Goal: Task Accomplishment & Management: Complete application form

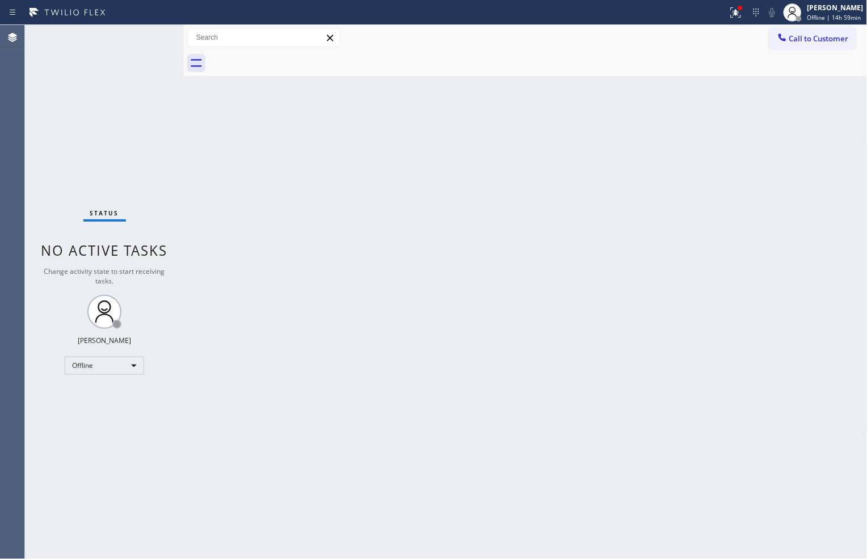
click at [479, 490] on div "Back to Dashboard Change Sender ID Customers Technicians Select a contact Outbo…" at bounding box center [526, 292] width 684 height 534
click at [132, 365] on div "Offline" at bounding box center [104, 366] width 79 height 18
click at [123, 390] on li "Available" at bounding box center [103, 396] width 77 height 14
click at [731, 17] on icon at bounding box center [736, 13] width 14 height 14
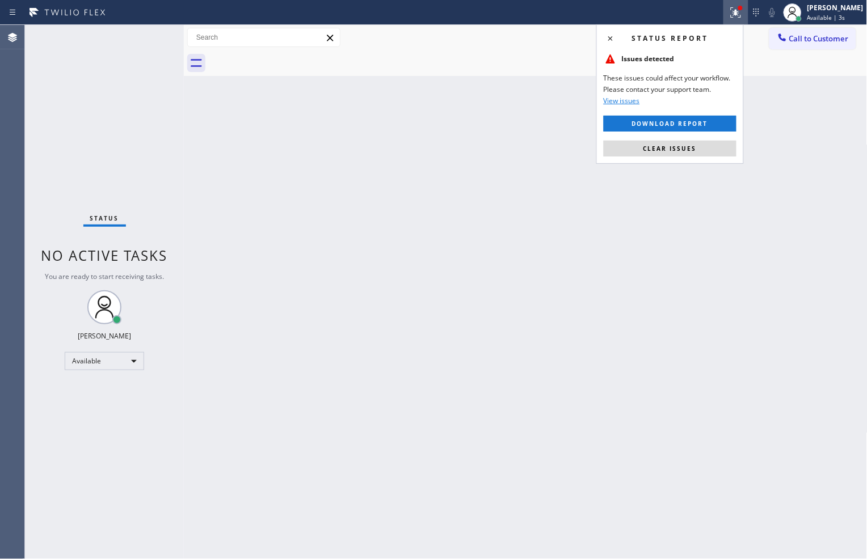
click at [693, 149] on span "Clear issues" at bounding box center [669, 149] width 53 height 8
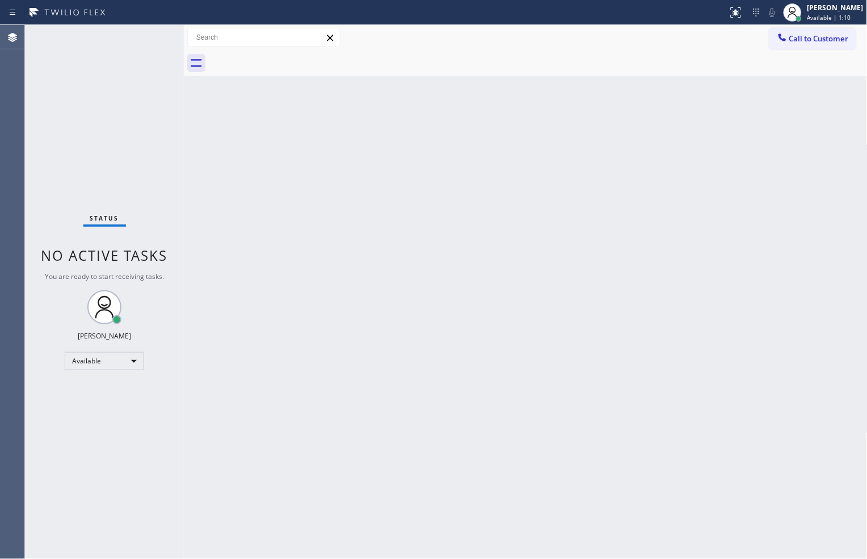
click at [563, 54] on div at bounding box center [538, 63] width 659 height 26
click at [725, 486] on div "Back to Dashboard Change Sender ID Customers Technicians Select a contact Outbo…" at bounding box center [526, 292] width 684 height 534
click at [658, 54] on div at bounding box center [538, 63] width 659 height 26
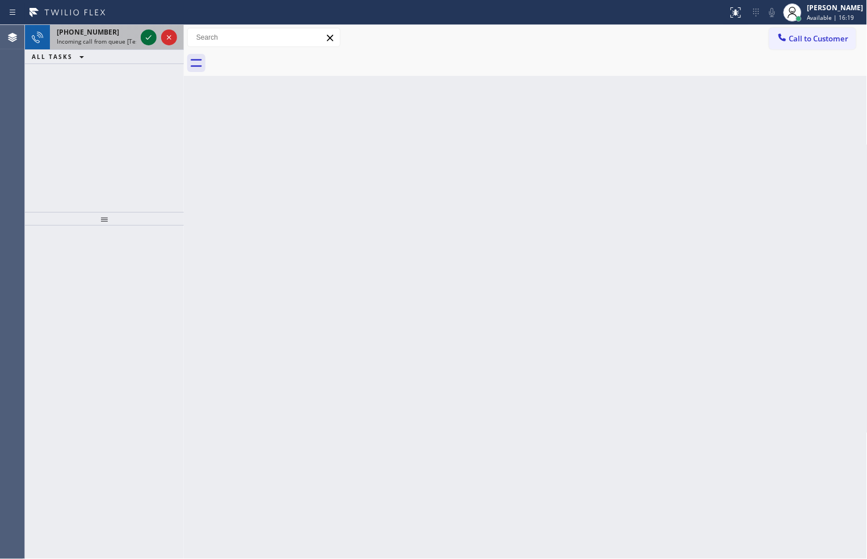
click at [148, 39] on icon at bounding box center [149, 37] width 6 height 5
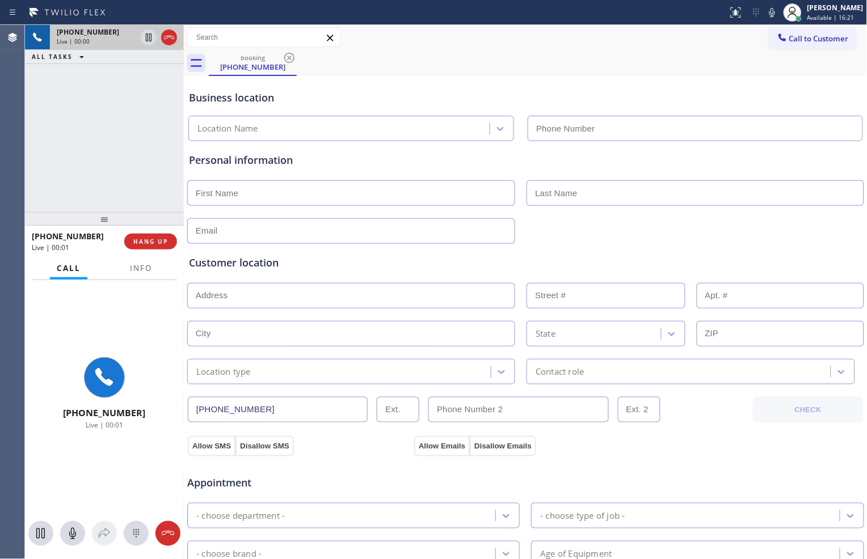
type input "[PHONE_NUMBER]"
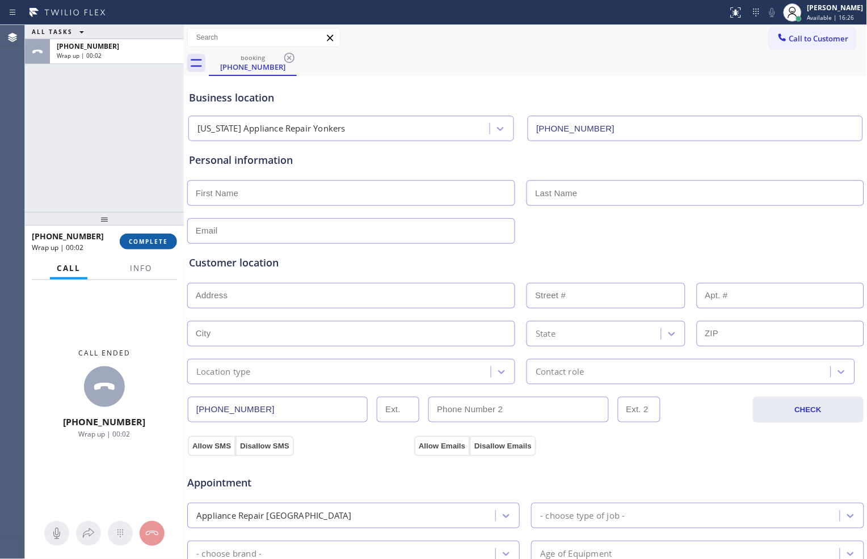
click at [162, 244] on span "COMPLETE" at bounding box center [148, 242] width 39 height 8
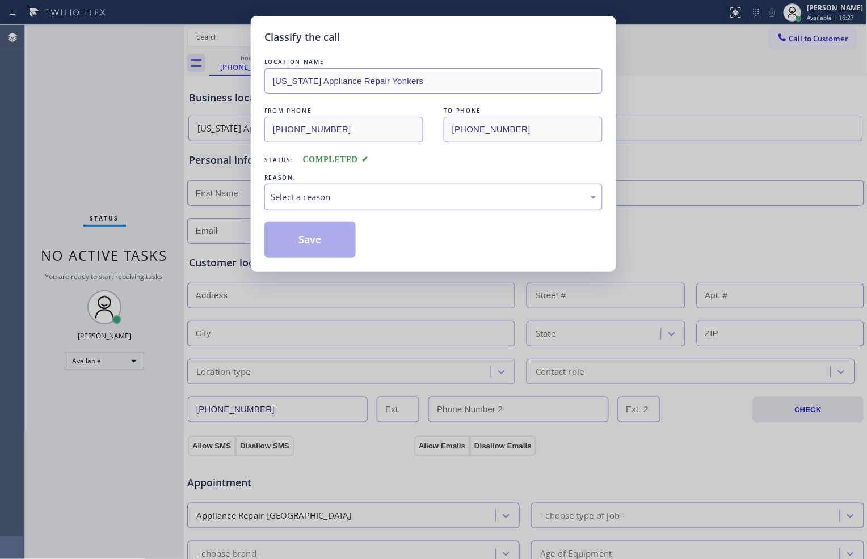
click at [386, 200] on div "Select a reason" at bounding box center [434, 197] width 326 height 13
click at [302, 239] on button "Save" at bounding box center [309, 240] width 91 height 36
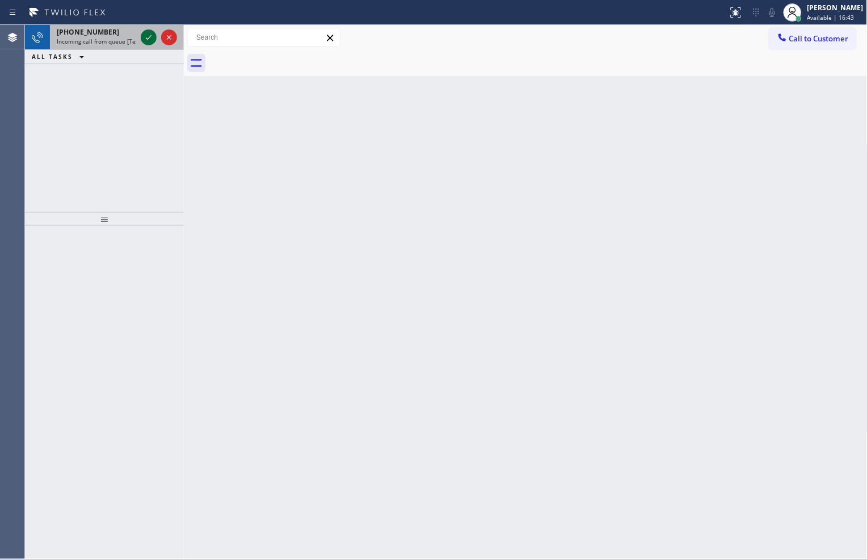
click at [145, 34] on icon at bounding box center [149, 38] width 14 height 14
click at [140, 34] on div at bounding box center [158, 37] width 41 height 25
click at [144, 31] on icon at bounding box center [149, 38] width 14 height 14
click at [144, 41] on icon at bounding box center [149, 38] width 14 height 14
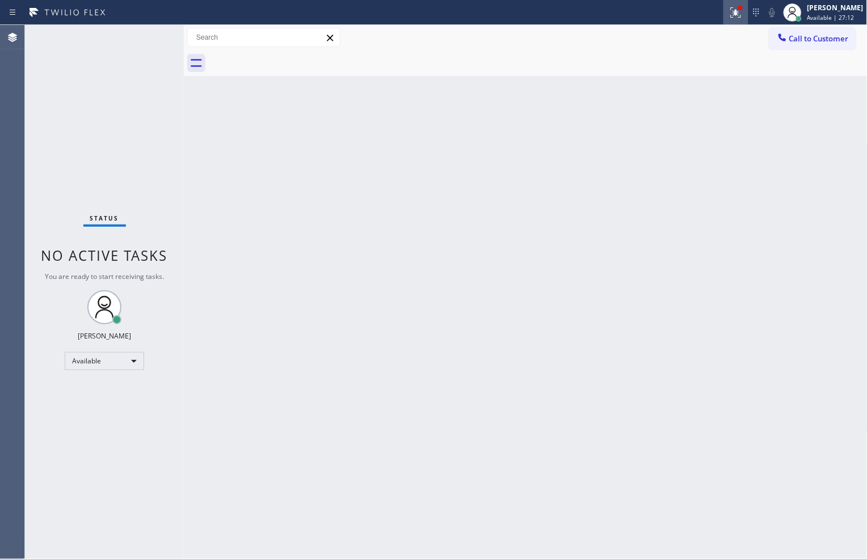
click at [729, 12] on icon at bounding box center [736, 13] width 14 height 14
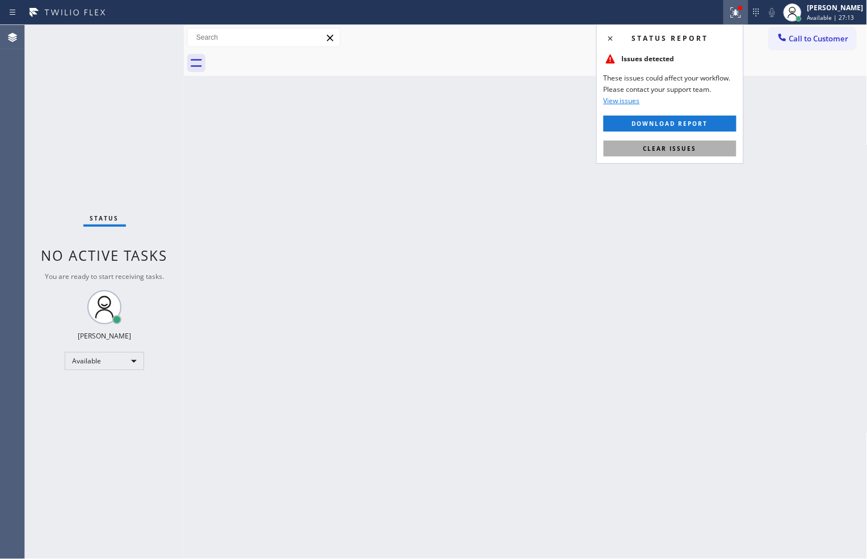
click at [711, 154] on button "Clear issues" at bounding box center [670, 149] width 133 height 16
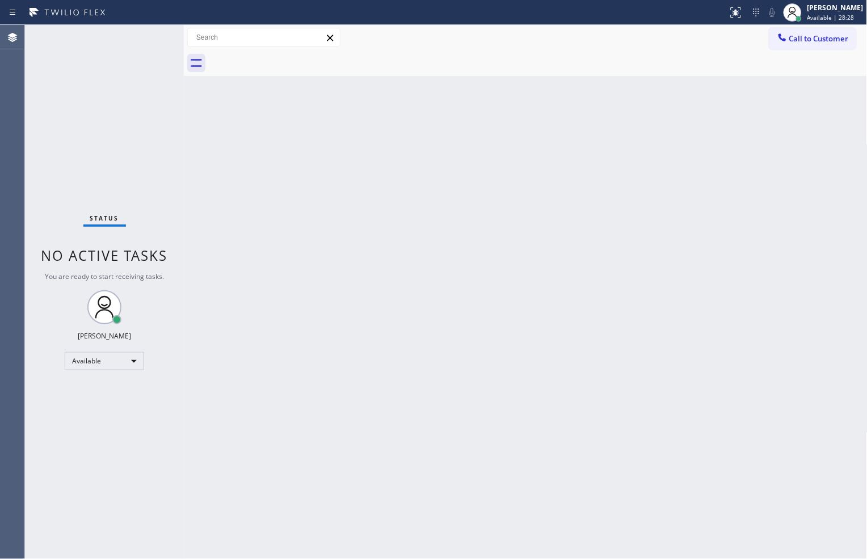
click at [377, 64] on div at bounding box center [538, 63] width 659 height 26
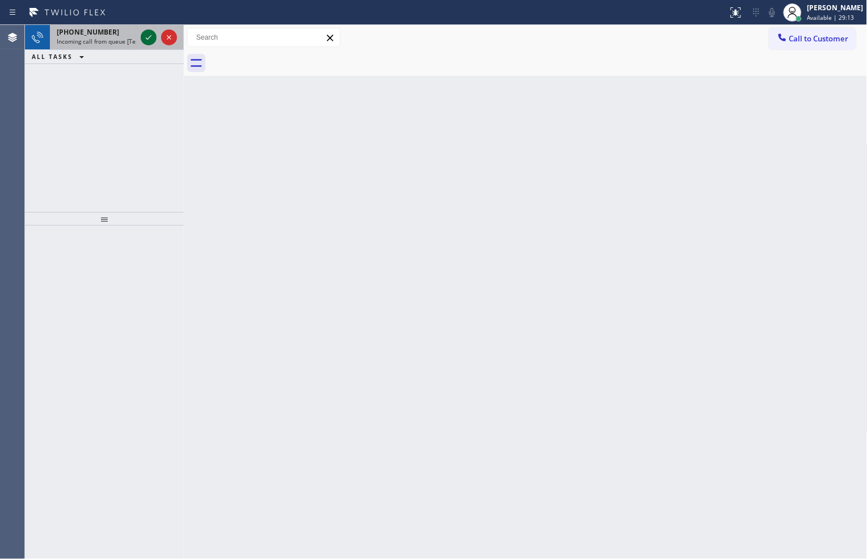
click at [146, 36] on icon at bounding box center [149, 38] width 14 height 14
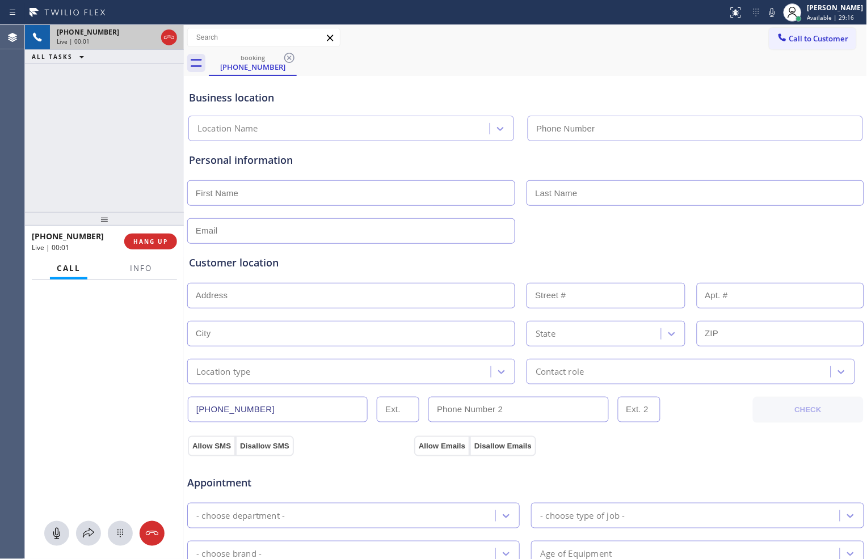
type input "[PHONE_NUMBER]"
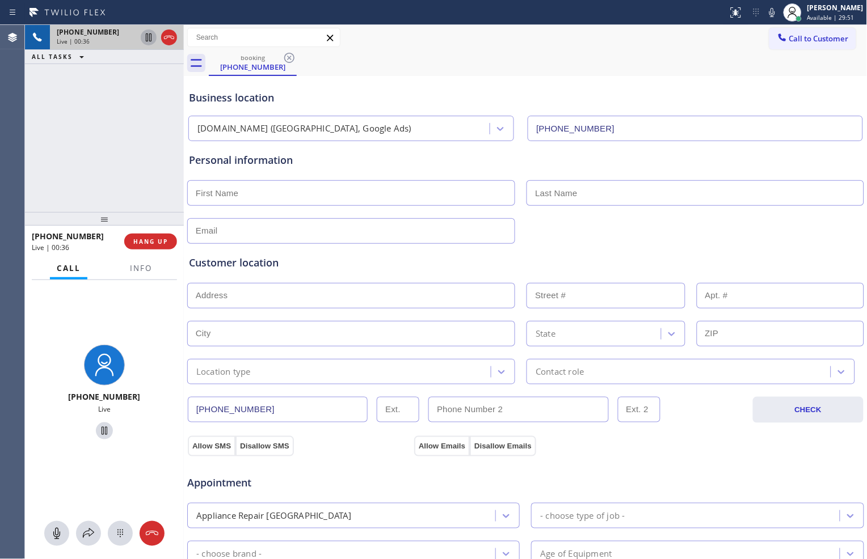
click at [144, 36] on icon at bounding box center [149, 38] width 14 height 14
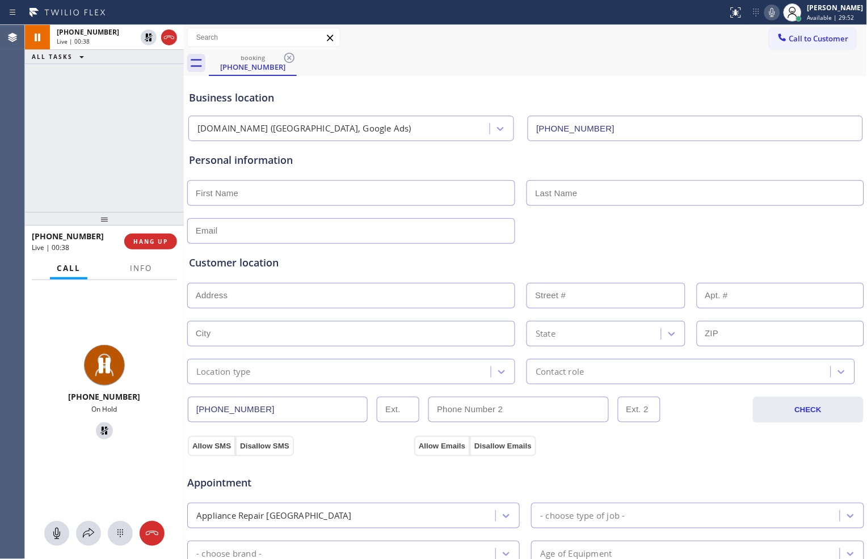
click at [770, 14] on icon at bounding box center [772, 13] width 14 height 14
click at [452, 36] on div "Call to Customer Outbound call Location Search location Your caller id phone nu…" at bounding box center [526, 38] width 684 height 20
click at [148, 37] on icon at bounding box center [149, 38] width 14 height 14
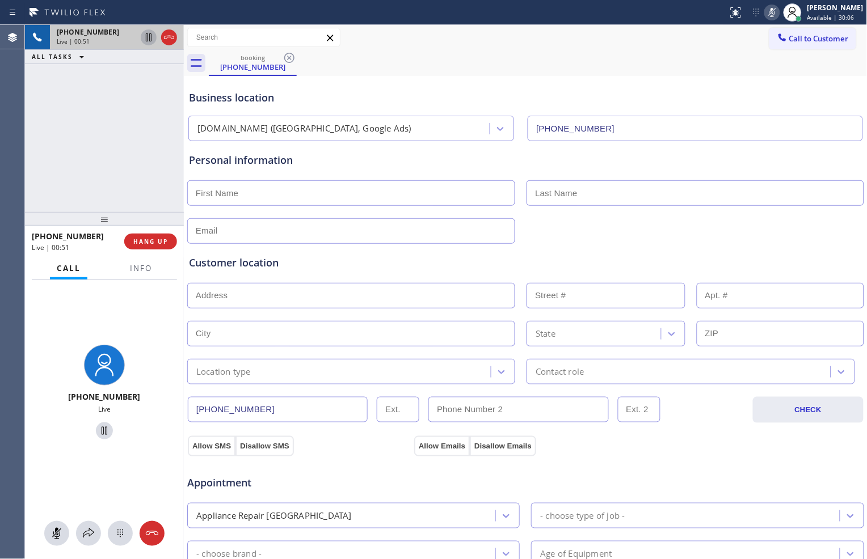
click at [765, 15] on icon at bounding box center [772, 13] width 14 height 14
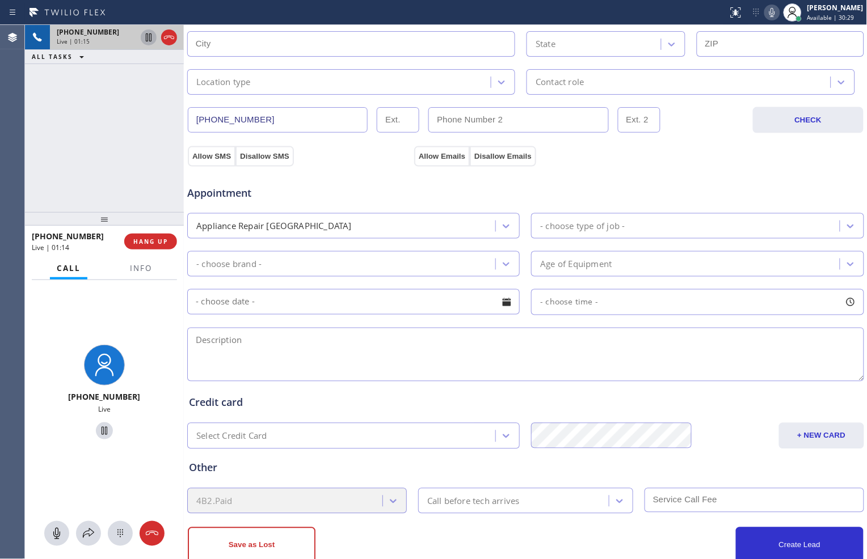
scroll to position [319, 0]
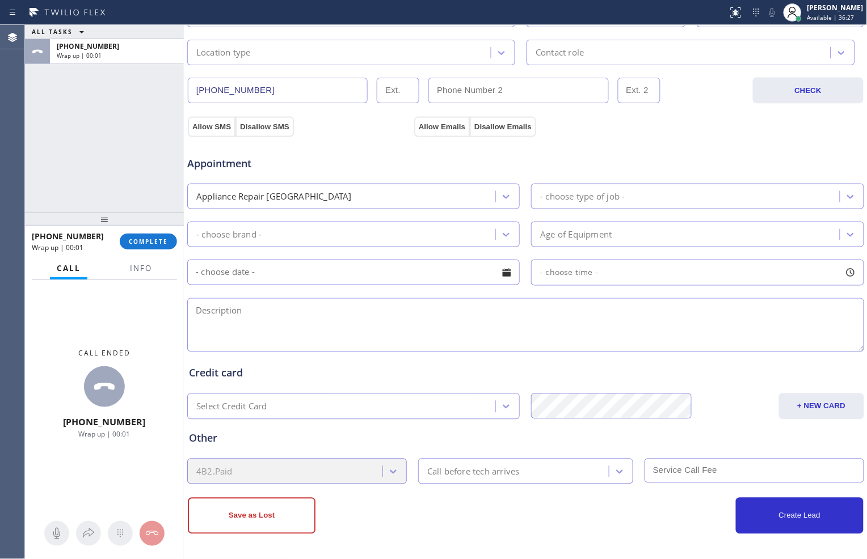
click at [404, 235] on div "- choose brand -" at bounding box center [343, 235] width 305 height 20
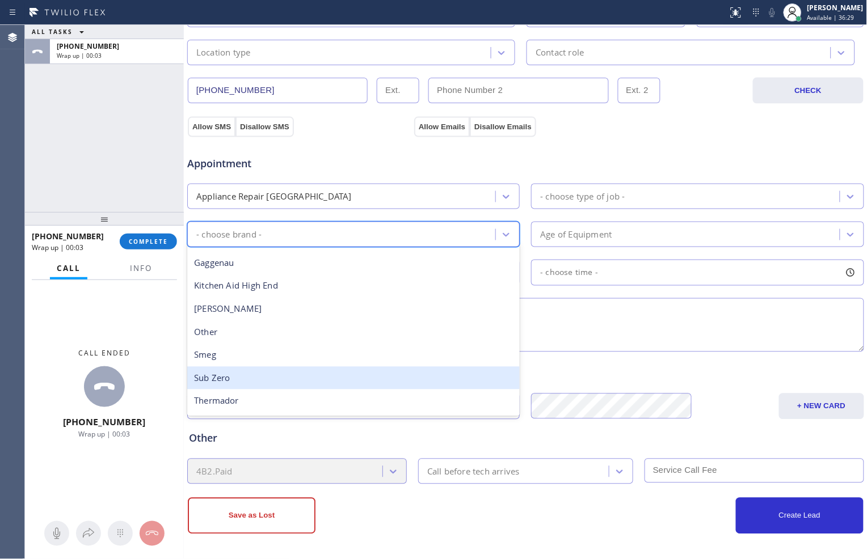
scroll to position [126, 0]
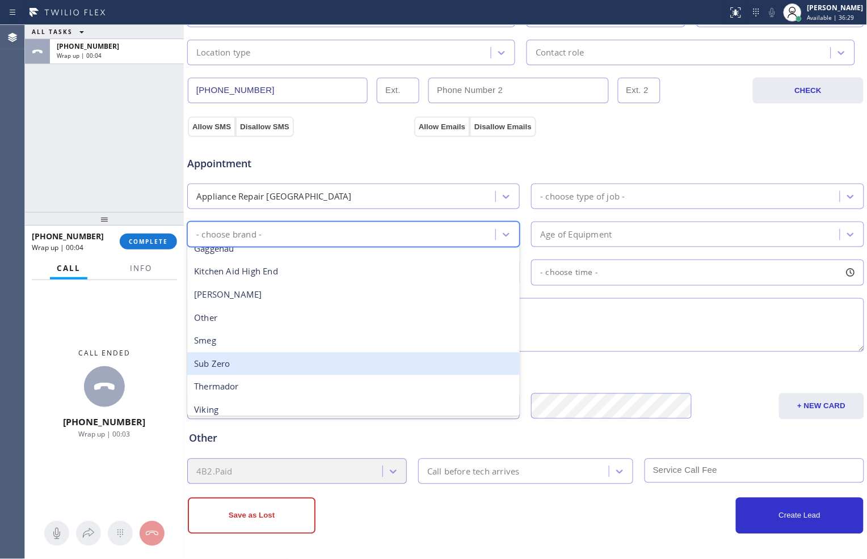
click at [338, 361] on div "Sub Zero" at bounding box center [353, 364] width 332 height 23
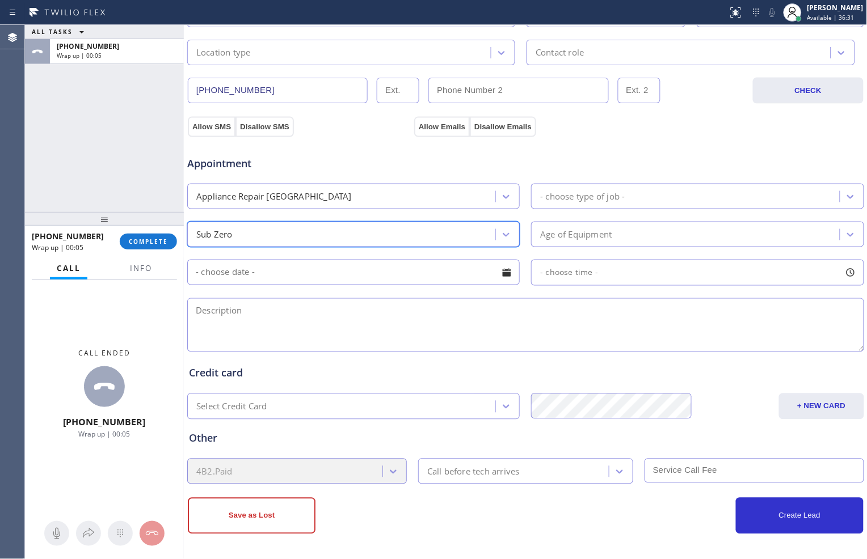
click at [687, 199] on div "- choose type of job -" at bounding box center [686, 197] width 305 height 20
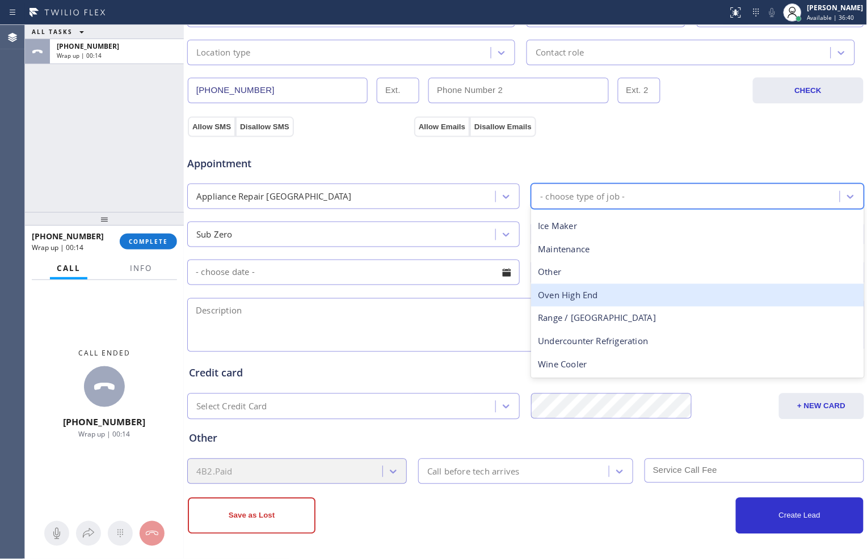
scroll to position [0, 0]
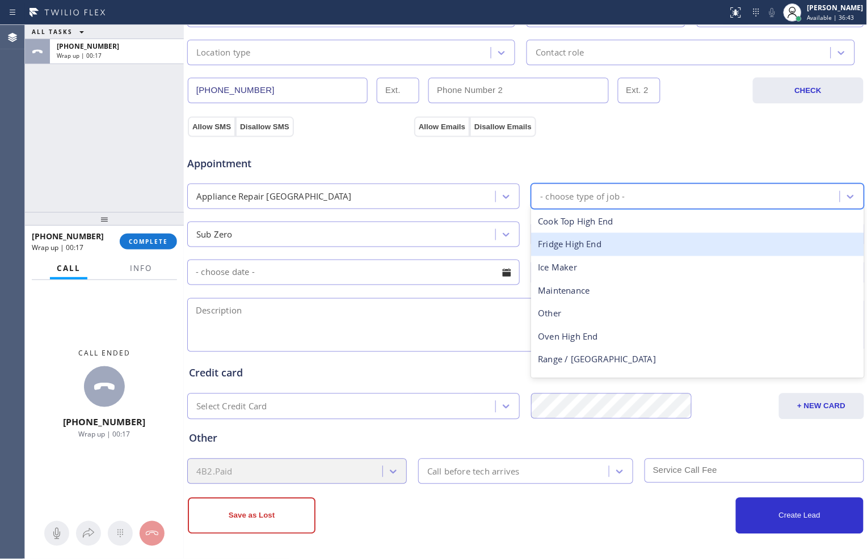
click at [627, 245] on div "Fridge High End" at bounding box center [697, 244] width 332 height 23
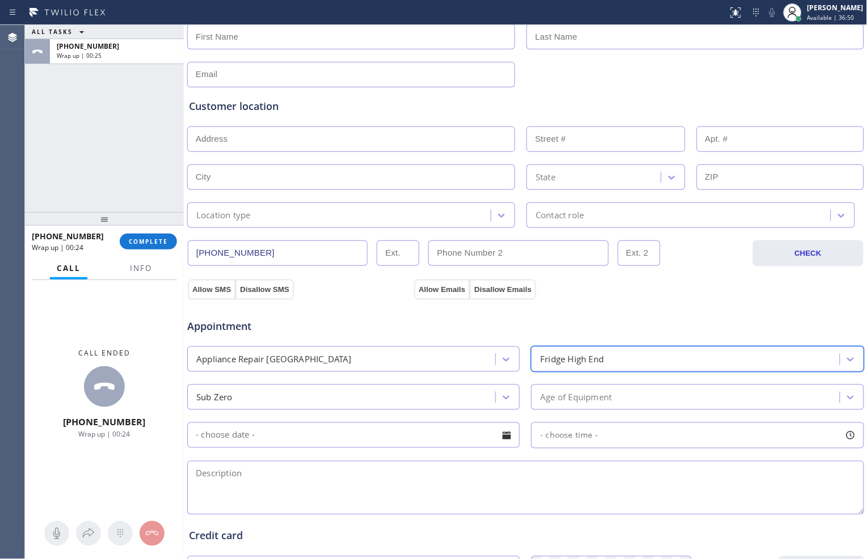
scroll to position [189, 0]
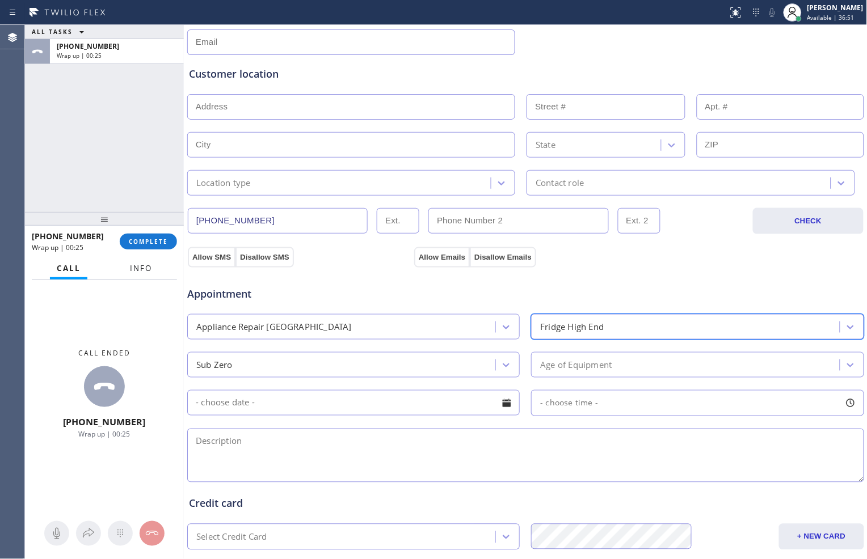
click at [139, 270] on span "Info" at bounding box center [141, 268] width 22 height 10
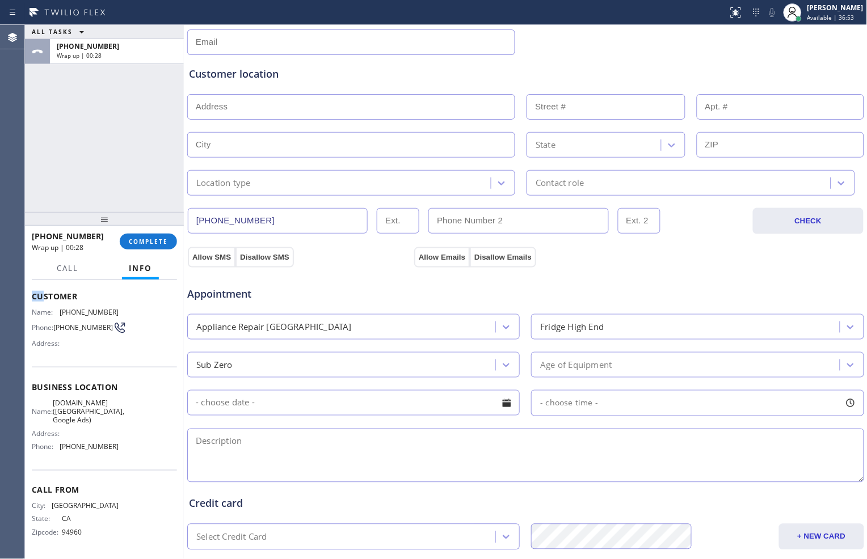
scroll to position [56, 0]
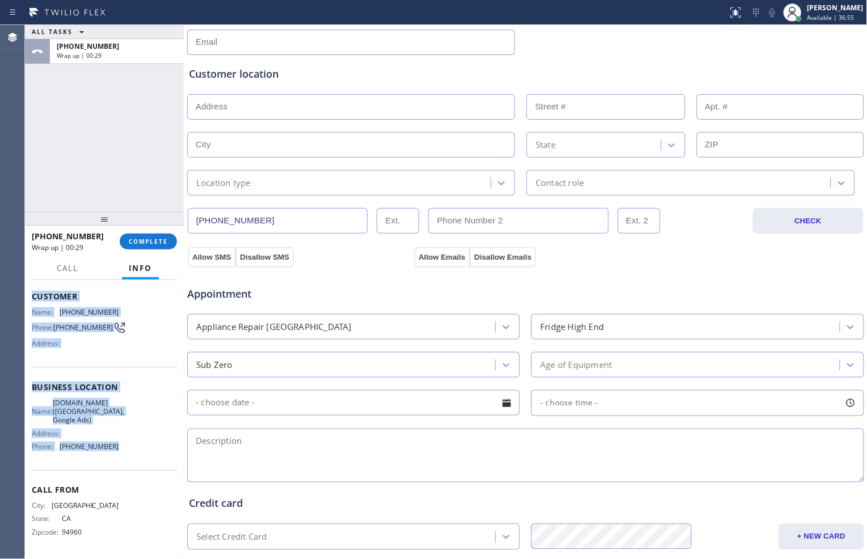
drag, startPoint x: 33, startPoint y: 293, endPoint x: 120, endPoint y: 453, distance: 182.0
click at [120, 453] on div "Context Queue: [Test] All Priority: 1 Customer Name: [PHONE_NUMBER] Phone: [PHO…" at bounding box center [104, 392] width 145 height 329
copy div "Customer Name: [PHONE_NUMBER] Phone: [PHONE_NUMBER] Address: Business location …"
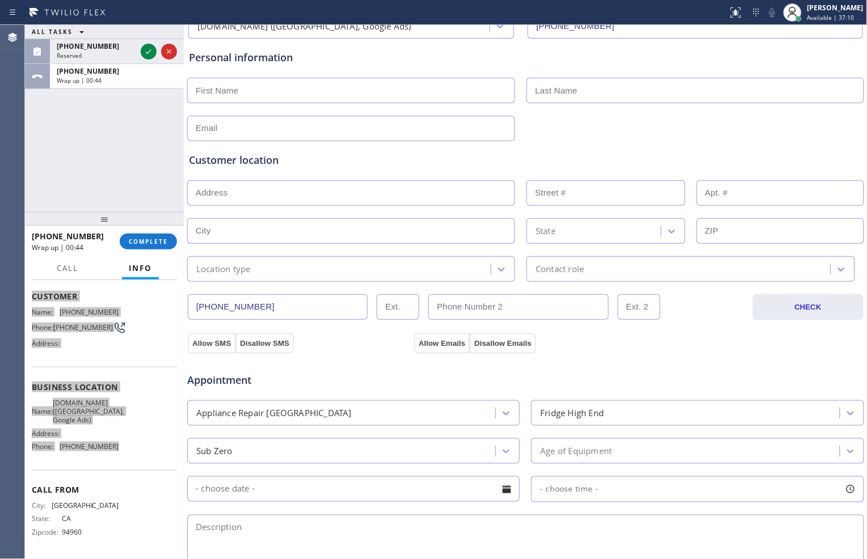
scroll to position [0, 0]
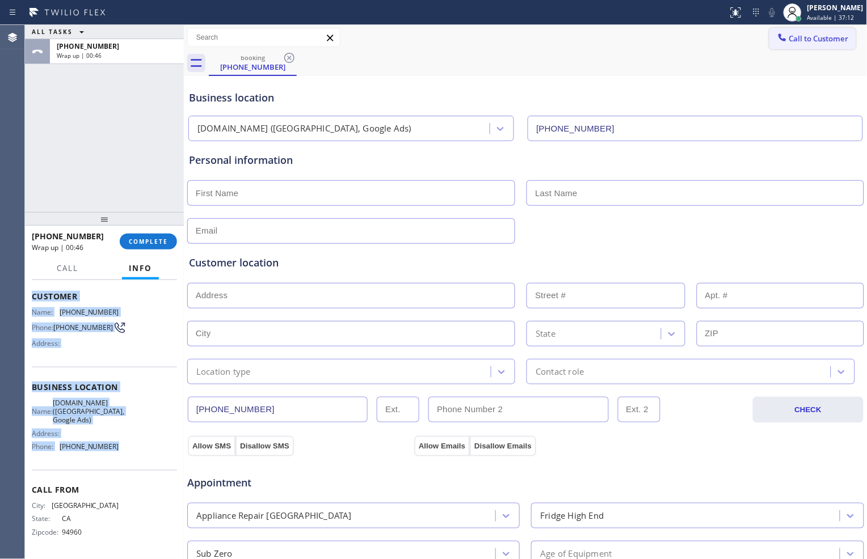
click at [789, 37] on span "Call to Customer" at bounding box center [819, 38] width 60 height 10
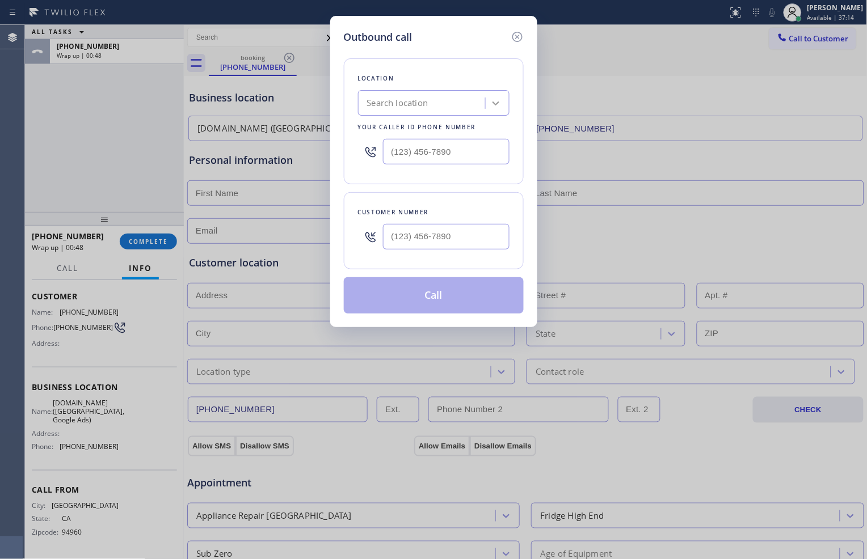
click at [498, 102] on icon at bounding box center [495, 104] width 7 height 4
click at [443, 114] on div "Search location" at bounding box center [433, 103] width 151 height 26
paste input "[DOMAIN_NAME] ([GEOGRAPHIC_DATA], Google Ads)"
type input "[DOMAIN_NAME] ([GEOGRAPHIC_DATA], Google Ads)"
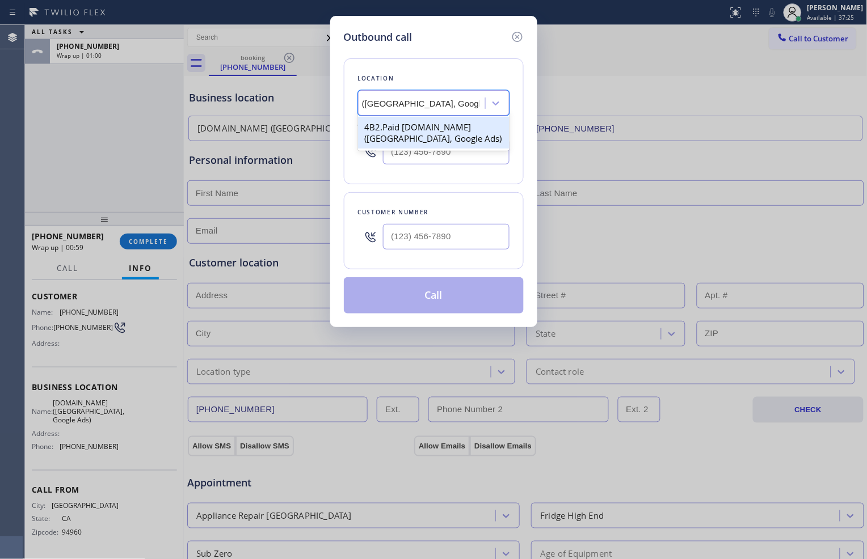
click at [443, 139] on div "4B2.Paid [DOMAIN_NAME] ([GEOGRAPHIC_DATA], Google Ads)" at bounding box center [433, 133] width 151 height 32
type input "[PHONE_NUMBER]"
type input "(___) ___-____"
click at [432, 241] on input "(___) ___-____" at bounding box center [446, 237] width 127 height 26
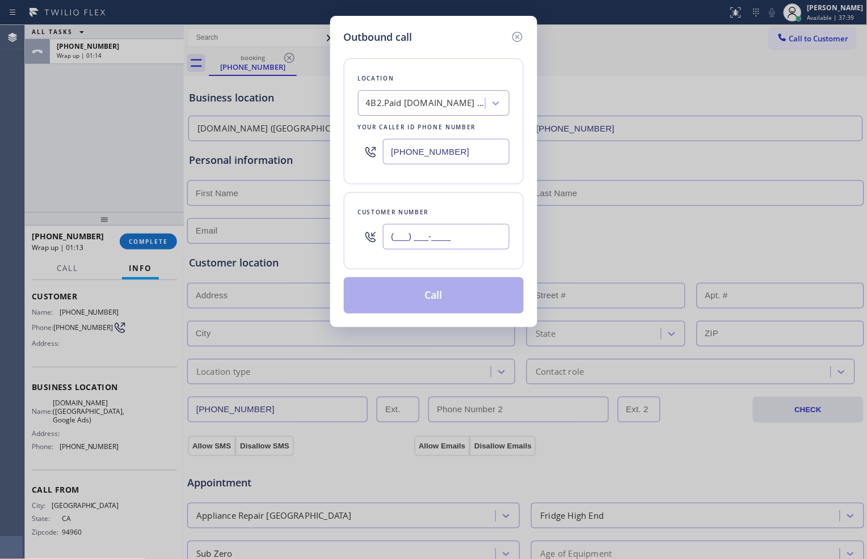
click at [474, 234] on input "(___) ___-____" at bounding box center [446, 237] width 127 height 26
paste input "415) 203-1959"
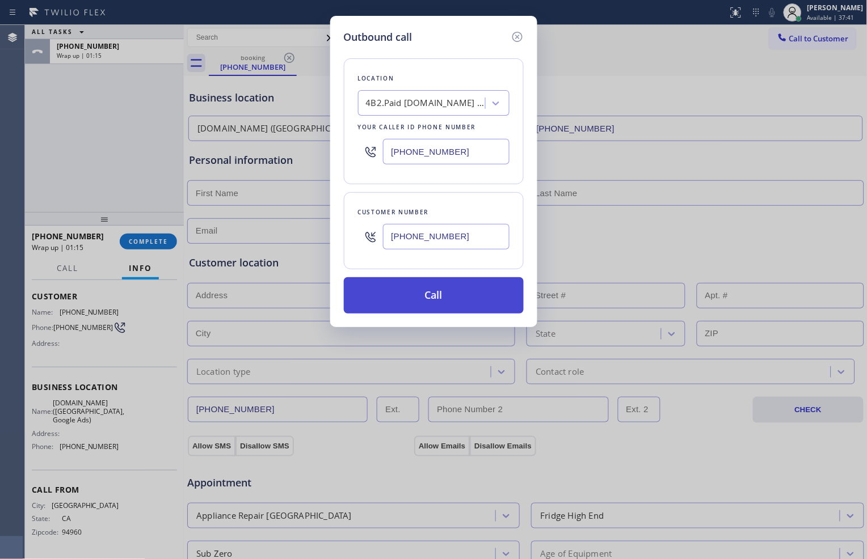
type input "[PHONE_NUMBER]"
click at [461, 302] on button "Call" at bounding box center [434, 295] width 180 height 36
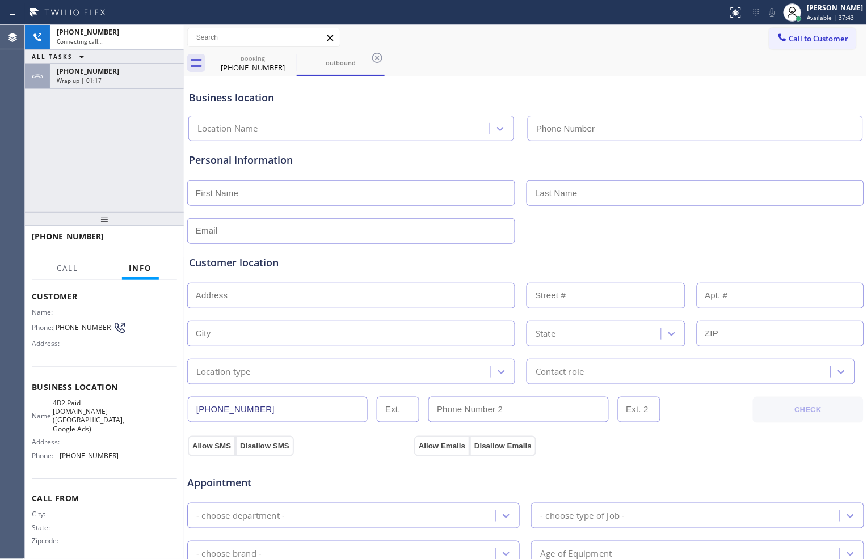
type input "[PHONE_NUMBER]"
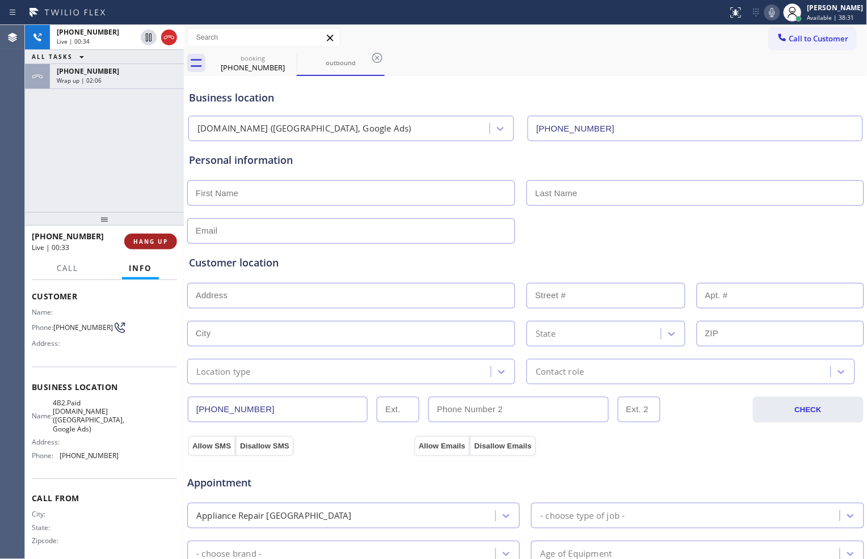
click at [146, 240] on span "HANG UP" at bounding box center [150, 242] width 35 height 8
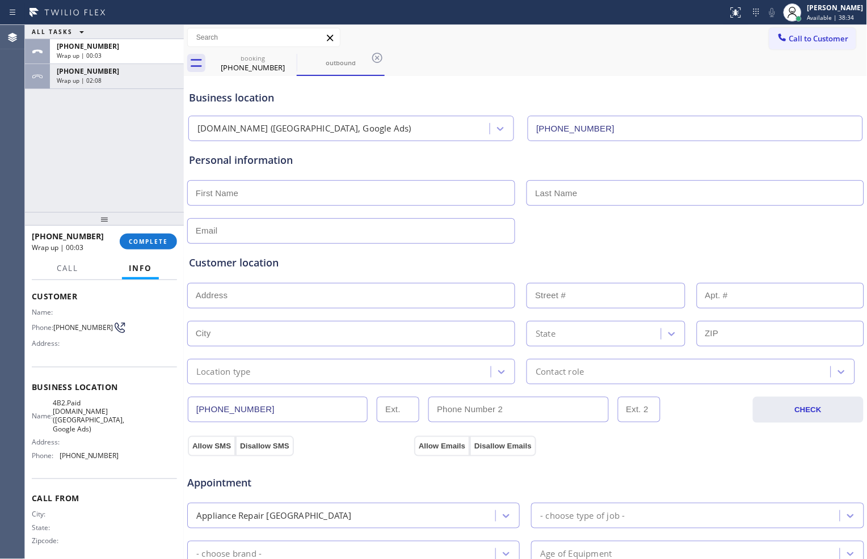
click at [428, 201] on input "text" at bounding box center [351, 193] width 328 height 26
click at [341, 196] on input "text" at bounding box center [351, 193] width 328 height 26
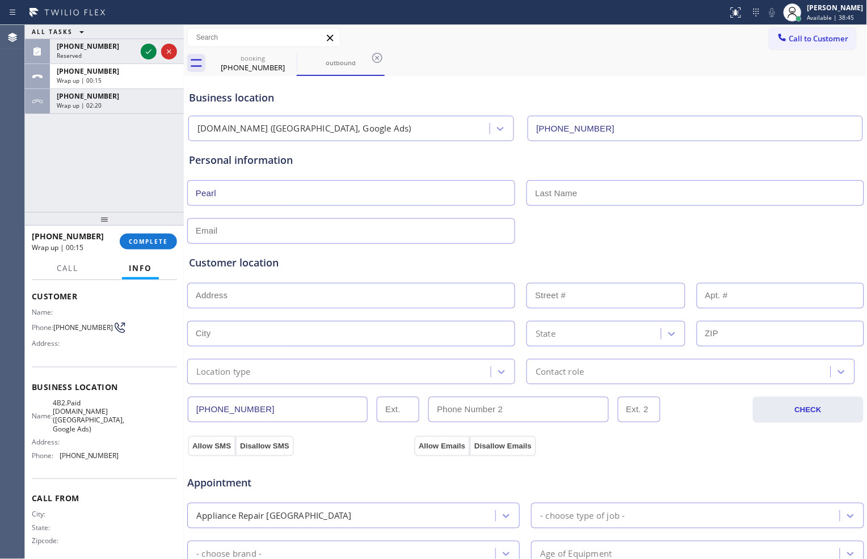
type input "Pearl"
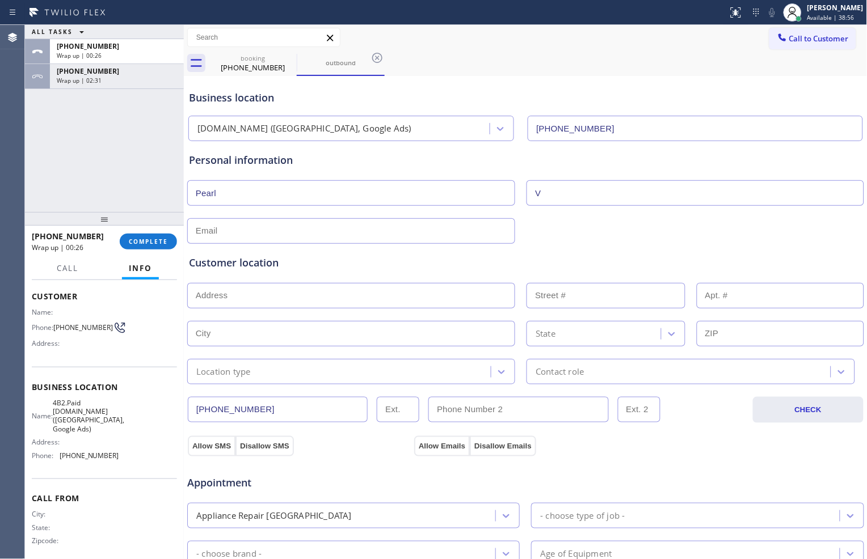
click at [613, 195] on input "V" at bounding box center [695, 193] width 337 height 26
type input "[PERSON_NAME]"
click at [327, 225] on input "text" at bounding box center [351, 231] width 328 height 26
click at [349, 236] on input "pearl@" at bounding box center [351, 231] width 328 height 26
type input "[EMAIL_ADDRESS][DOMAIN_NAME]"
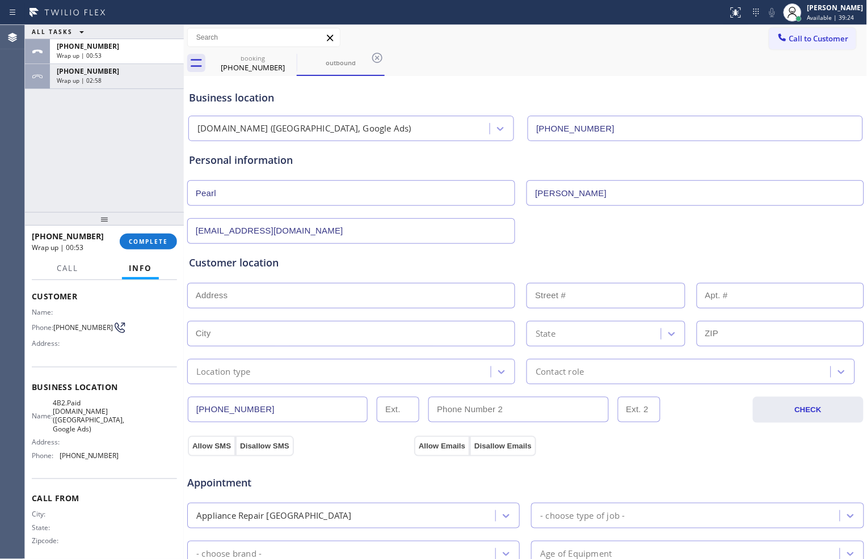
click at [331, 299] on input "text" at bounding box center [351, 296] width 328 height 26
click at [251, 298] on input "text" at bounding box center [351, 296] width 328 height 26
paste input "[STREET_ADDRESS]"
type input "[STREET_ADDRESS]"
type input "960"
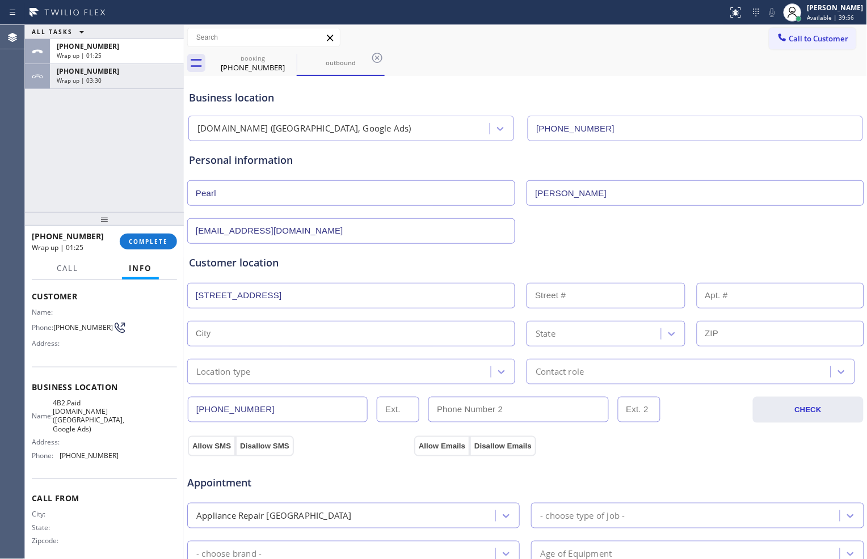
type input "[GEOGRAPHIC_DATA]"
type input "94133"
click at [133, 77] on div "Wrap up | 03:38" at bounding box center [117, 81] width 120 height 8
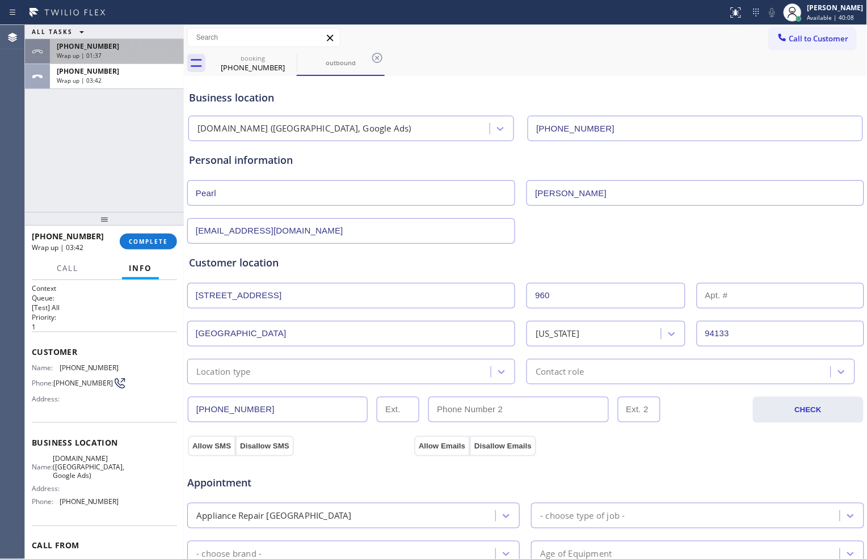
click at [123, 57] on div "Wrap up | 01:37" at bounding box center [117, 56] width 120 height 8
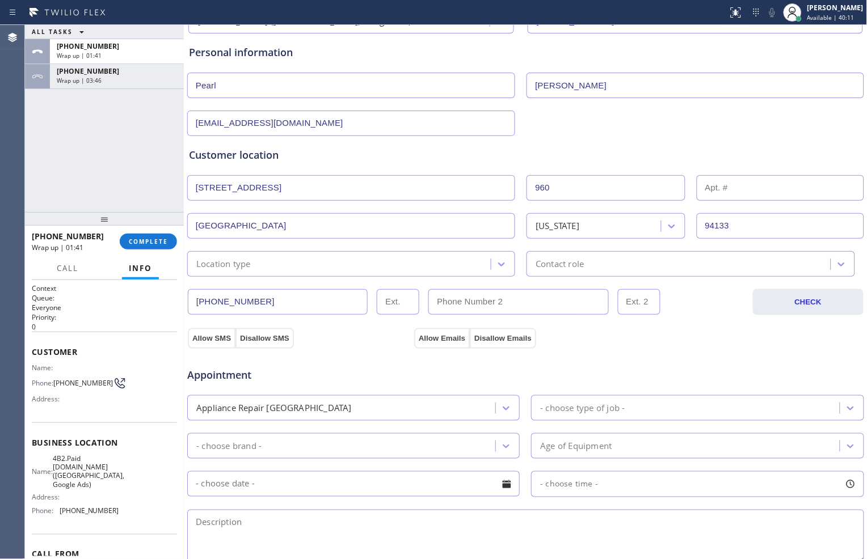
scroll to position [126, 0]
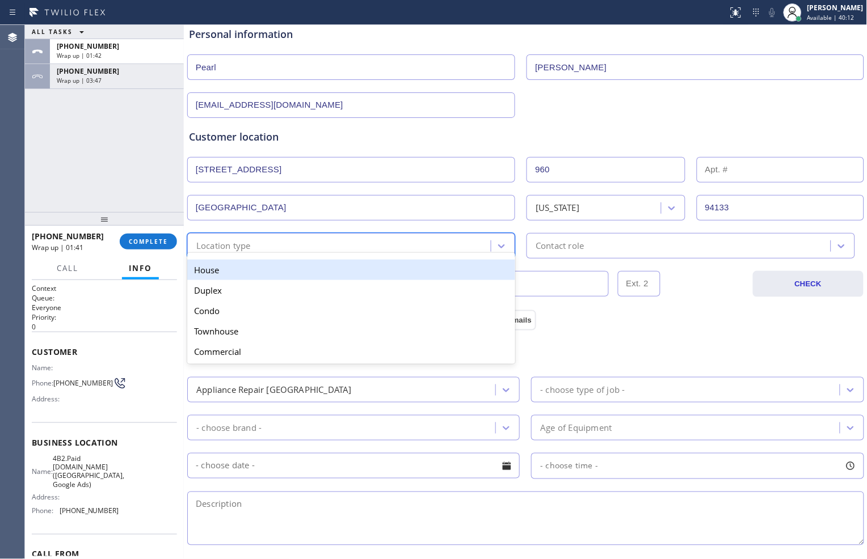
click at [349, 245] on div "Location type" at bounding box center [341, 246] width 300 height 20
click at [344, 274] on div "House" at bounding box center [351, 270] width 328 height 20
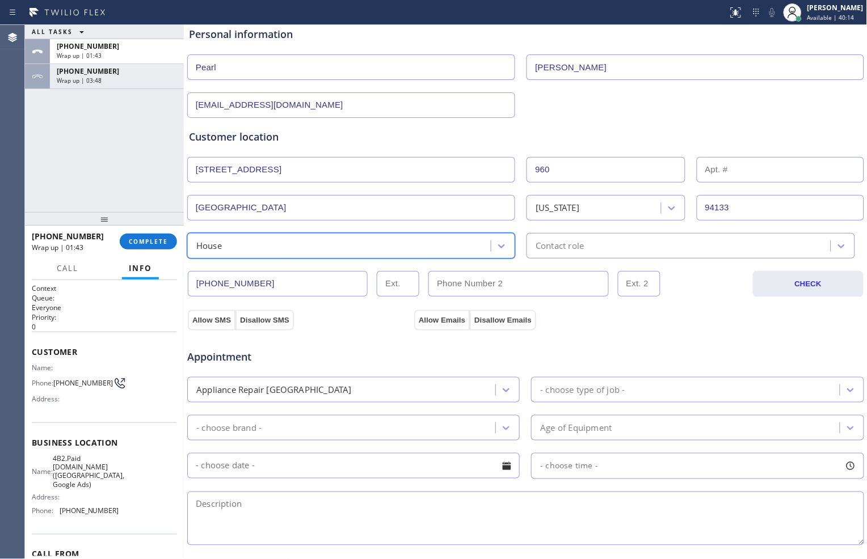
click at [546, 242] on div "Contact role" at bounding box center [560, 245] width 48 height 13
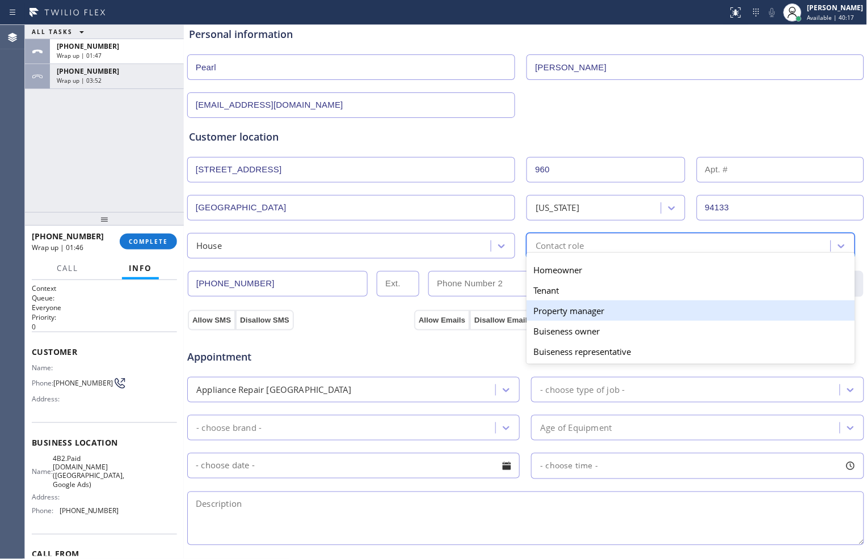
click at [555, 310] on div "Property manager" at bounding box center [691, 311] width 328 height 20
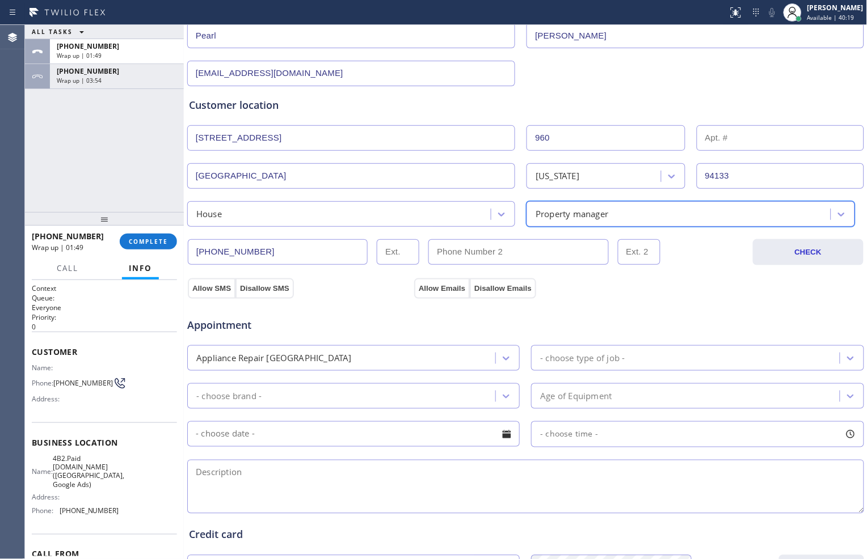
scroll to position [189, 0]
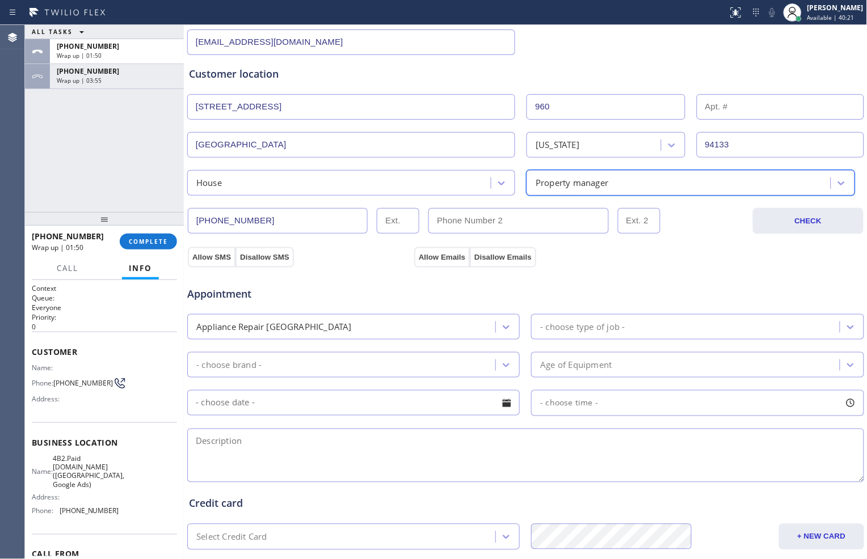
click at [553, 326] on div "- choose type of job -" at bounding box center [582, 327] width 85 height 13
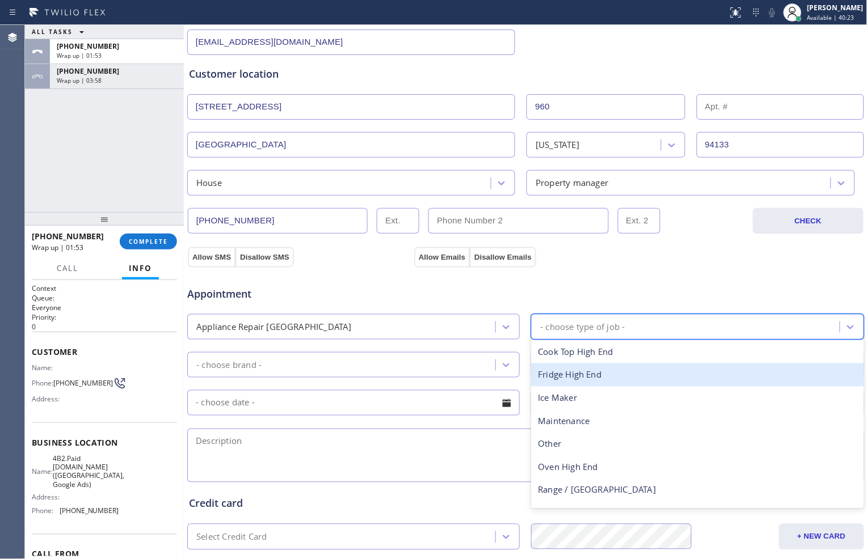
scroll to position [41, 0]
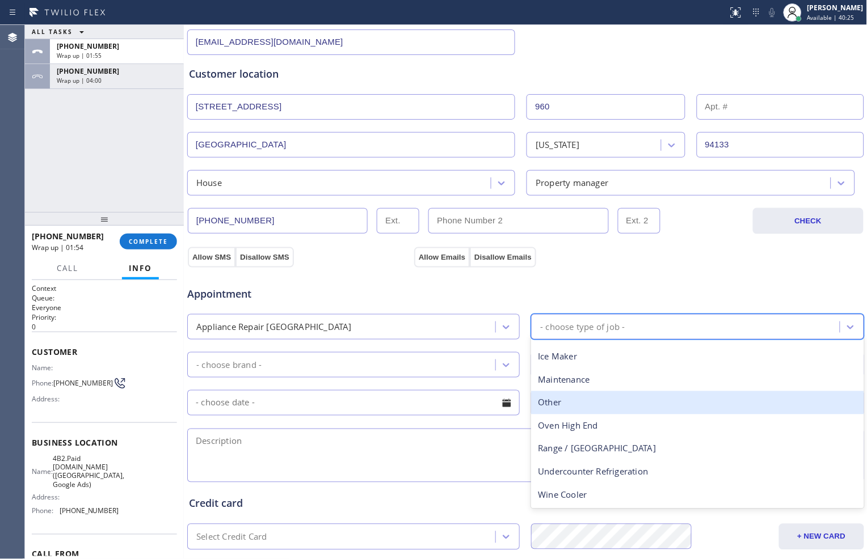
click at [228, 361] on div "- choose brand -" at bounding box center [228, 365] width 65 height 13
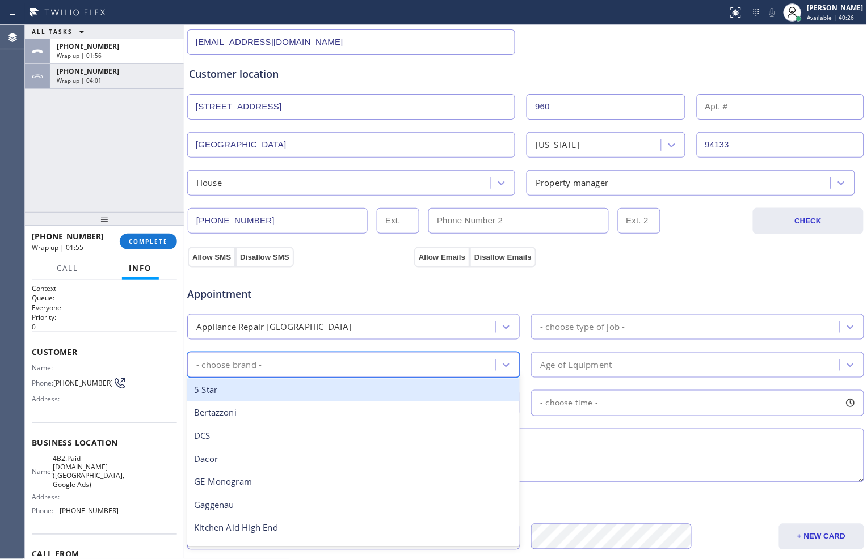
type input "s"
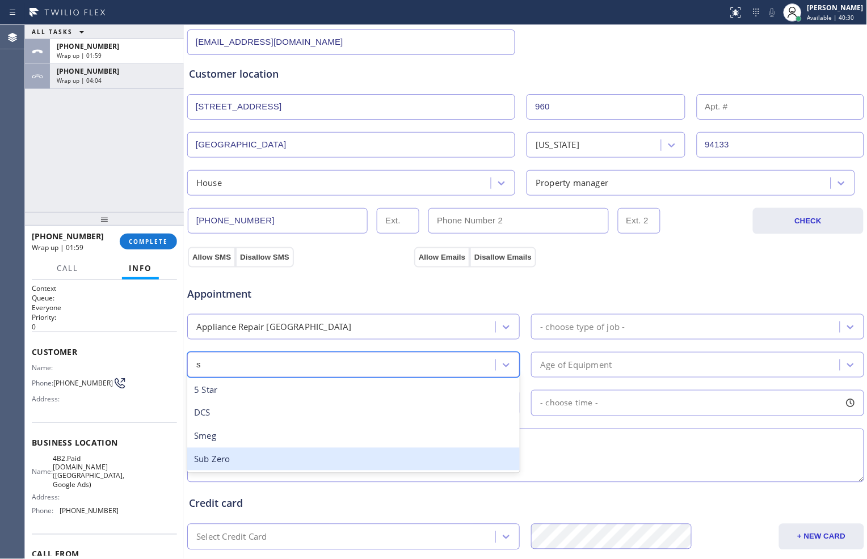
click at [302, 456] on div "Sub Zero" at bounding box center [353, 459] width 332 height 23
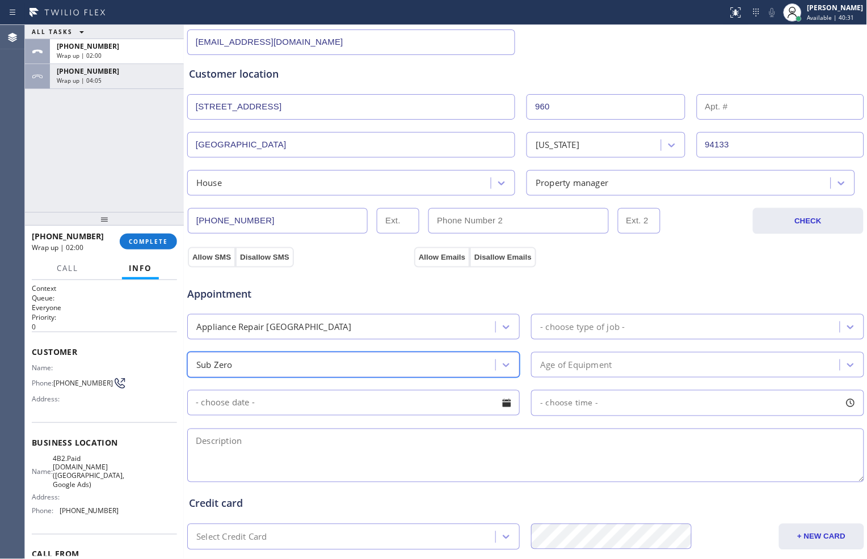
click at [566, 332] on div "- choose type of job -" at bounding box center [582, 327] width 85 height 13
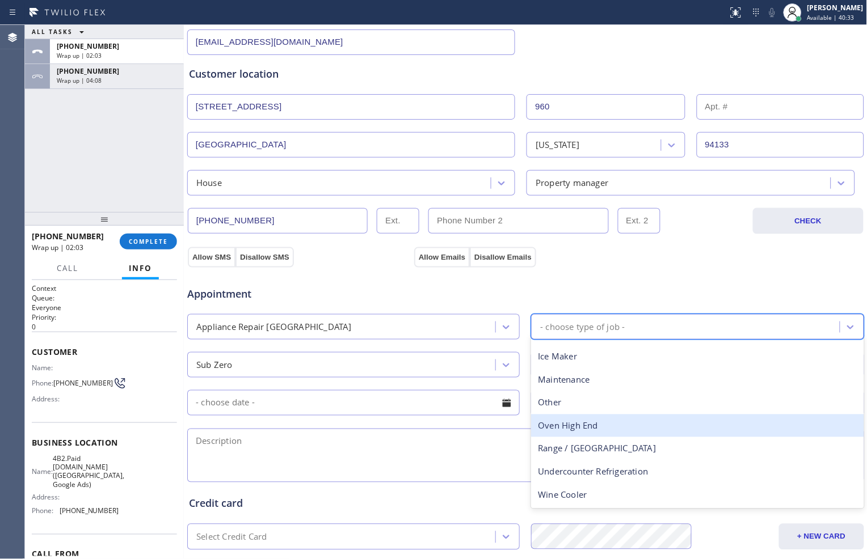
scroll to position [0, 0]
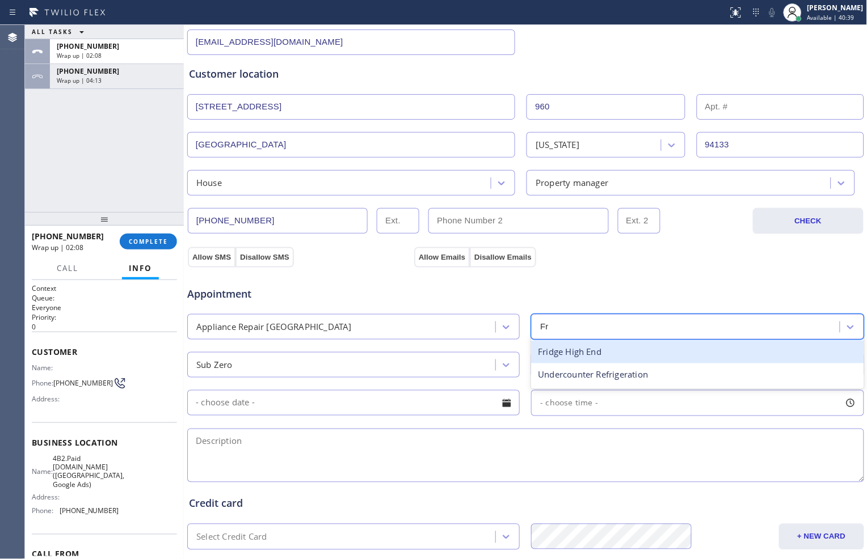
type input "F"
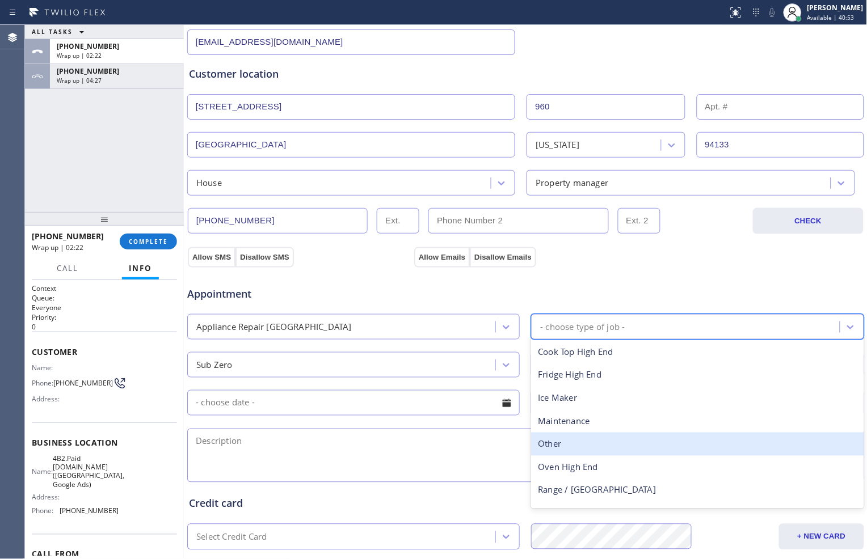
click at [563, 444] on div "Other" at bounding box center [697, 444] width 332 height 23
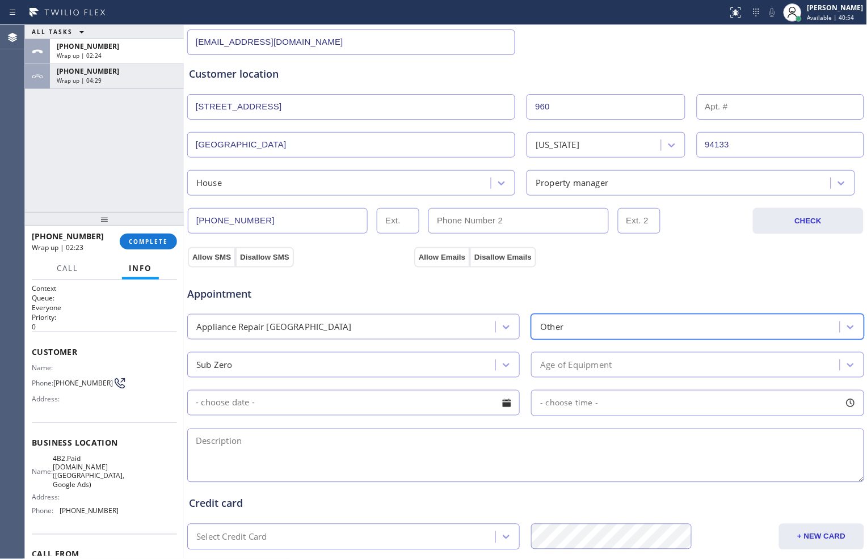
click at [620, 365] on div "Age of Equipment" at bounding box center [686, 365] width 305 height 20
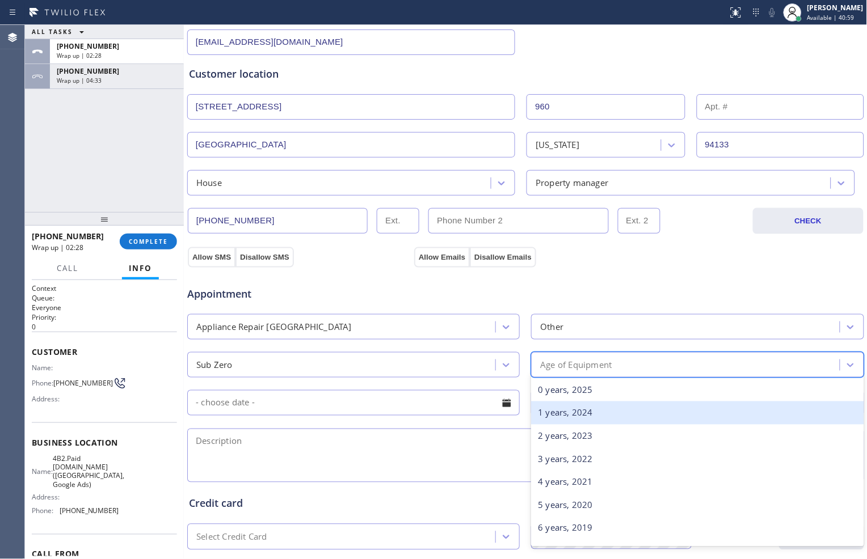
click at [594, 418] on div "1 years, 2024" at bounding box center [697, 413] width 332 height 23
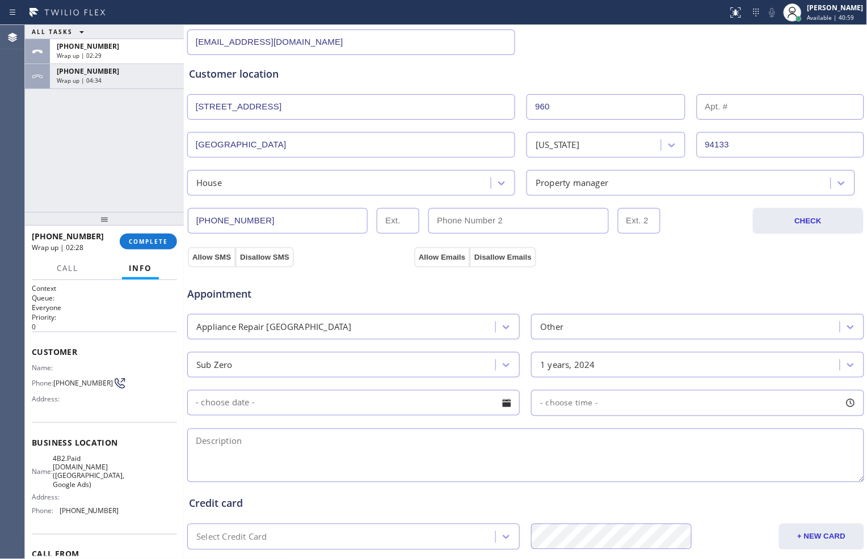
click at [322, 386] on div "Appointment Appliance Repair High End Other Sub Zero 1 years, 2024 - choose tim…" at bounding box center [525, 379] width 673 height 212
click at [327, 401] on input "text" at bounding box center [353, 403] width 332 height 26
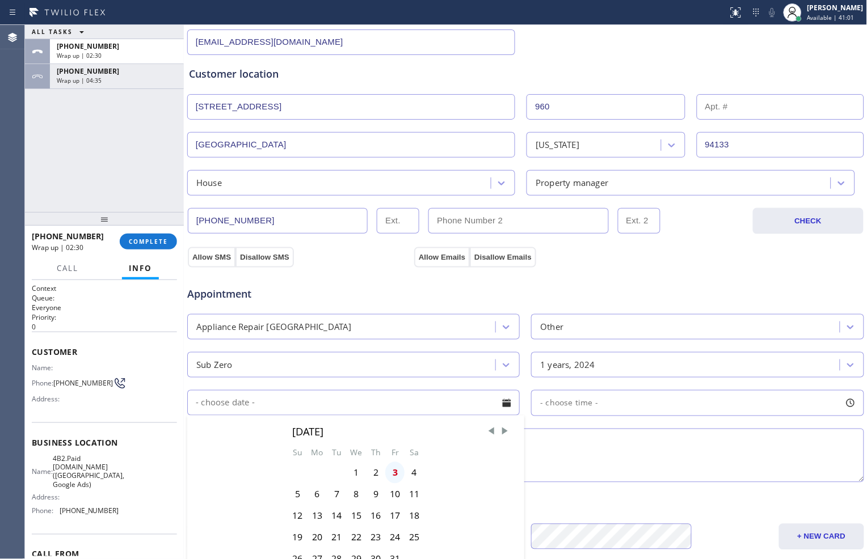
click at [394, 473] on div "3" at bounding box center [394, 473] width 19 height 22
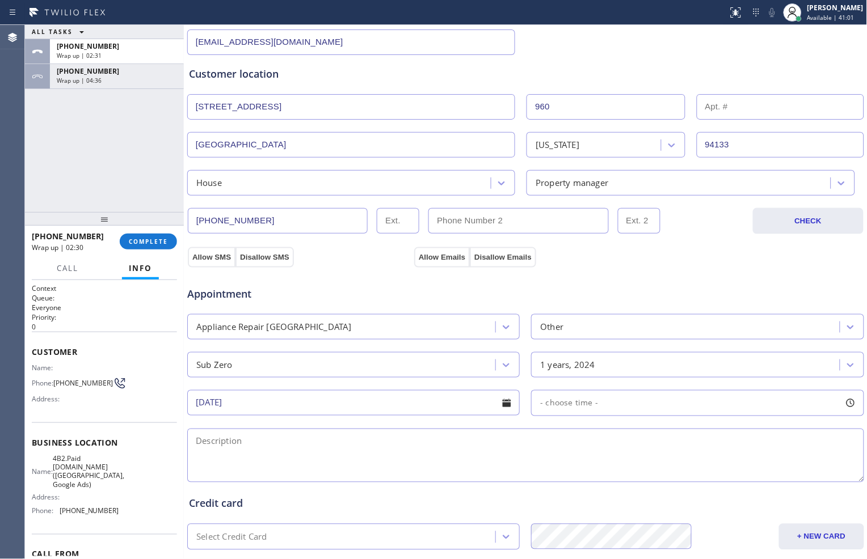
type input "[DATE]"
click at [596, 403] on div "- choose time -" at bounding box center [697, 403] width 332 height 26
click at [679, 403] on div "- choose time -" at bounding box center [697, 403] width 332 height 26
drag, startPoint x: 541, startPoint y: 473, endPoint x: 680, endPoint y: 473, distance: 139.0
click at [681, 473] on div at bounding box center [688, 473] width 14 height 24
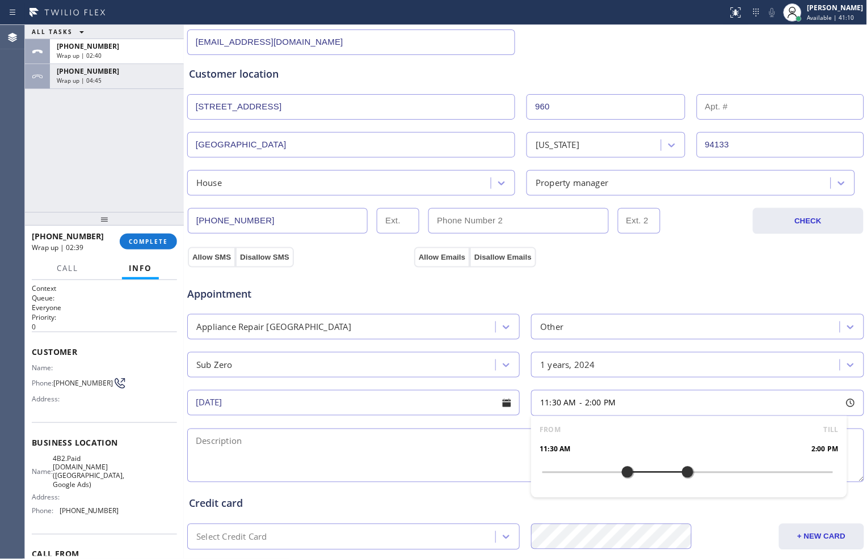
drag, startPoint x: 540, startPoint y: 475, endPoint x: 627, endPoint y: 471, distance: 87.5
click at [627, 471] on div at bounding box center [628, 473] width 14 height 24
drag, startPoint x: 684, startPoint y: 475, endPoint x: 755, endPoint y: 471, distance: 71.0
click at [755, 471] on div at bounding box center [760, 473] width 14 height 24
drag, startPoint x: 617, startPoint y: 472, endPoint x: 677, endPoint y: 473, distance: 59.6
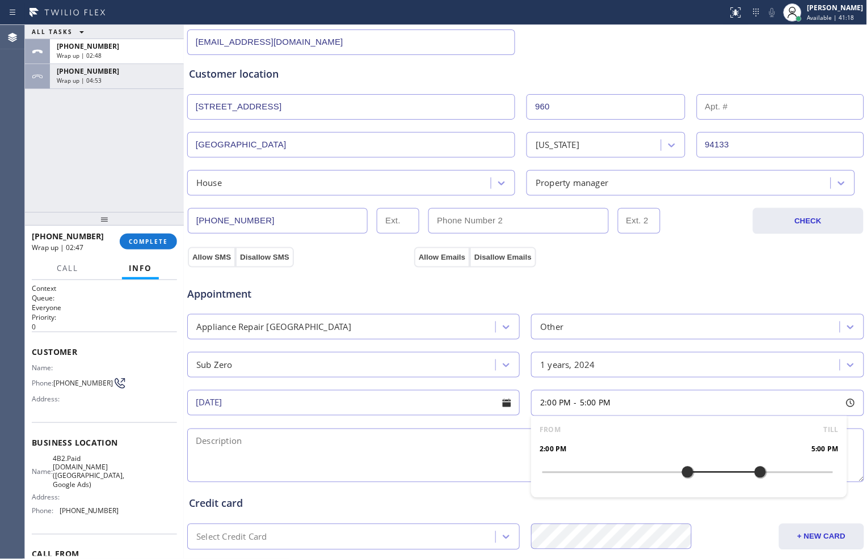
click at [681, 473] on div at bounding box center [688, 473] width 14 height 24
click at [645, 275] on div "Appointment" at bounding box center [525, 287] width 679 height 29
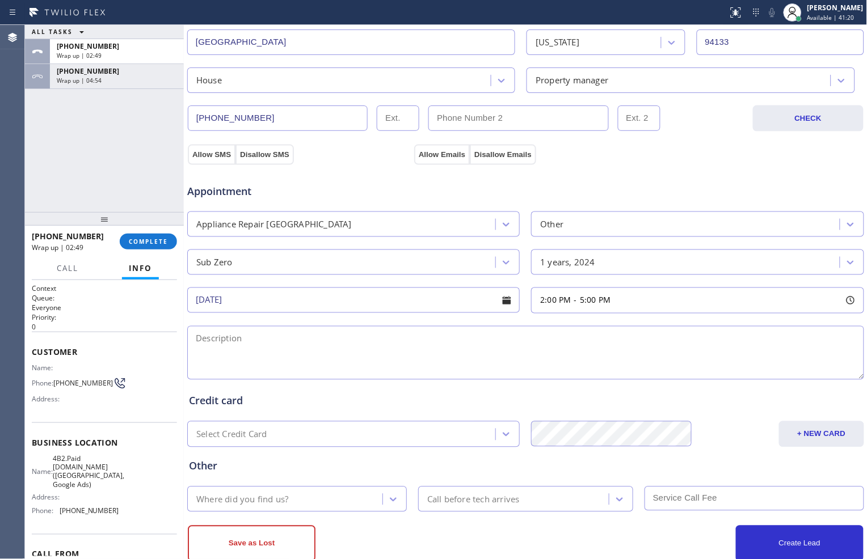
scroll to position [315, 0]
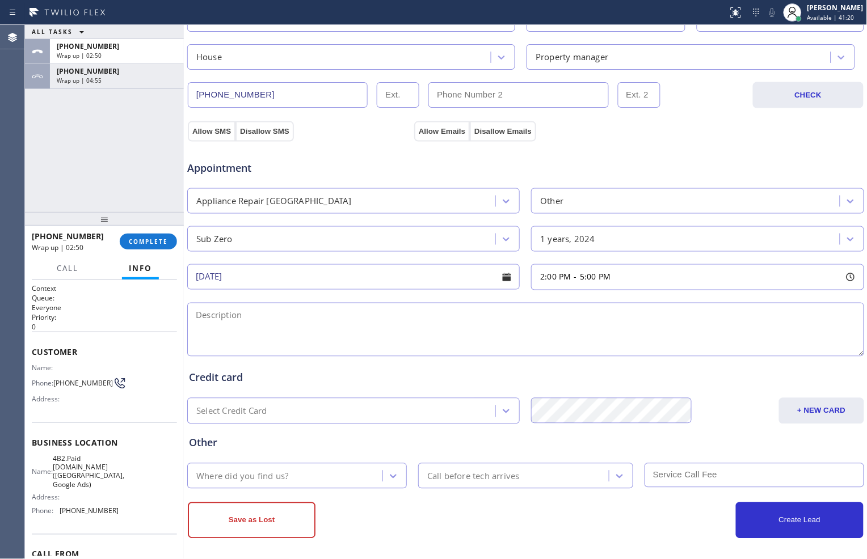
click at [401, 337] on textarea at bounding box center [525, 330] width 677 height 54
click at [586, 335] on textarea "To enrich screen reader interactions, please activate Accessibility in Grammarl…" at bounding box center [525, 330] width 677 height 54
click at [672, 321] on textarea "2-5// $95// Subzero// Fridge// the freezer is not freezing// a rough estimate o…" at bounding box center [525, 330] width 677 height 54
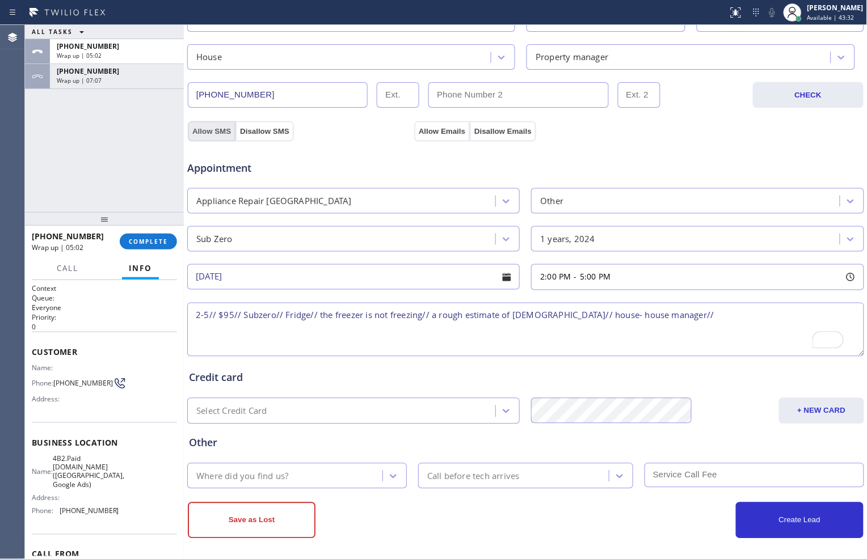
click at [220, 132] on button "Allow SMS" at bounding box center [212, 131] width 48 height 20
click at [454, 132] on button "Allow Emails" at bounding box center [442, 131] width 56 height 20
click at [681, 316] on textarea "2-5// $95// Subzero// Fridge// the freezer is not freezing// a rough estimate o…" at bounding box center [525, 330] width 677 height 54
click at [681, 313] on textarea "2-5// $95// Subzero// Fridge// the freezer is not freezing// a rough estimate o…" at bounding box center [525, 330] width 677 height 54
paste textarea "[STREET_ADDRESS]"
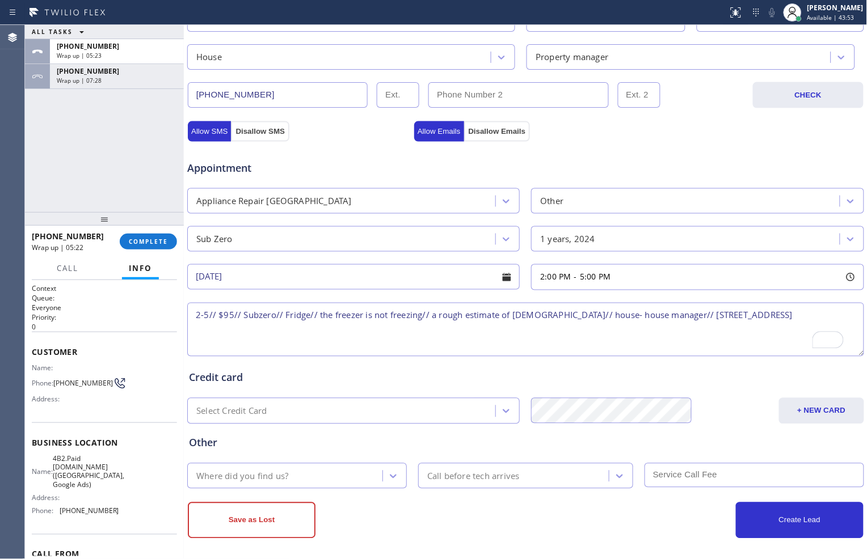
click at [727, 315] on textarea "2-5// $95// Subzero// Fridge// the freezer is not freezing// a rough estimate o…" at bounding box center [525, 330] width 677 height 54
type textarea "2-5// $95// Subzero// Fridge// the freezer is not freezing// a rough estimate o…"
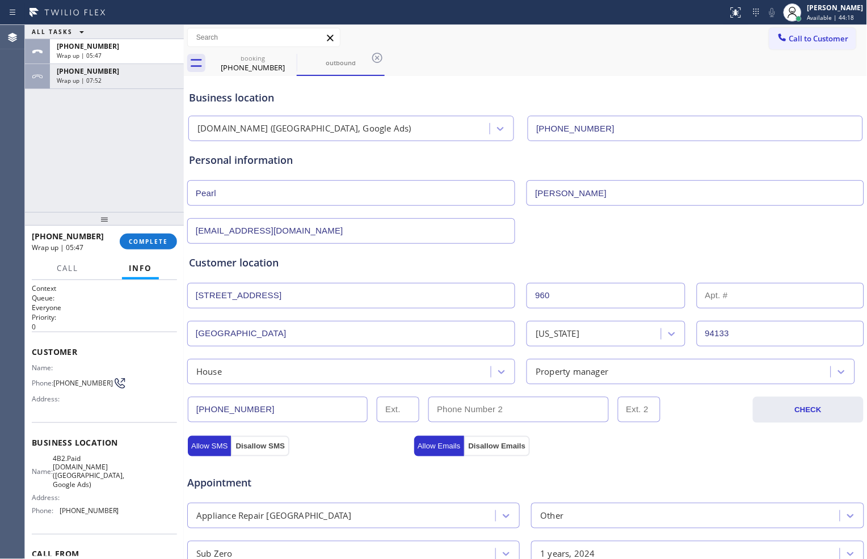
click at [325, 298] on input "[STREET_ADDRESS]" at bounding box center [351, 296] width 328 height 26
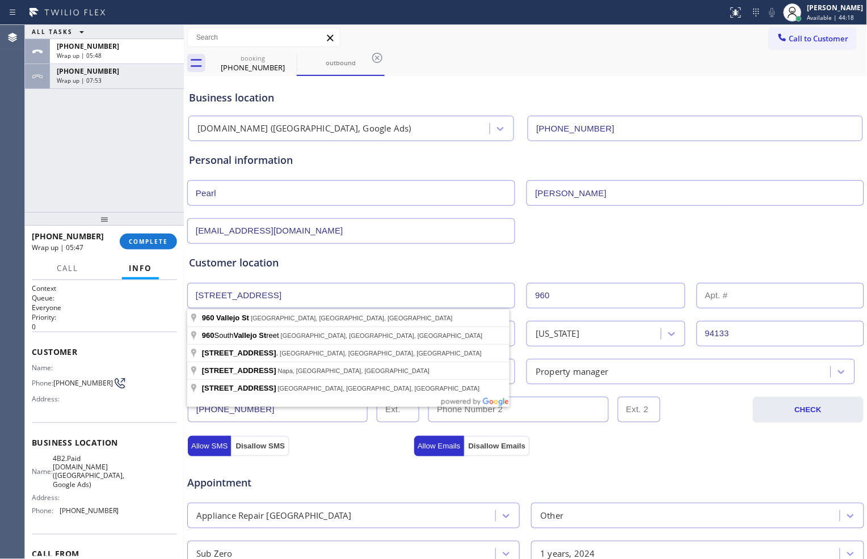
click at [325, 298] on input "[STREET_ADDRESS]" at bounding box center [351, 296] width 328 height 26
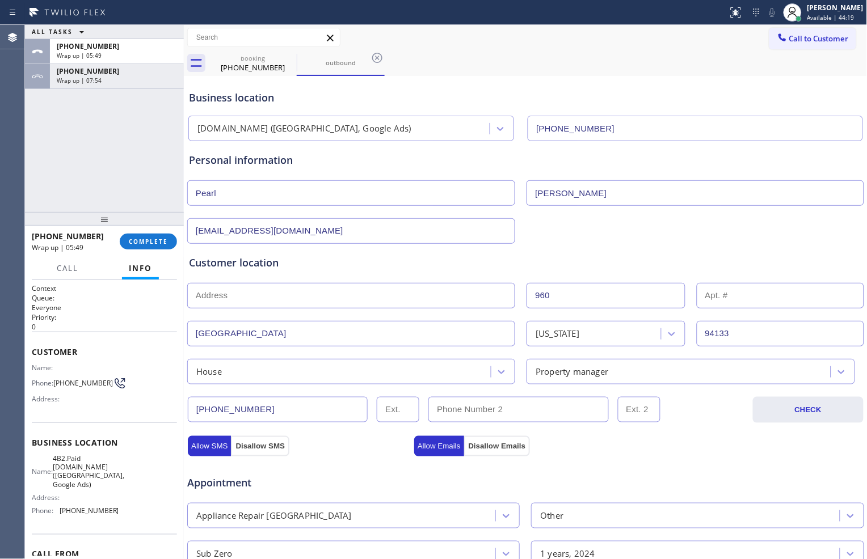
paste input "[STREET_ADDRESS]"
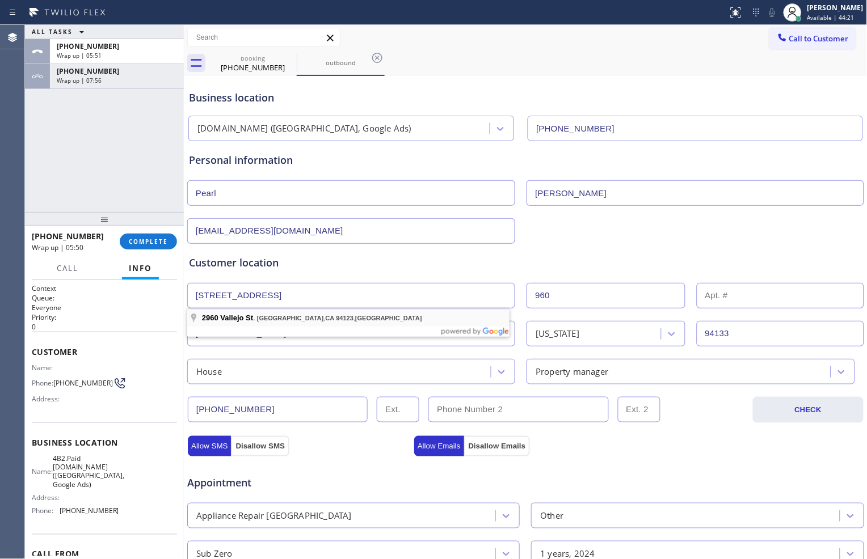
type input "[STREET_ADDRESS]"
type input "2960"
type input "94123"
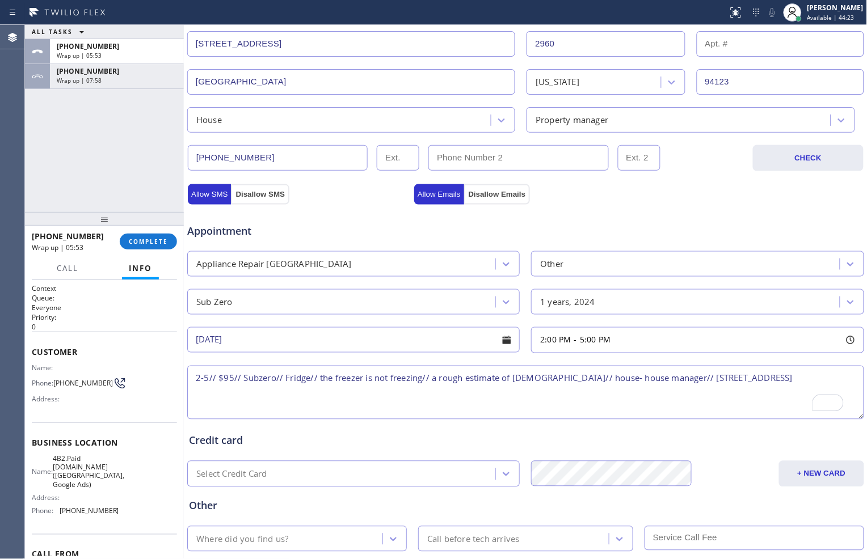
scroll to position [319, 0]
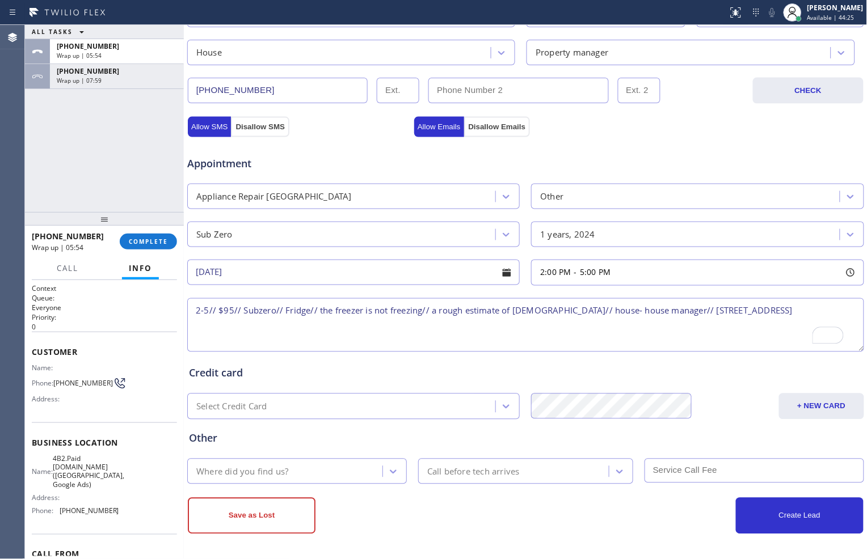
click at [814, 312] on textarea "2-5// $95// Subzero// Fridge// the freezer is not freezing// a rough estimate o…" at bounding box center [525, 325] width 677 height 54
click at [814, 309] on textarea "2-5// $95// Subzero// Fridge// the freezer is not freezing// a rough estimate o…" at bounding box center [525, 325] width 677 height 54
paste textarea "Please call the customer 30 minutes prior to his arrival"
click at [462, 325] on textarea "2-5// $95// Subzero// Fridge// the freezer is not freezing// a rough estimate o…" at bounding box center [525, 325] width 677 height 54
click at [418, 344] on textarea "2-5// $95// Subzero// Fridge// the freezer is not freezing// a rough estimate o…" at bounding box center [525, 325] width 677 height 54
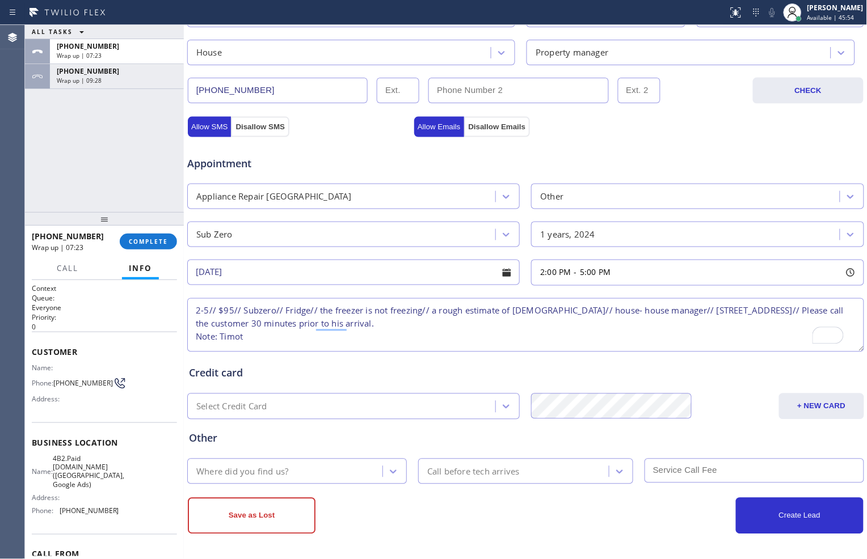
click at [377, 339] on textarea "2-5// $95// Subzero// Fridge// the freezer is not freezing// a rough estimate o…" at bounding box center [525, 325] width 677 height 54
paste textarea "[PERSON_NAME]"
type textarea "2-5// $95// Subzero// Fridge// the freezer is not freezing// a rough estimate o…"
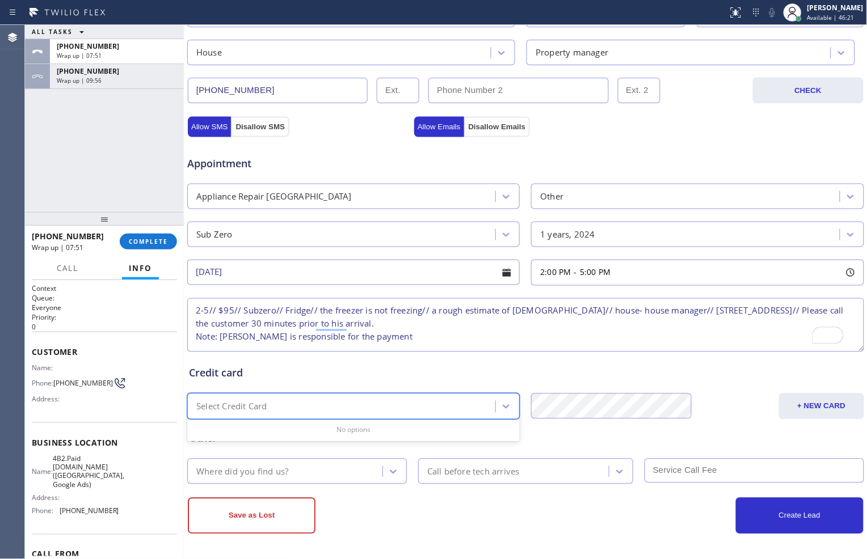
click at [478, 401] on div "Select Credit Card" at bounding box center [343, 407] width 305 height 20
click at [563, 428] on div "Other Where did you find us? Call before tech arrives" at bounding box center [526, 452] width 678 height 65
click at [355, 468] on div "Where did you find us?" at bounding box center [287, 472] width 192 height 20
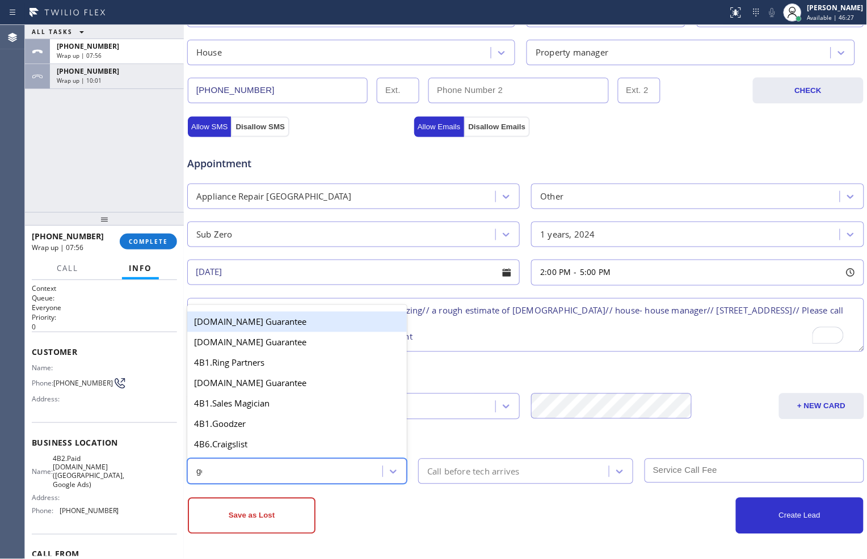
type input "goo"
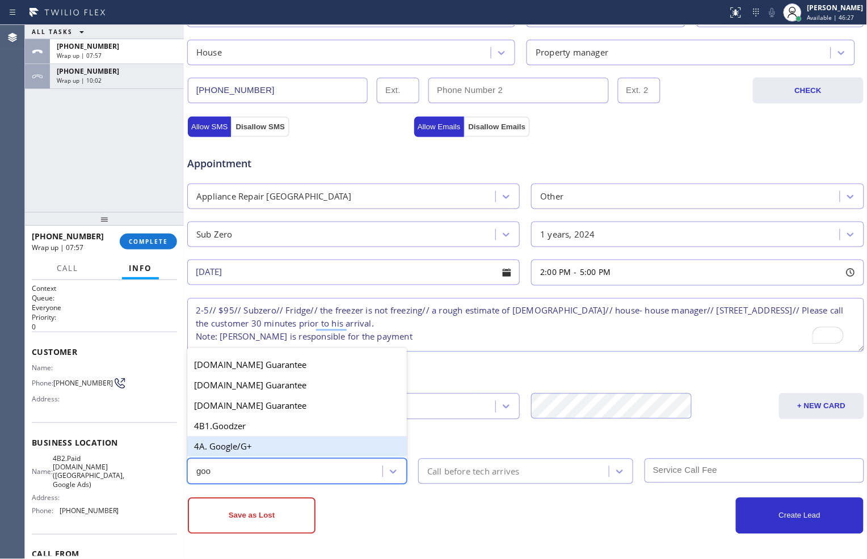
click at [290, 445] on div "4A. Google/G+" at bounding box center [297, 447] width 220 height 20
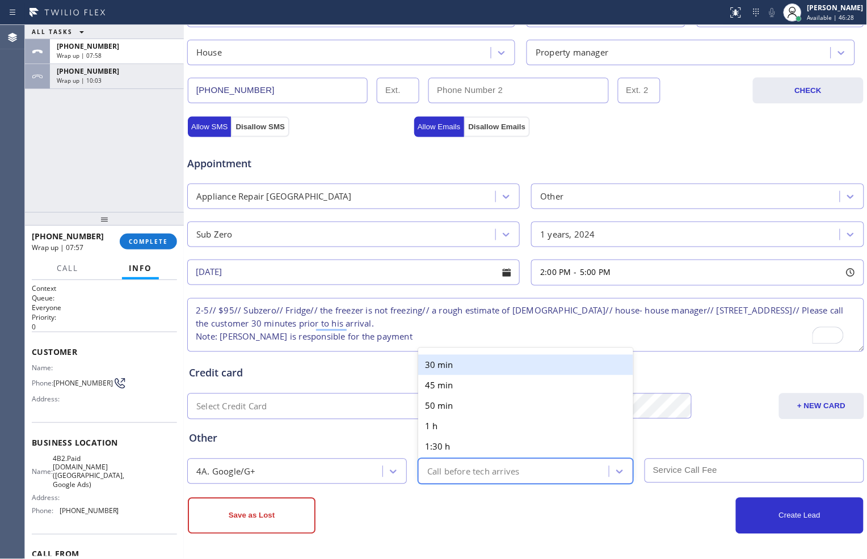
click at [446, 480] on div "Call before tech arrives" at bounding box center [515, 472] width 187 height 20
click at [455, 364] on div "30 min" at bounding box center [525, 365] width 215 height 20
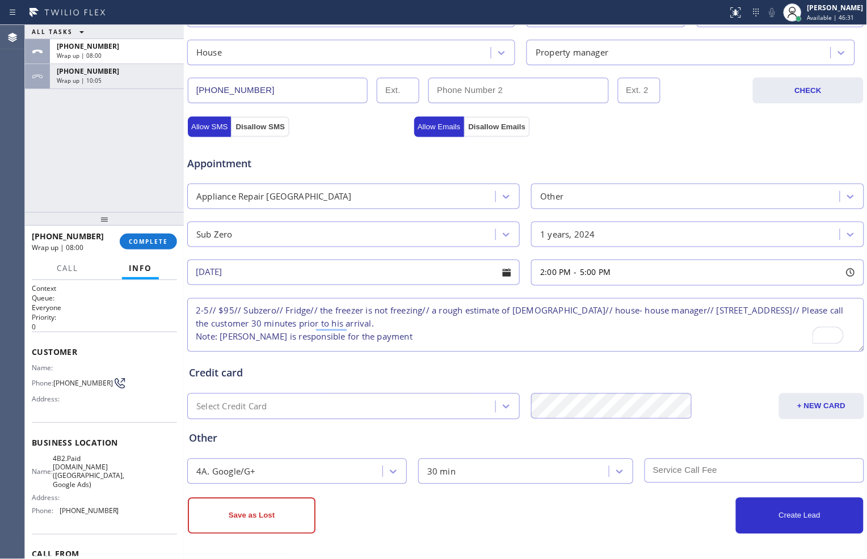
click at [649, 469] on input "text" at bounding box center [755, 471] width 220 height 24
type input "95"
click at [763, 512] on button "Create Lead" at bounding box center [800, 516] width 128 height 36
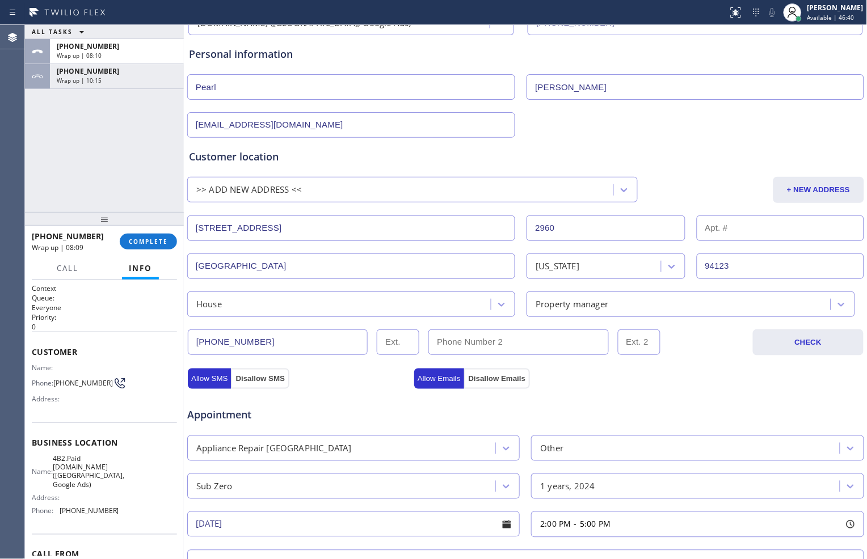
scroll to position [106, 0]
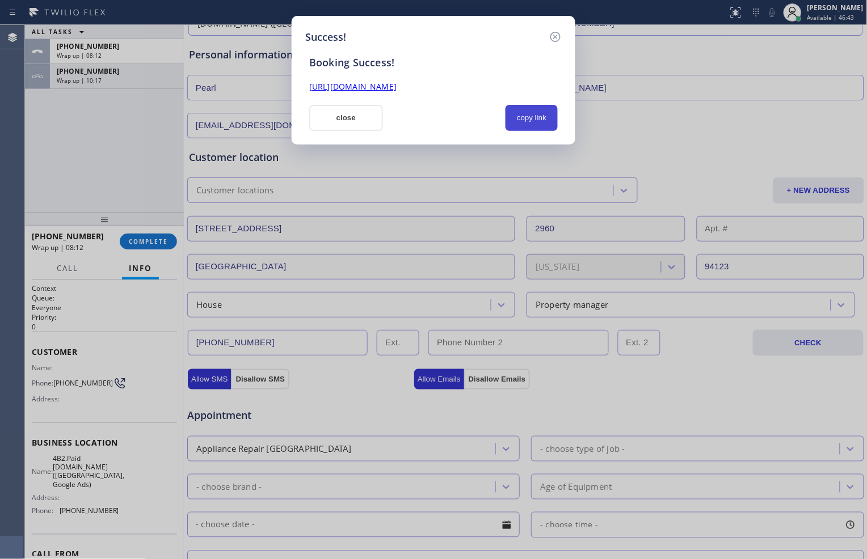
click at [540, 116] on button "copy link" at bounding box center [532, 118] width 52 height 26
click at [397, 87] on link "[URL][DOMAIN_NAME]" at bounding box center [352, 86] width 87 height 11
click at [350, 112] on button "close" at bounding box center [346, 118] width 74 height 26
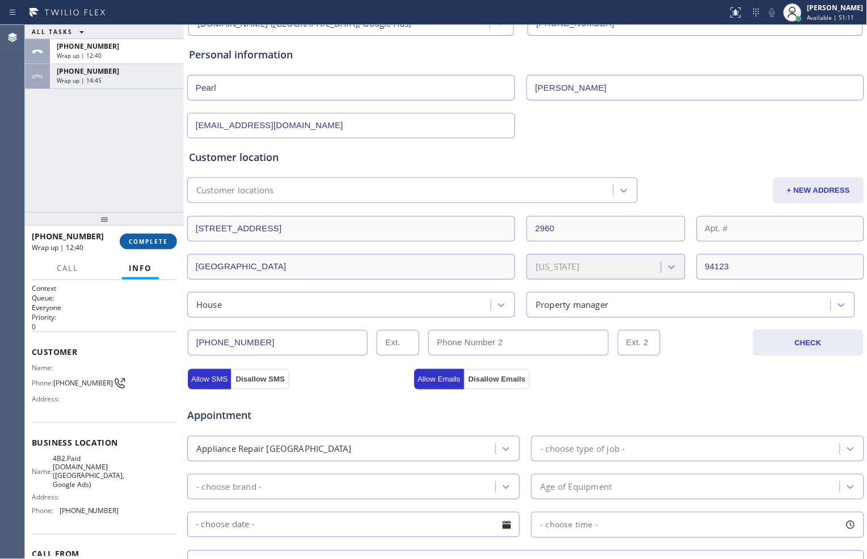
click at [151, 239] on span "COMPLETE" at bounding box center [148, 242] width 39 height 8
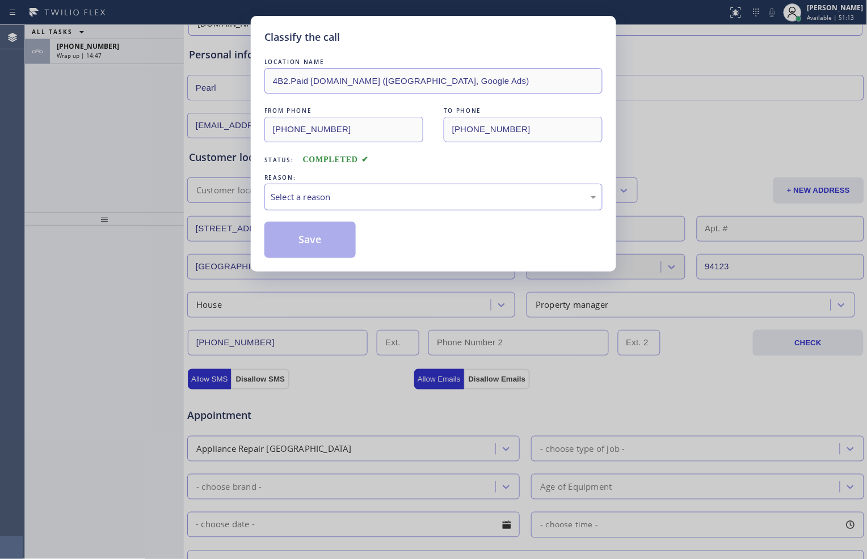
click at [338, 201] on div "Select a reason" at bounding box center [434, 197] width 326 height 13
click at [315, 234] on button "Save" at bounding box center [309, 240] width 91 height 36
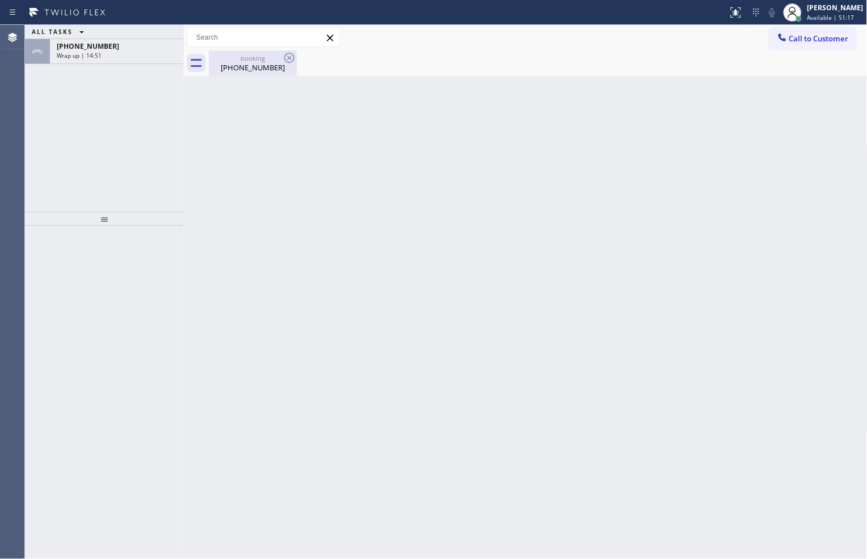
click at [269, 61] on div "booking" at bounding box center [253, 58] width 86 height 9
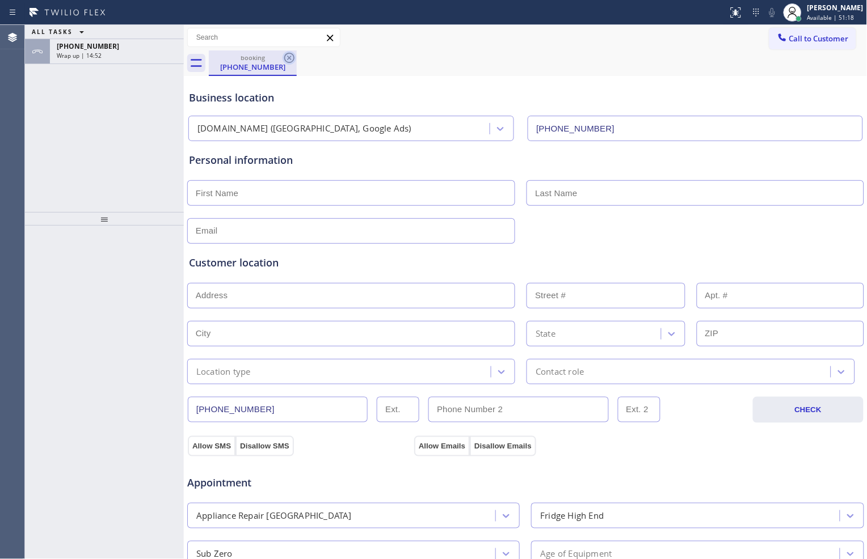
click at [291, 55] on icon at bounding box center [290, 58] width 14 height 14
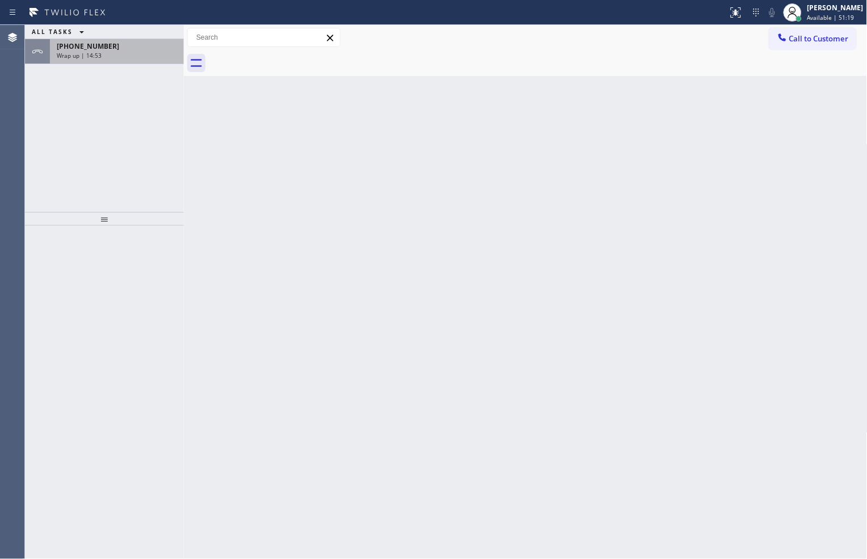
click at [141, 57] on div "Wrap up | 14:53" at bounding box center [117, 56] width 120 height 8
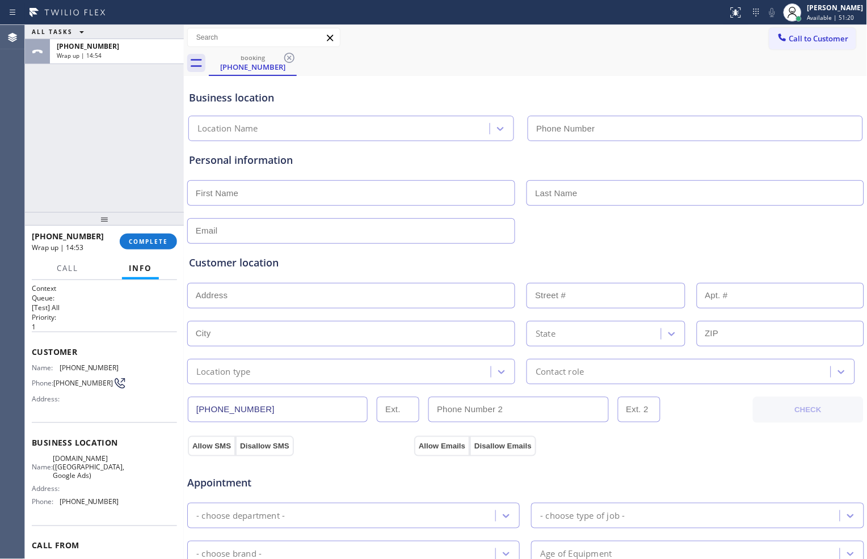
type input "[PHONE_NUMBER]"
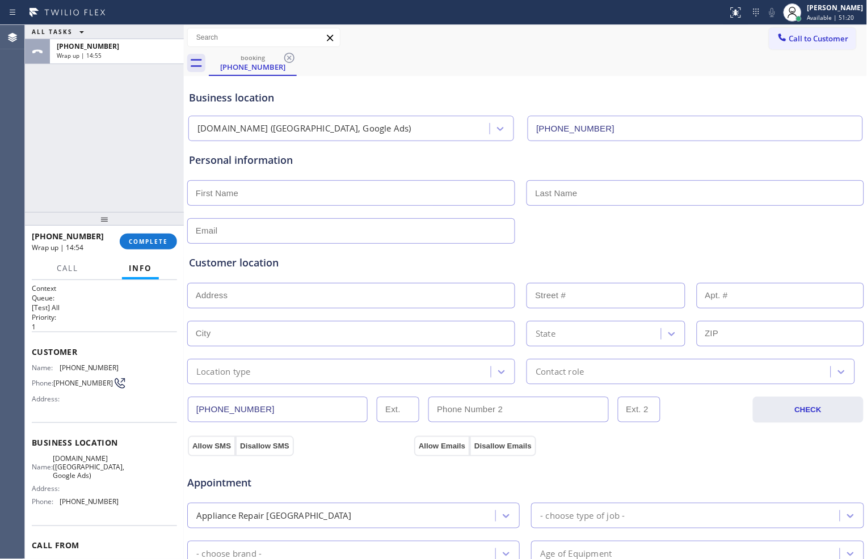
scroll to position [319, 0]
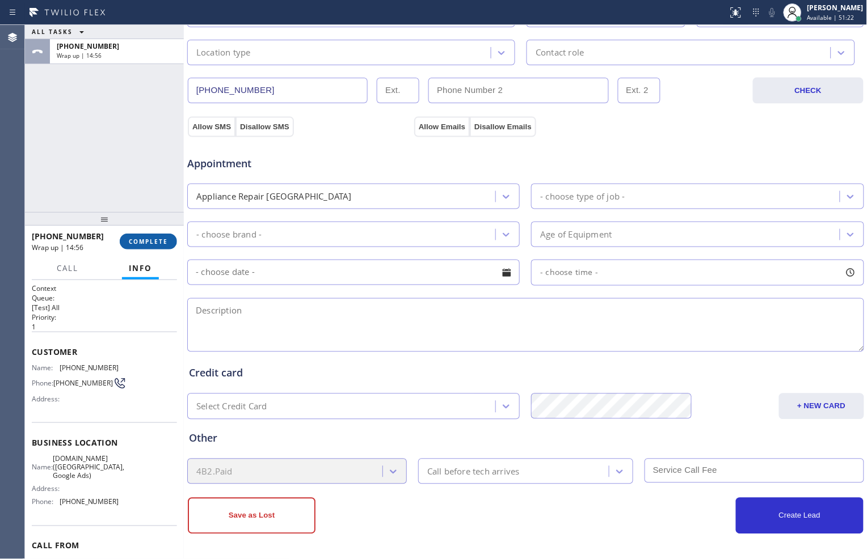
click at [154, 238] on span "COMPLETE" at bounding box center [148, 242] width 39 height 8
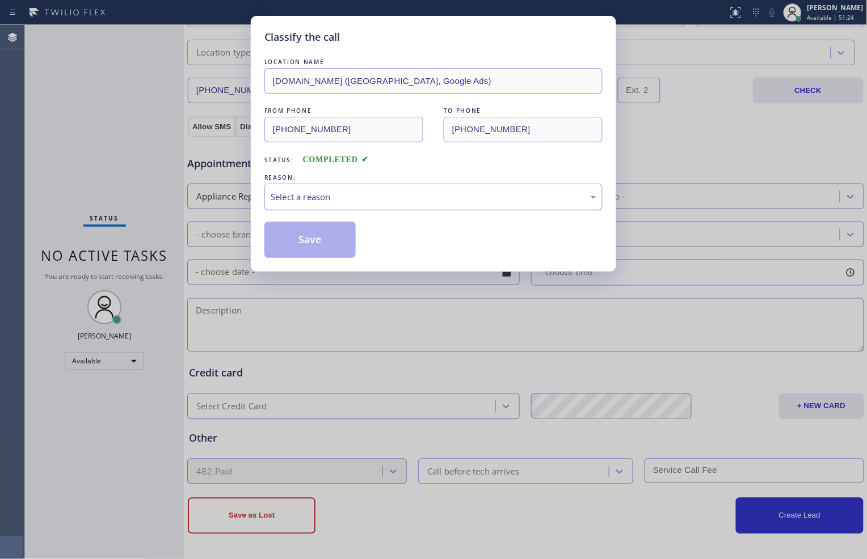
click at [351, 197] on div "Select a reason" at bounding box center [434, 197] width 326 height 13
click at [352, 246] on button "Save" at bounding box center [309, 240] width 91 height 36
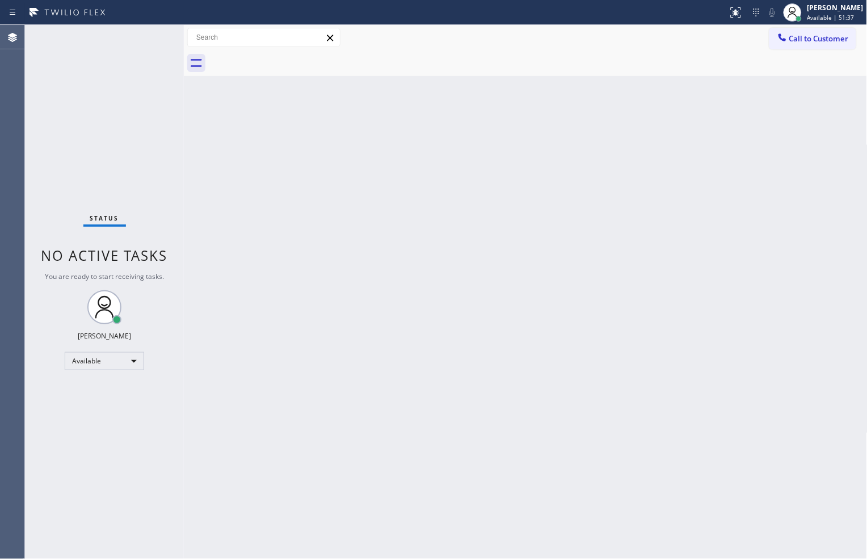
click at [697, 501] on div "Back to Dashboard Change Sender ID Customers Technicians Select a contact Outbo…" at bounding box center [526, 292] width 684 height 534
click at [138, 172] on div "Status No active tasks You are ready to start receiving tasks. [PERSON_NAME] Av…" at bounding box center [104, 292] width 159 height 534
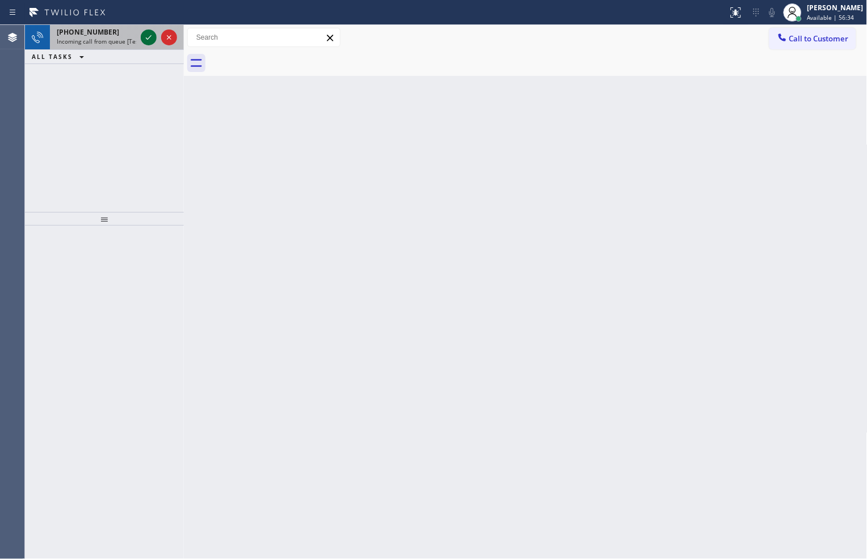
click at [148, 41] on icon at bounding box center [149, 38] width 14 height 14
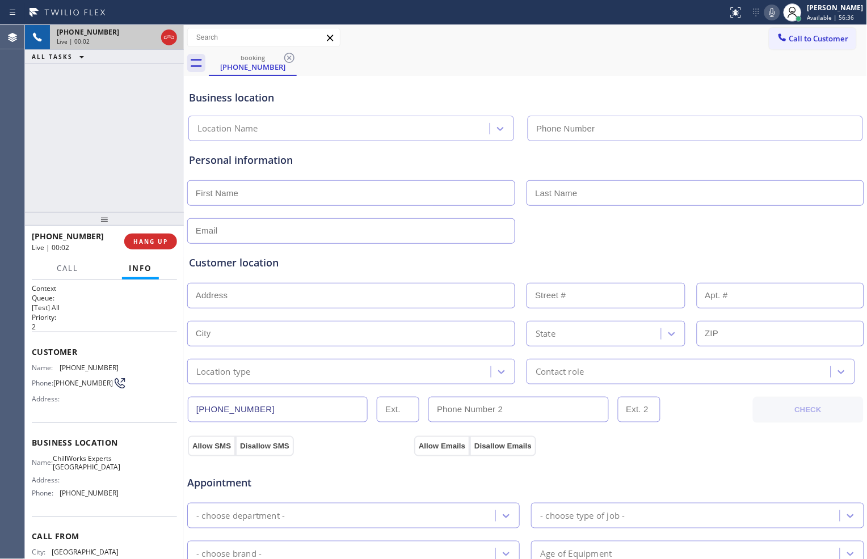
type input "[PHONE_NUMBER]"
click at [158, 239] on span "HANG UP" at bounding box center [150, 242] width 35 height 8
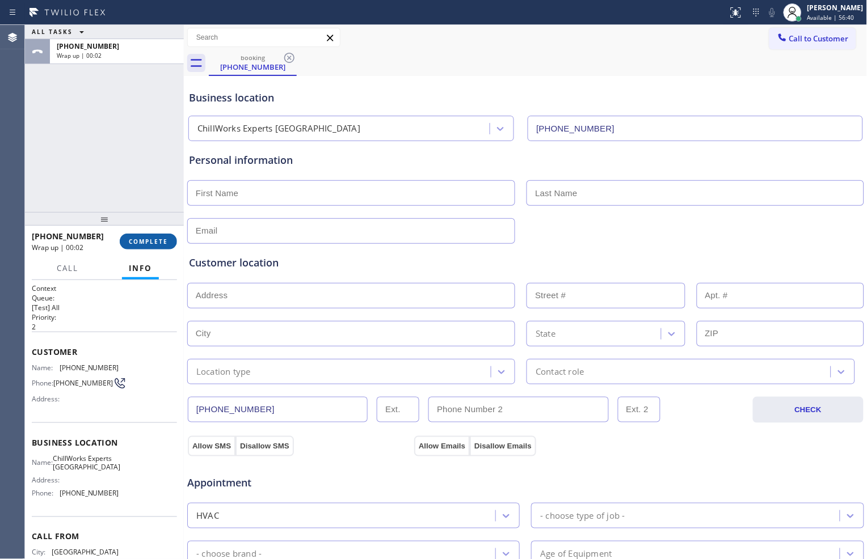
click at [146, 239] on span "COMPLETE" at bounding box center [148, 242] width 39 height 8
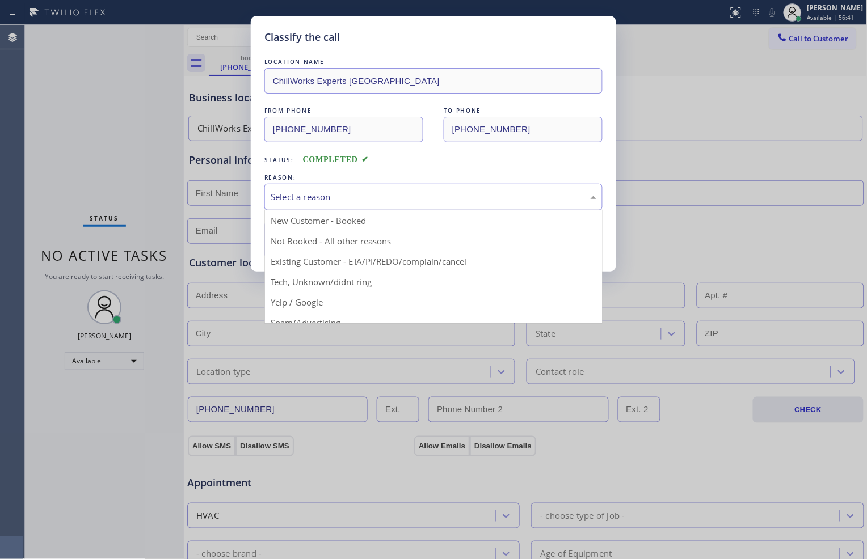
click at [318, 199] on div "Select a reason" at bounding box center [434, 197] width 326 height 13
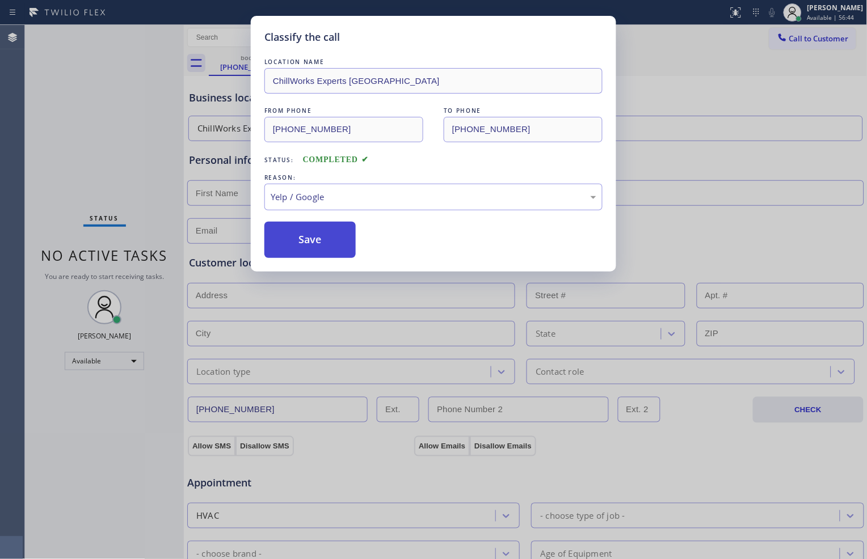
click at [301, 246] on button "Save" at bounding box center [309, 240] width 91 height 36
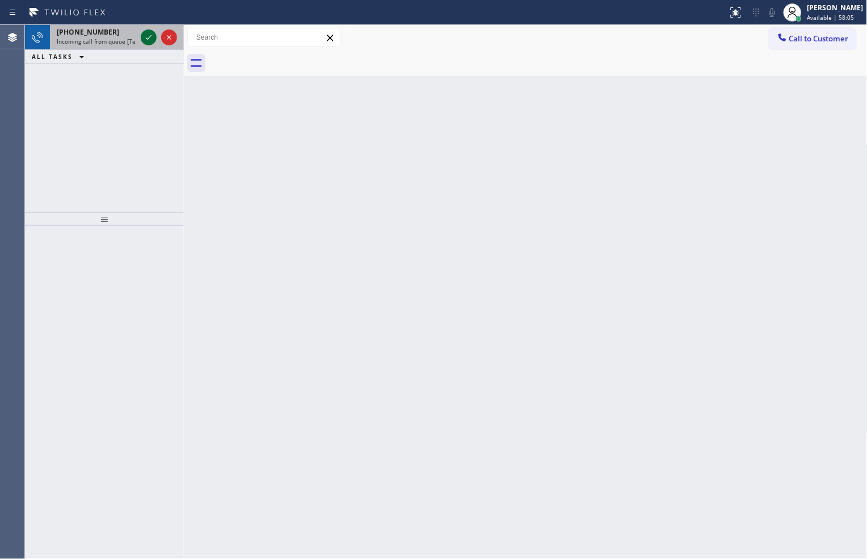
click at [149, 36] on icon at bounding box center [149, 38] width 14 height 14
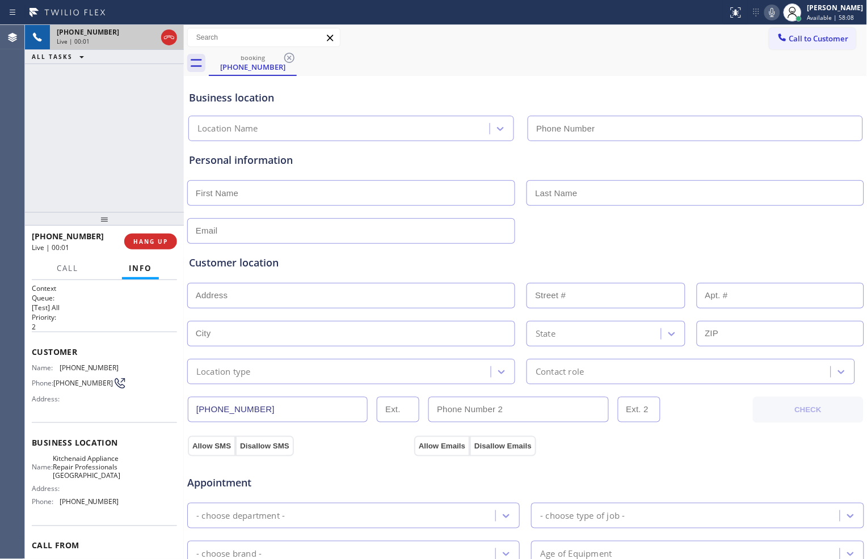
type input "[PHONE_NUMBER]"
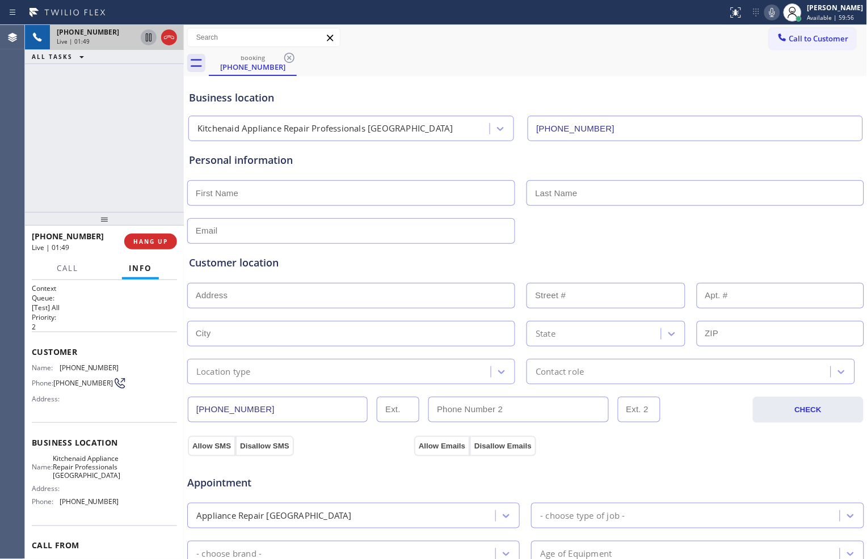
click at [143, 36] on icon at bounding box center [149, 38] width 14 height 14
click at [769, 12] on icon at bounding box center [772, 12] width 6 height 9
click at [149, 39] on icon at bounding box center [149, 38] width 14 height 14
click at [765, 13] on icon at bounding box center [772, 13] width 14 height 14
click at [475, 51] on div "booking [PHONE_NUMBER]" at bounding box center [538, 63] width 659 height 26
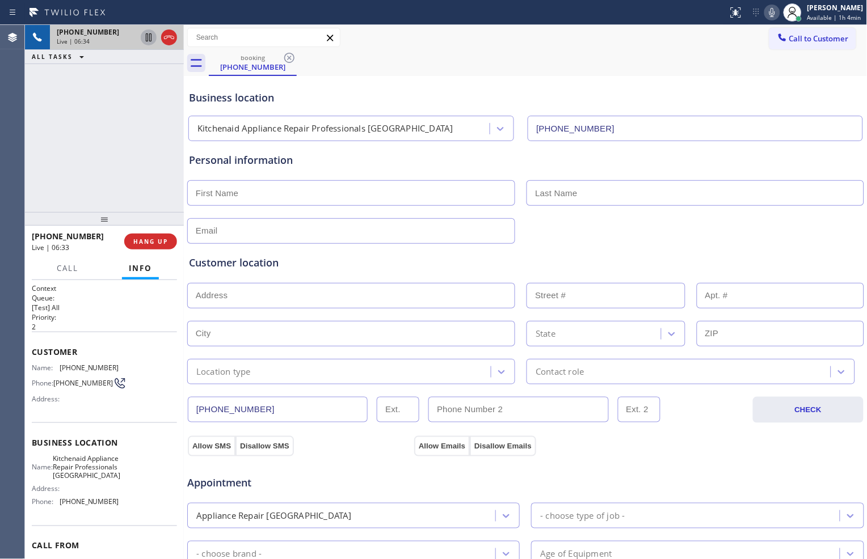
click at [148, 39] on icon at bounding box center [149, 38] width 14 height 14
click at [769, 13] on icon at bounding box center [772, 13] width 14 height 14
click at [145, 35] on icon at bounding box center [149, 38] width 14 height 14
click at [769, 9] on icon at bounding box center [772, 12] width 6 height 9
click at [263, 191] on input "text" at bounding box center [351, 193] width 328 height 26
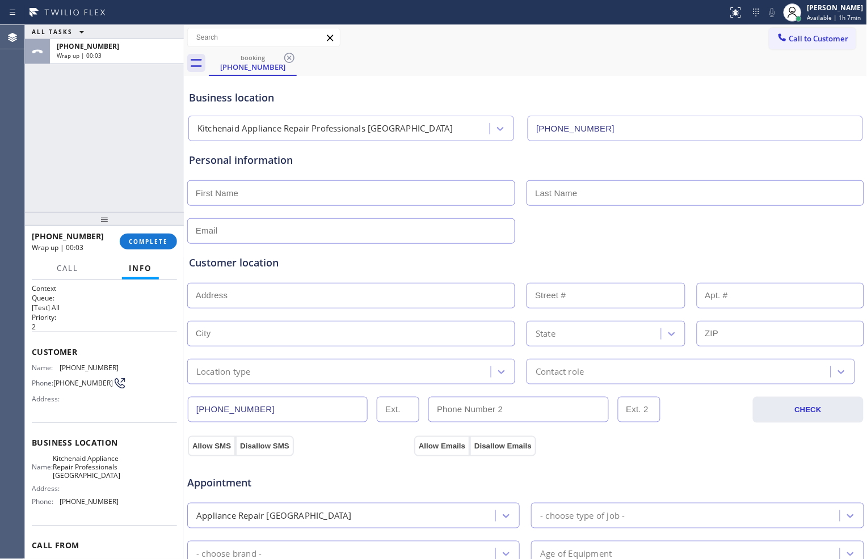
click at [439, 187] on input "text" at bounding box center [351, 193] width 328 height 26
type input "[PERSON_NAME]"
type input "[EMAIL_ADDRESS][DOMAIN_NAME]"
click at [455, 301] on input "text" at bounding box center [351, 296] width 328 height 26
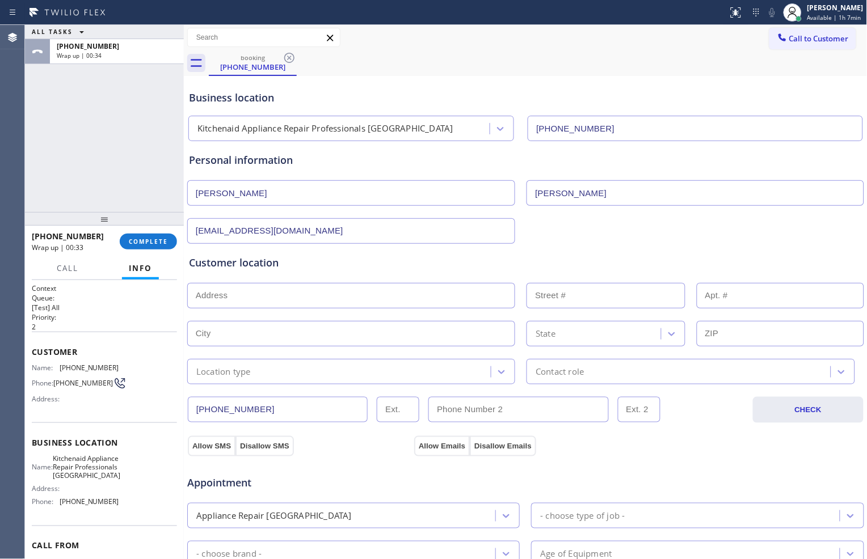
click at [235, 295] on input "text" at bounding box center [351, 296] width 328 height 26
paste input "[STREET_ADDRESS]"
type input "[STREET_ADDRESS]"
type input "5108"
type input "[GEOGRAPHIC_DATA]"
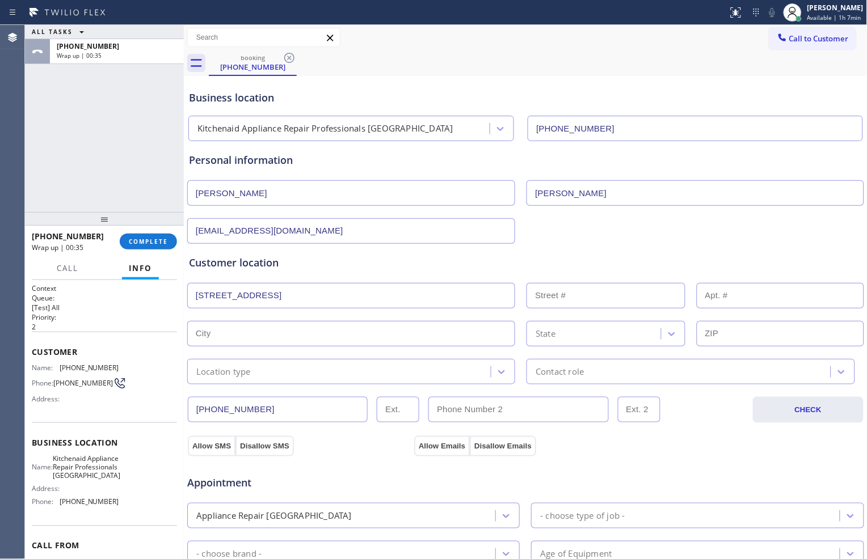
type input "76132"
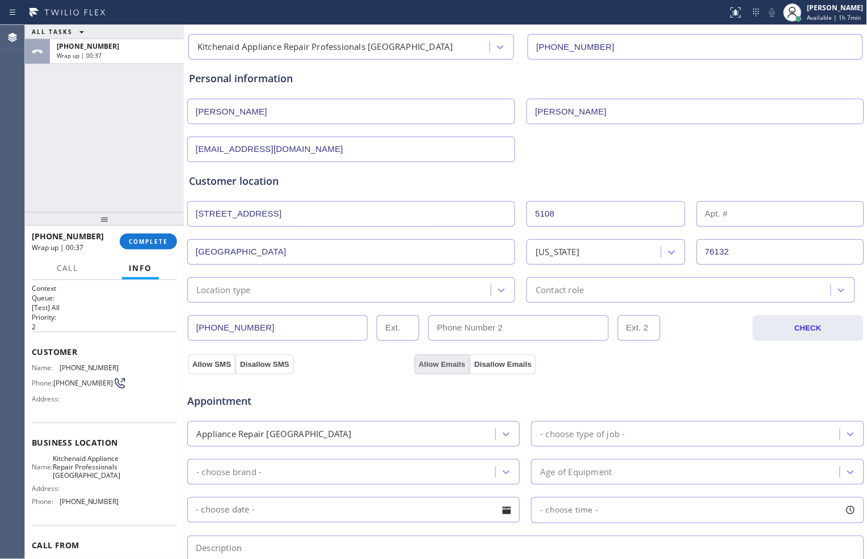
scroll to position [189, 0]
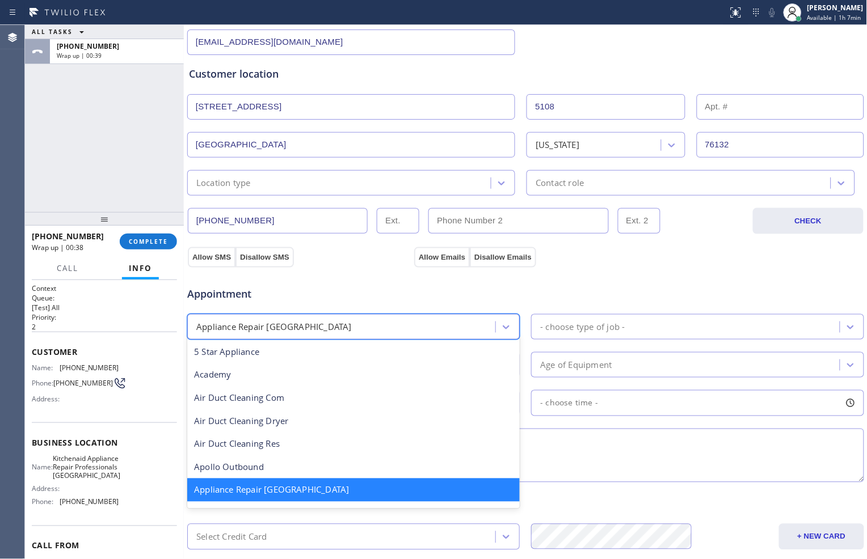
click at [404, 332] on div "Appliance Repair [GEOGRAPHIC_DATA]" at bounding box center [343, 327] width 305 height 20
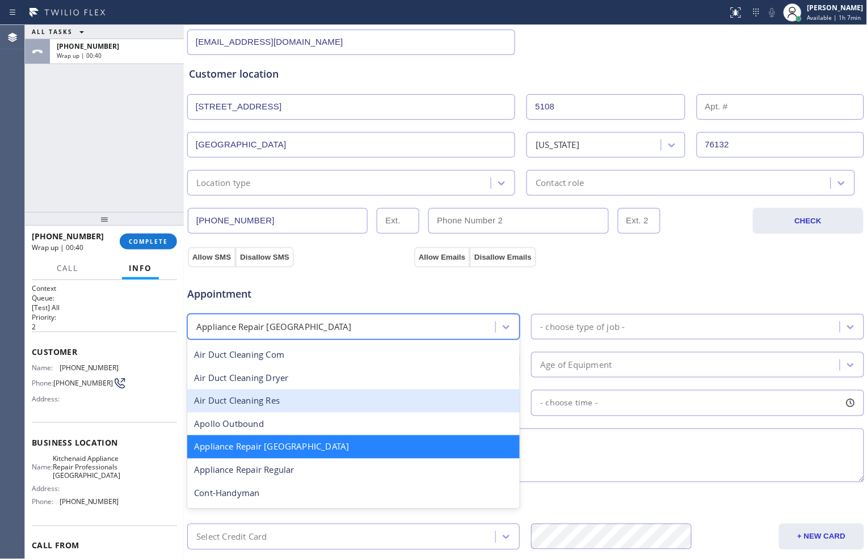
scroll to position [64, 0]
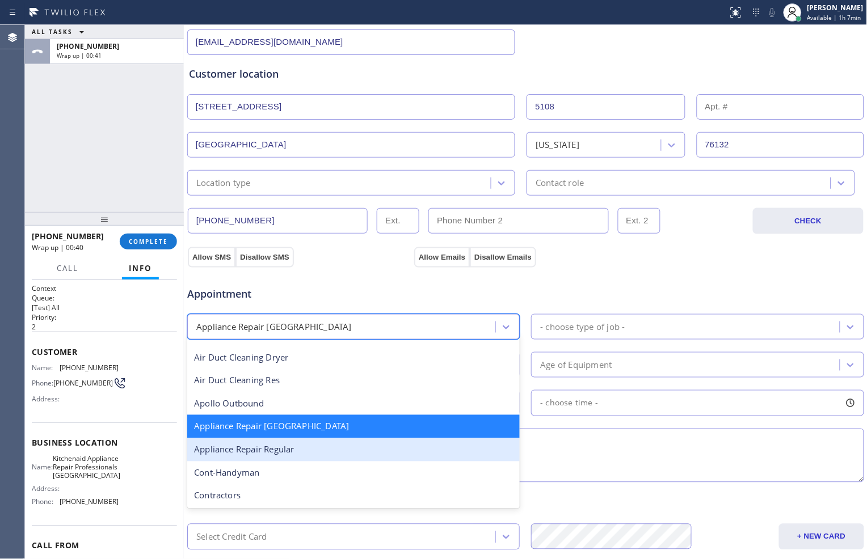
click at [332, 445] on div "Appliance Repair Regular" at bounding box center [353, 450] width 332 height 23
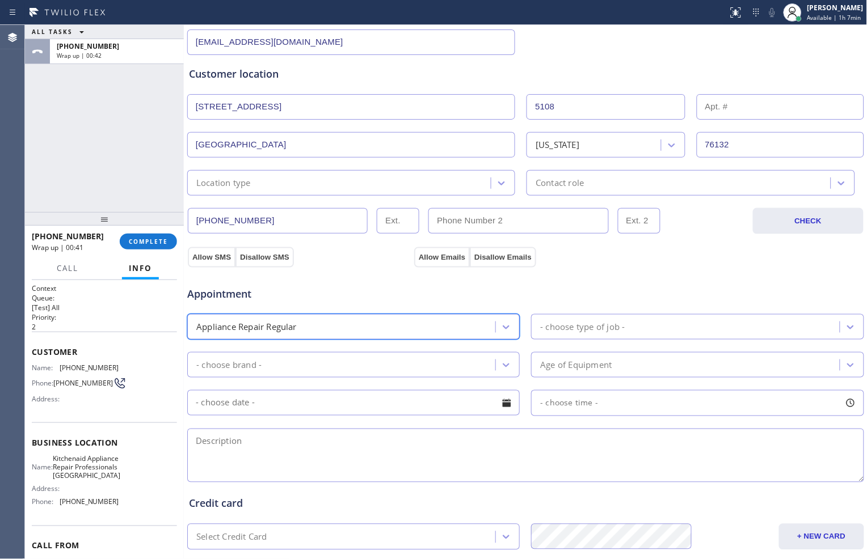
click at [565, 332] on div "- choose type of job -" at bounding box center [582, 327] width 85 height 13
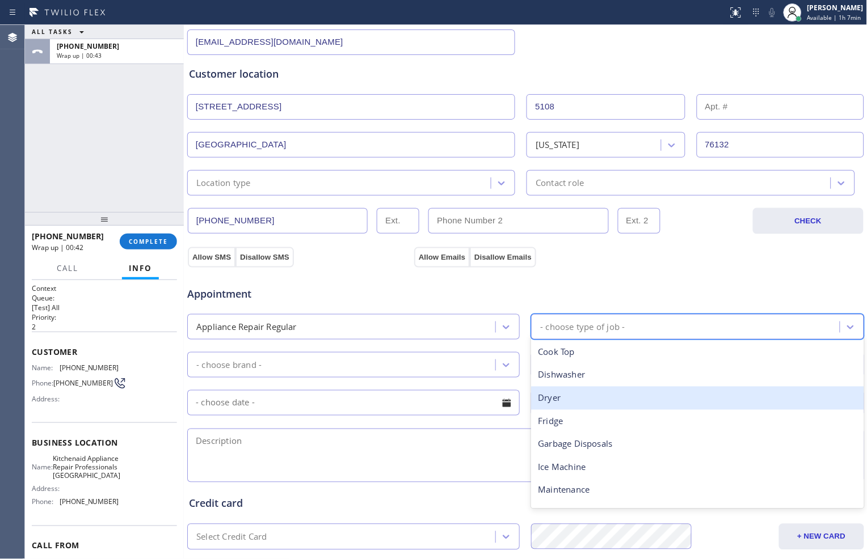
click at [553, 399] on div "Dryer" at bounding box center [697, 398] width 332 height 23
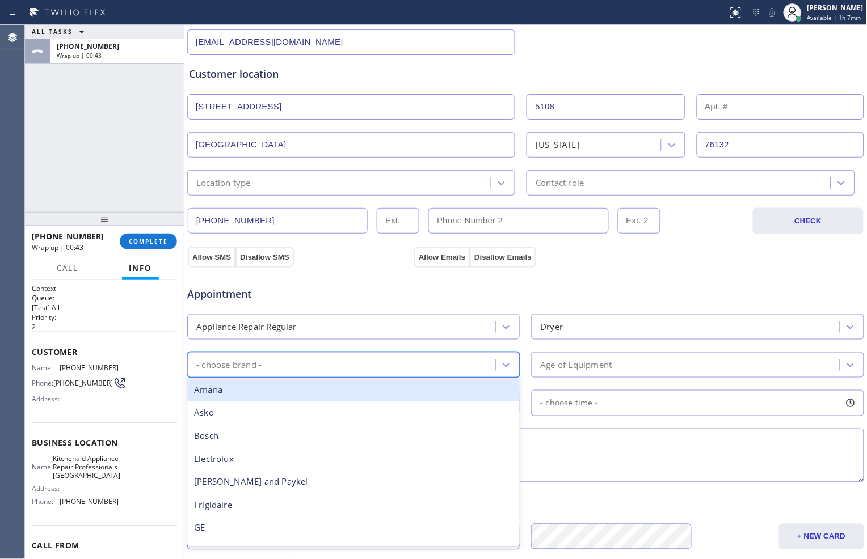
click at [394, 364] on div "- choose brand -" at bounding box center [343, 365] width 305 height 20
type input "S"
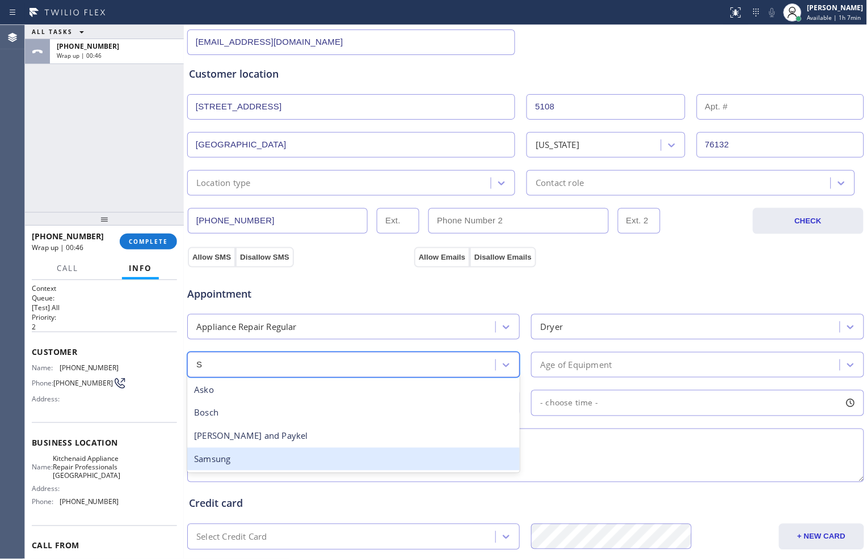
click at [325, 456] on div "Samsung" at bounding box center [353, 459] width 332 height 23
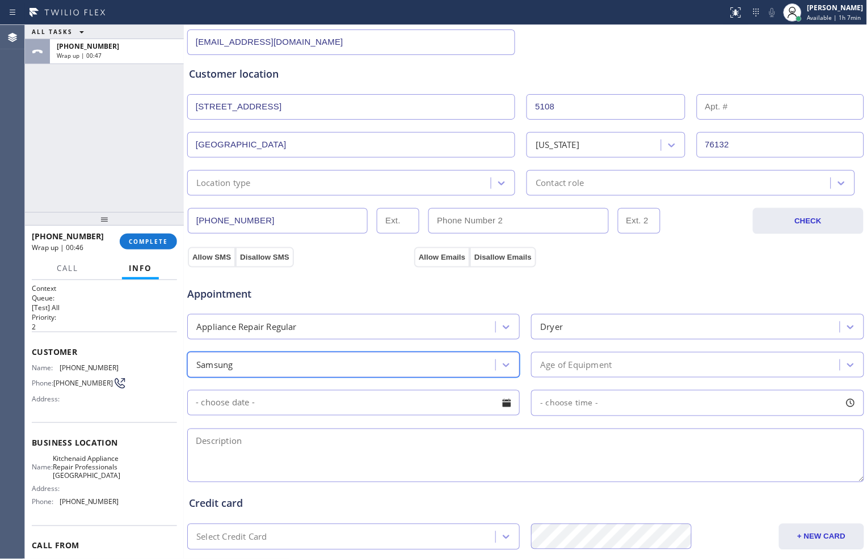
click at [557, 368] on div "Age of Equipment" at bounding box center [575, 365] width 71 height 13
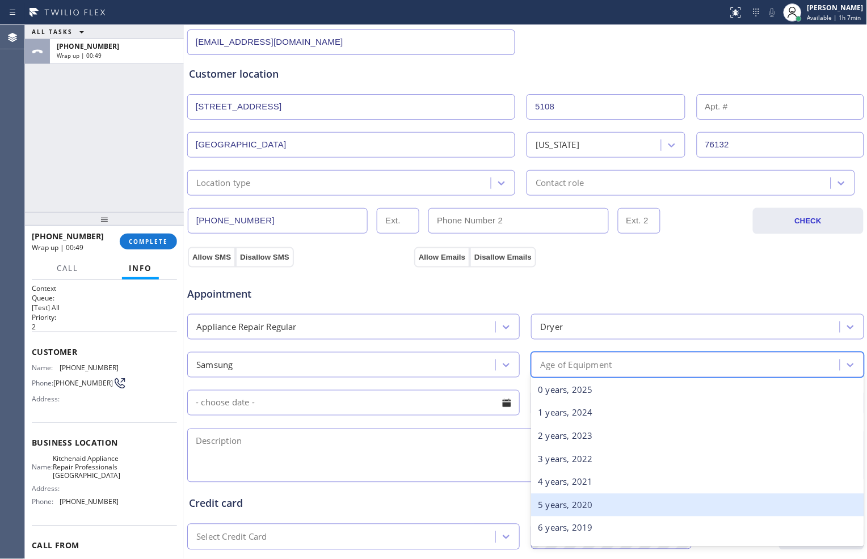
click at [546, 498] on div "5 years, 2020" at bounding box center [697, 505] width 332 height 23
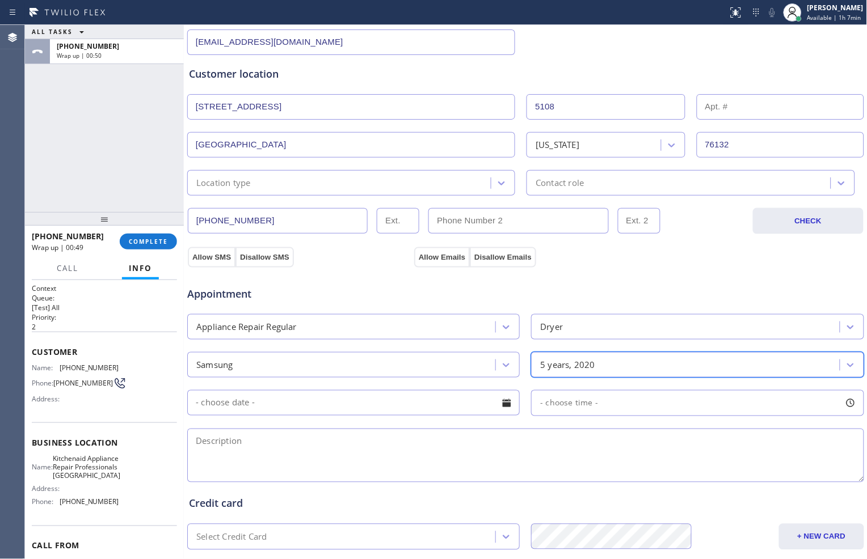
click at [435, 452] on textarea at bounding box center [525, 456] width 677 height 54
click at [511, 456] on textarea "To enrich screen reader interactions, please activate Accessibility in Grammarl…" at bounding box center [525, 456] width 677 height 54
click at [637, 49] on div "[EMAIL_ADDRESS][DOMAIN_NAME]" at bounding box center [525, 41] width 679 height 28
click at [455, 452] on textarea "Samsung// Dryer//" at bounding box center [525, 456] width 677 height 54
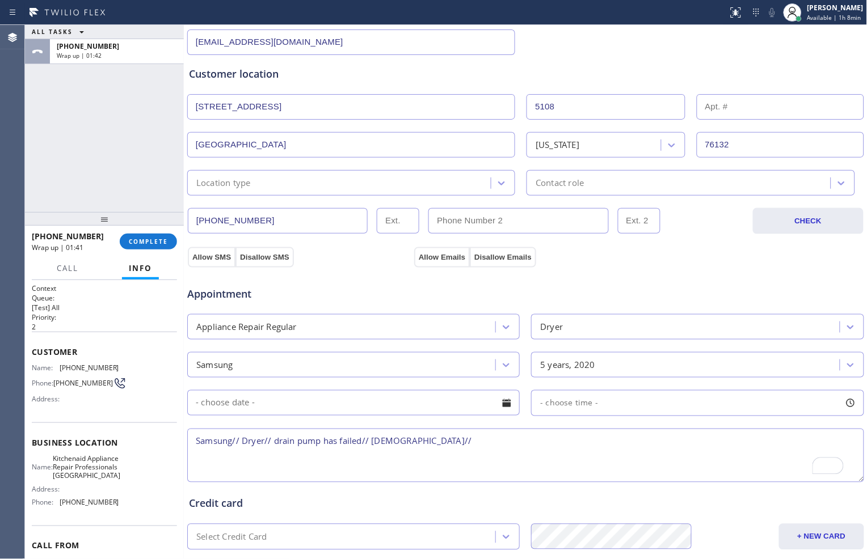
click at [469, 443] on textarea "Samsung// Dryer// drain pump has failed// [DEMOGRAPHIC_DATA]//" at bounding box center [525, 456] width 677 height 54
paste textarea "[STREET_ADDRESS]"
click at [261, 440] on textarea "Samsung// Dryer// drain pump has failed// [DEMOGRAPHIC_DATA]// [STREET_ADDRESS]…" at bounding box center [525, 456] width 677 height 54
click at [798, 444] on textarea "Samsung// Dryer sbs // drain pump has failed// [DEMOGRAPHIC_DATA]// [STREET_ADD…" at bounding box center [525, 456] width 677 height 54
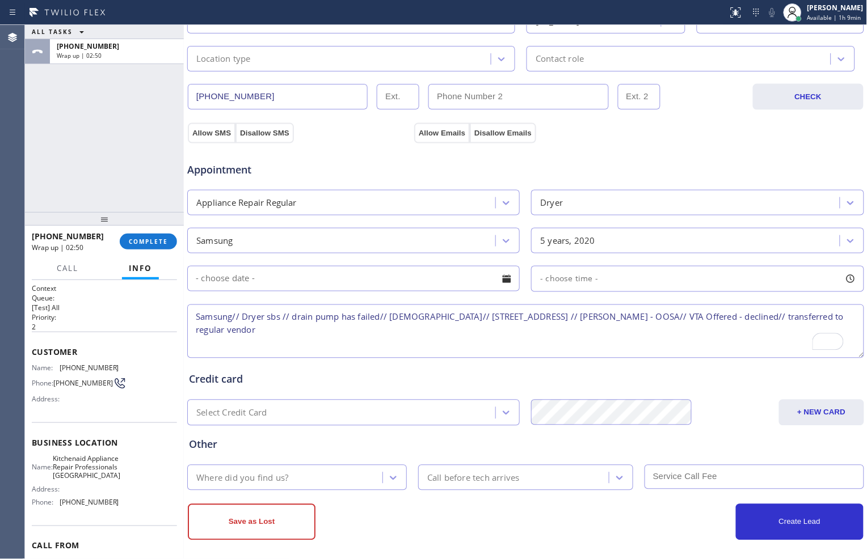
scroll to position [319, 0]
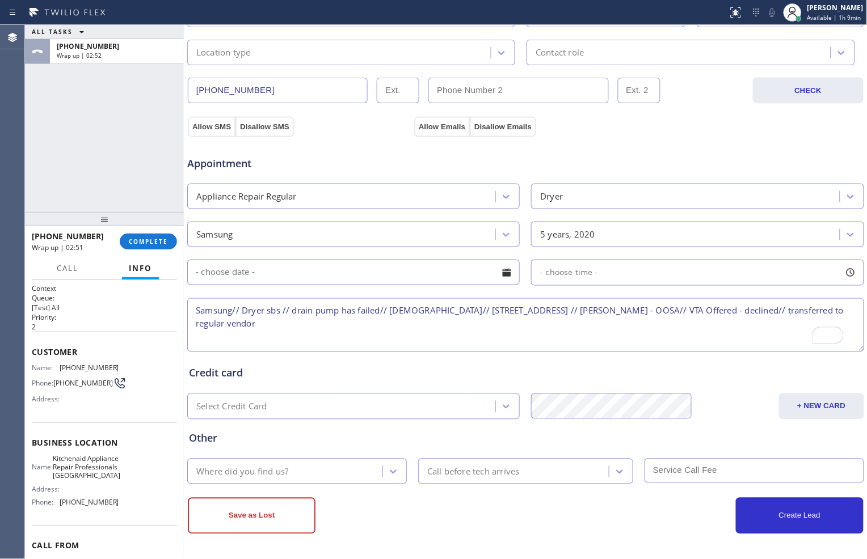
type textarea "Samsung// Dryer sbs // drain pump has failed// [DEMOGRAPHIC_DATA]// [STREET_ADD…"
click at [361, 466] on div "Where did you find us?" at bounding box center [287, 472] width 192 height 20
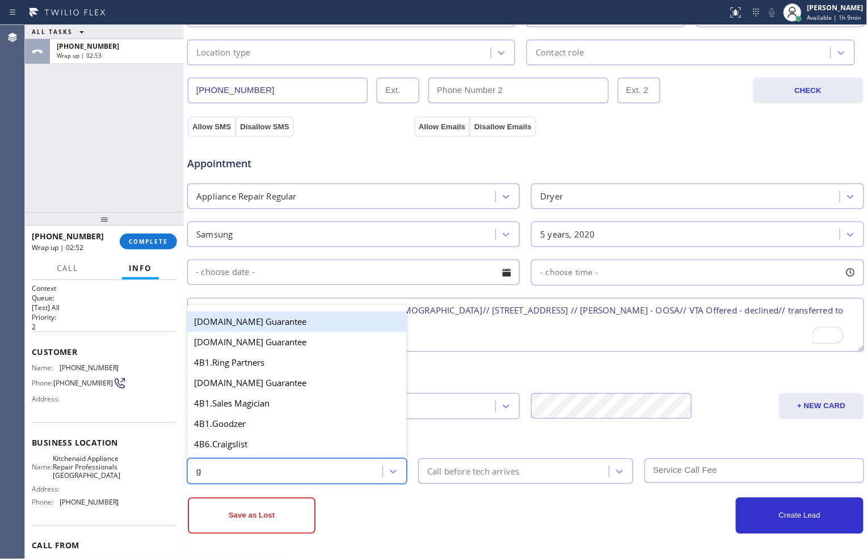
type input "go"
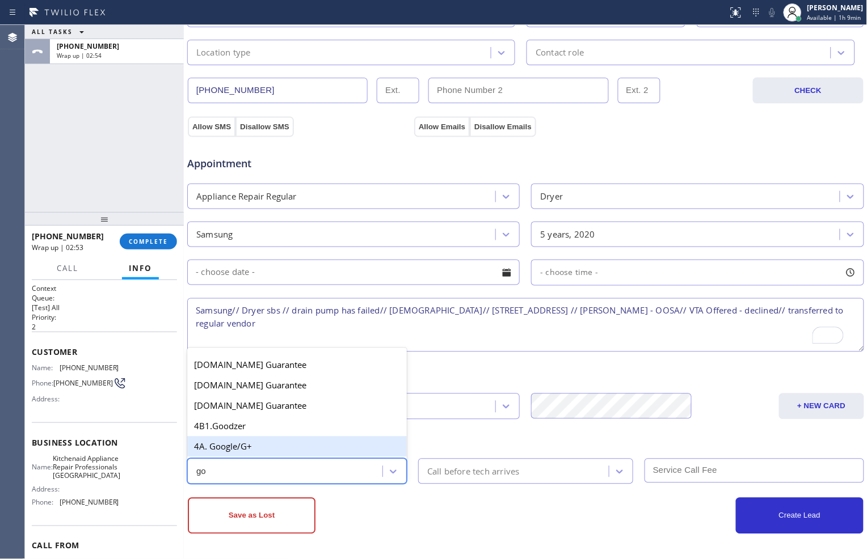
click at [322, 453] on div "4A. Google/G+" at bounding box center [297, 447] width 220 height 20
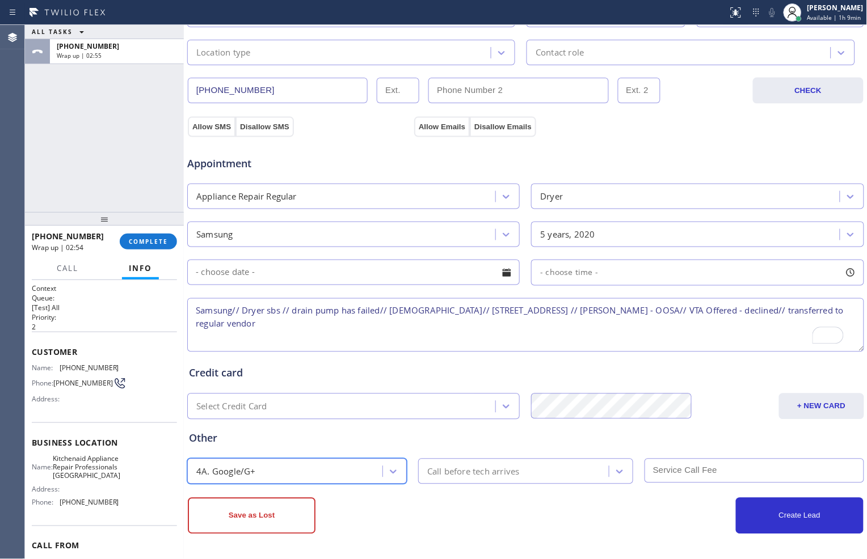
click at [482, 477] on div "Call before tech arrives" at bounding box center [473, 471] width 92 height 13
click at [616, 515] on div "Create Lead" at bounding box center [694, 516] width 338 height 36
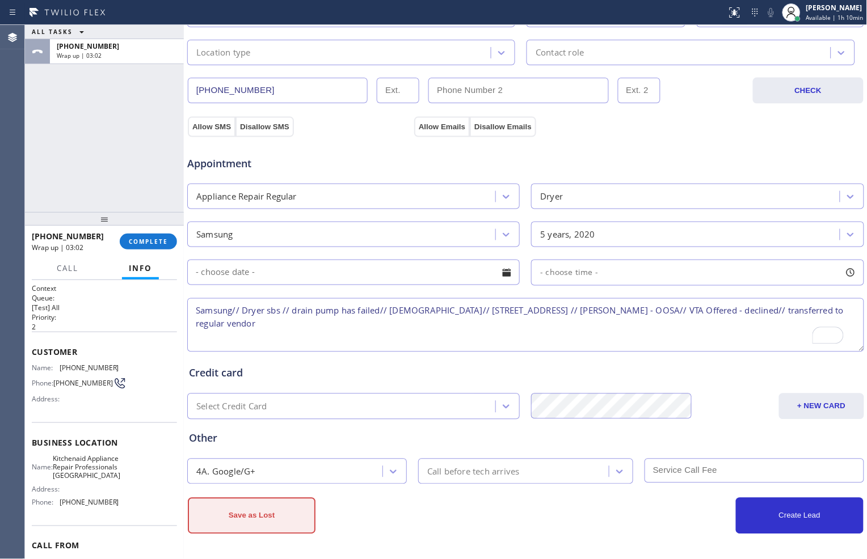
click at [293, 509] on button "Save as Lost" at bounding box center [252, 516] width 128 height 36
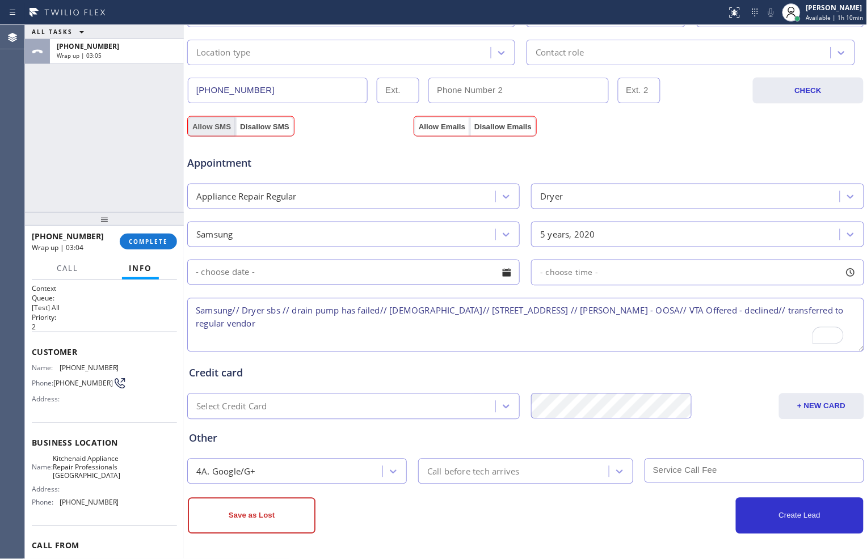
click at [214, 121] on button "Allow SMS" at bounding box center [212, 127] width 48 height 20
click at [430, 131] on button "Allow Emails" at bounding box center [442, 127] width 56 height 20
click at [260, 514] on button "Save as Lost" at bounding box center [252, 516] width 128 height 36
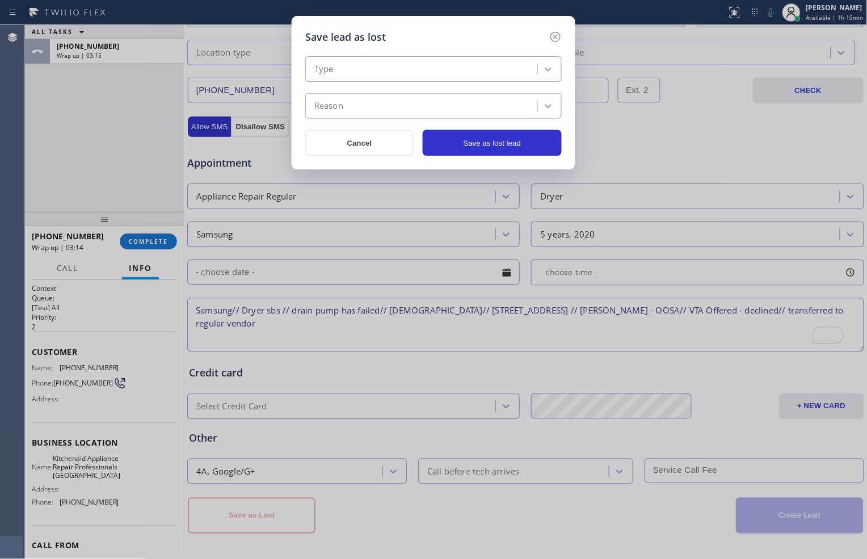
click at [520, 67] on div "Type" at bounding box center [423, 70] width 229 height 20
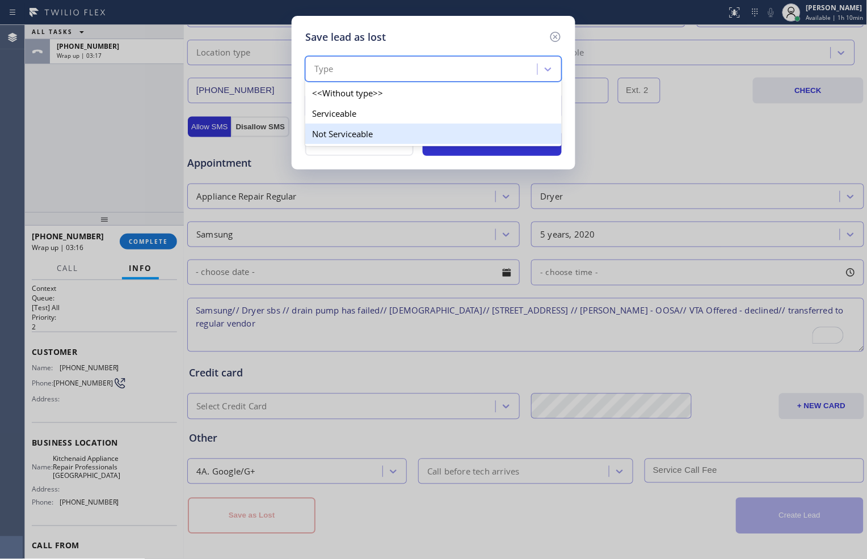
click at [485, 127] on div "Not Serviceable" at bounding box center [433, 134] width 256 height 20
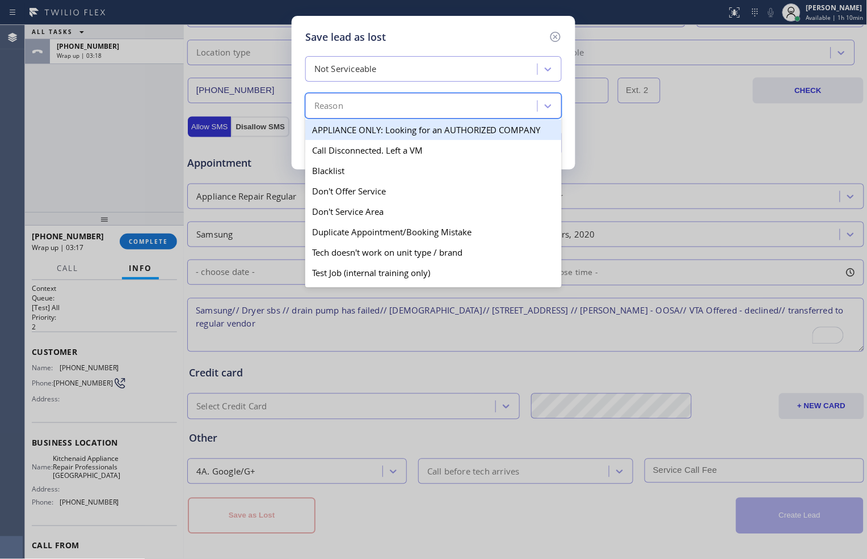
click at [502, 109] on div "Reason" at bounding box center [423, 106] width 229 height 20
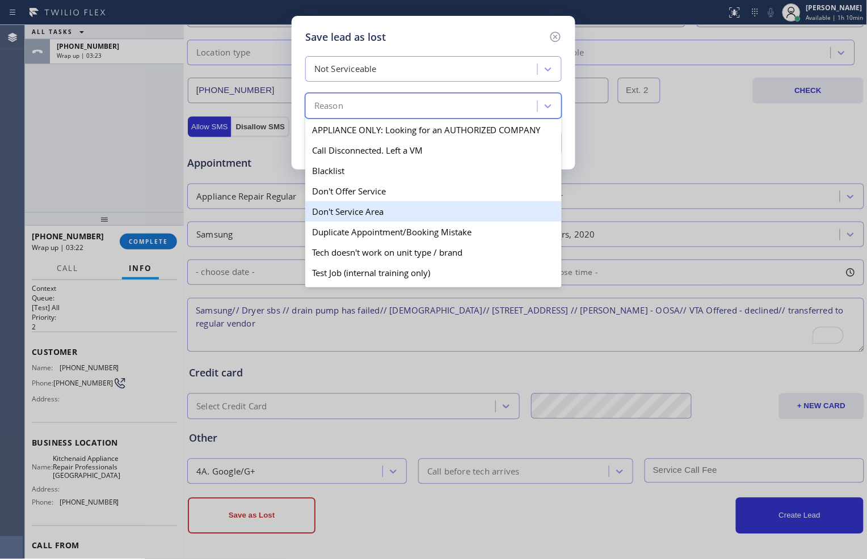
click at [458, 213] on div "Don't Service Area" at bounding box center [433, 211] width 256 height 20
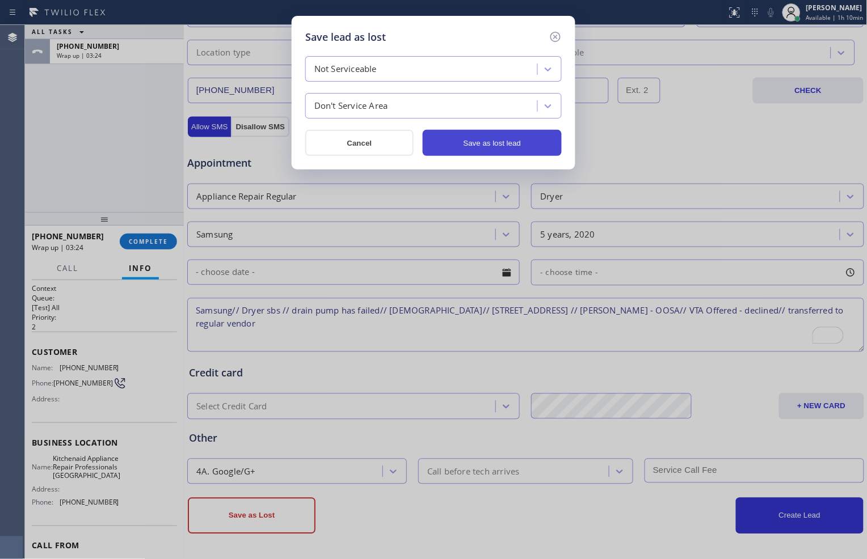
click at [500, 146] on button "Save as lost lead" at bounding box center [492, 143] width 139 height 26
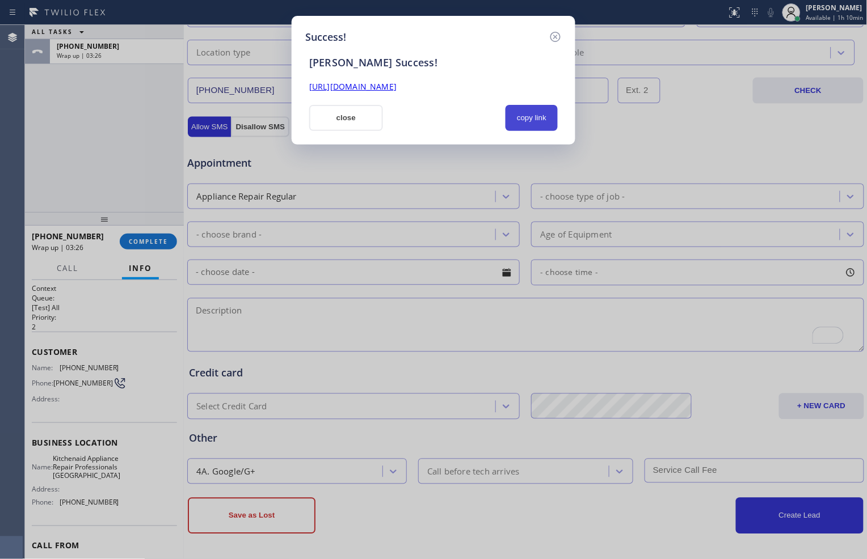
click at [533, 112] on button "copy link" at bounding box center [532, 118] width 52 height 26
click at [558, 37] on icon at bounding box center [556, 37] width 14 height 14
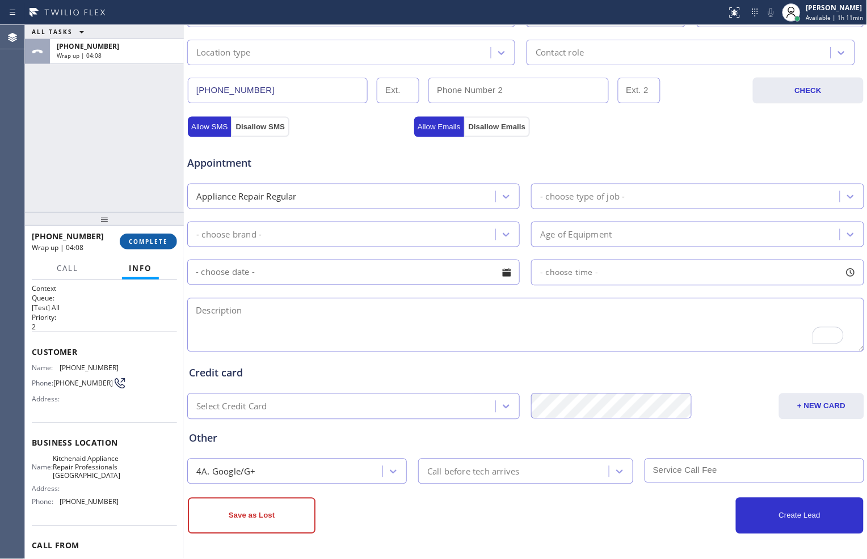
click at [160, 241] on span "COMPLETE" at bounding box center [148, 242] width 39 height 8
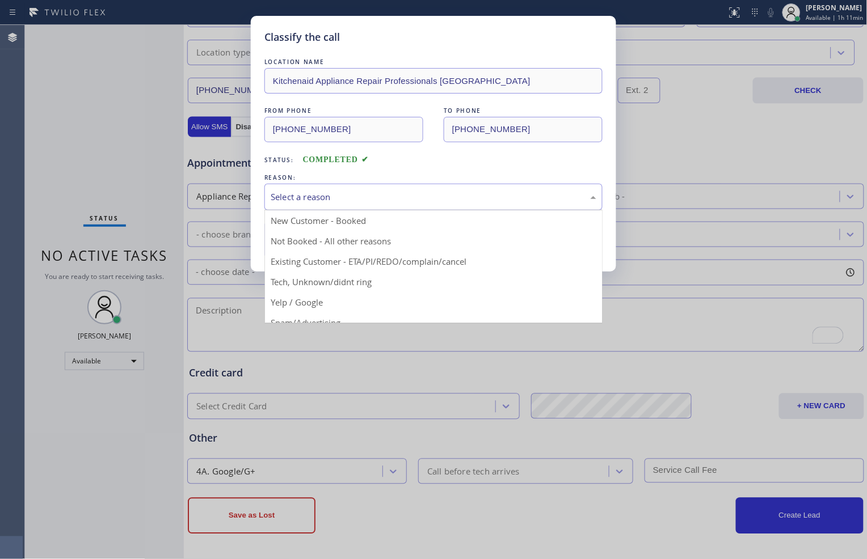
click at [365, 196] on div "Select a reason" at bounding box center [434, 197] width 326 height 13
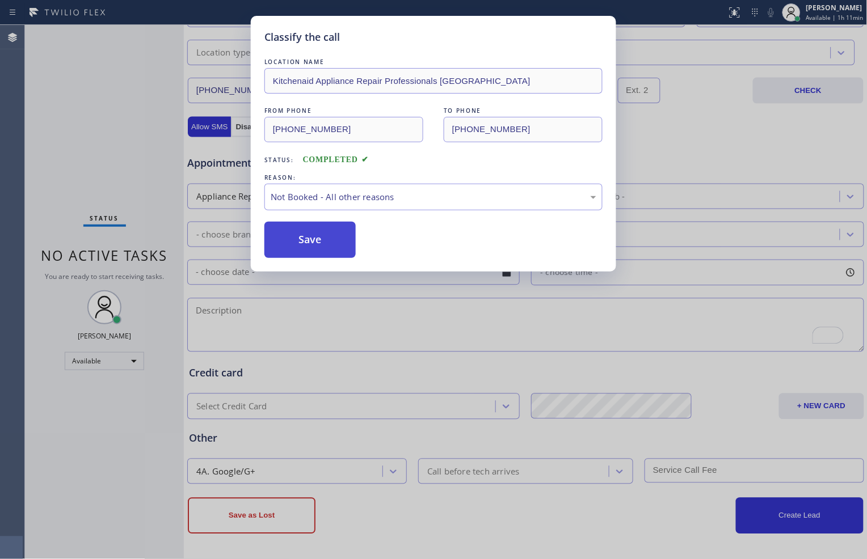
click at [317, 234] on button "Save" at bounding box center [309, 240] width 91 height 36
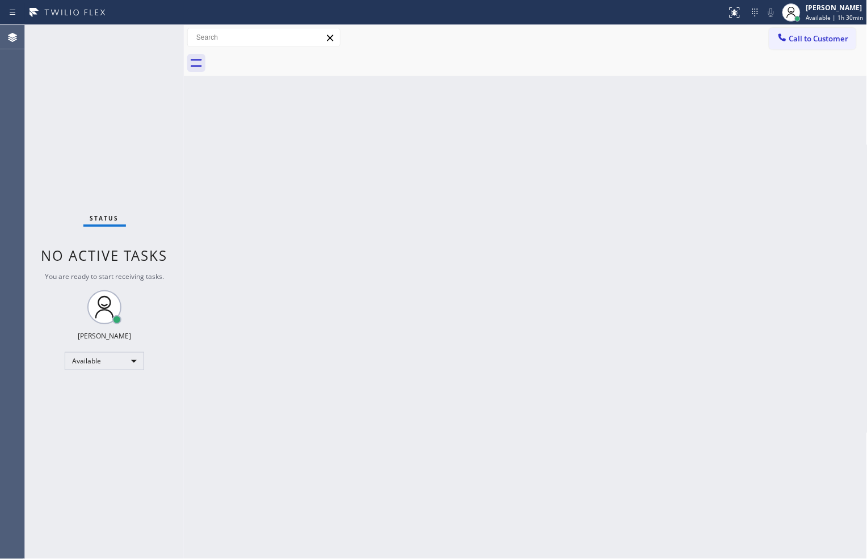
click at [599, 44] on div "Call to Customer Outbound call Location [DOMAIN_NAME] ([GEOGRAPHIC_DATA], Googl…" at bounding box center [526, 38] width 684 height 20
click at [763, 519] on div "Back to Dashboard Change Sender ID Customers Technicians Select a contact Outbo…" at bounding box center [526, 292] width 684 height 534
click at [531, 67] on div at bounding box center [538, 63] width 659 height 26
click at [648, 60] on div at bounding box center [538, 63] width 659 height 26
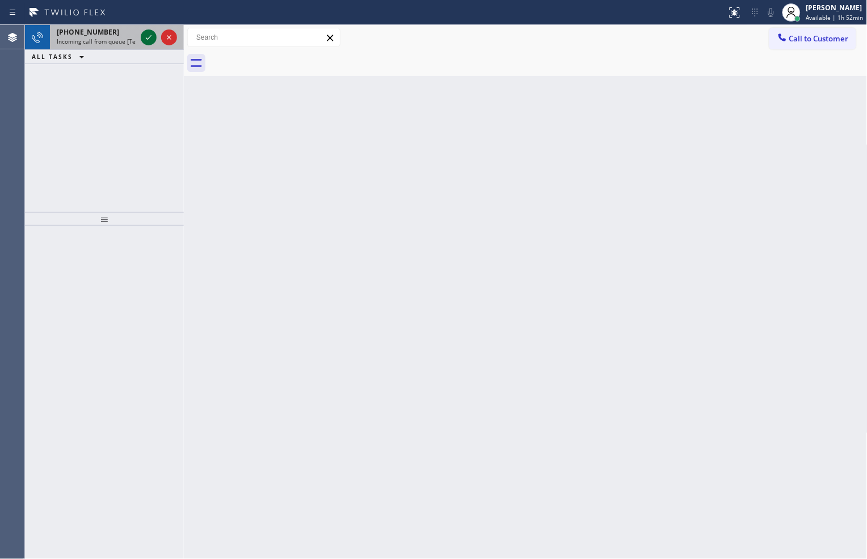
click at [150, 38] on icon at bounding box center [149, 38] width 14 height 14
click at [146, 36] on icon at bounding box center [149, 38] width 14 height 14
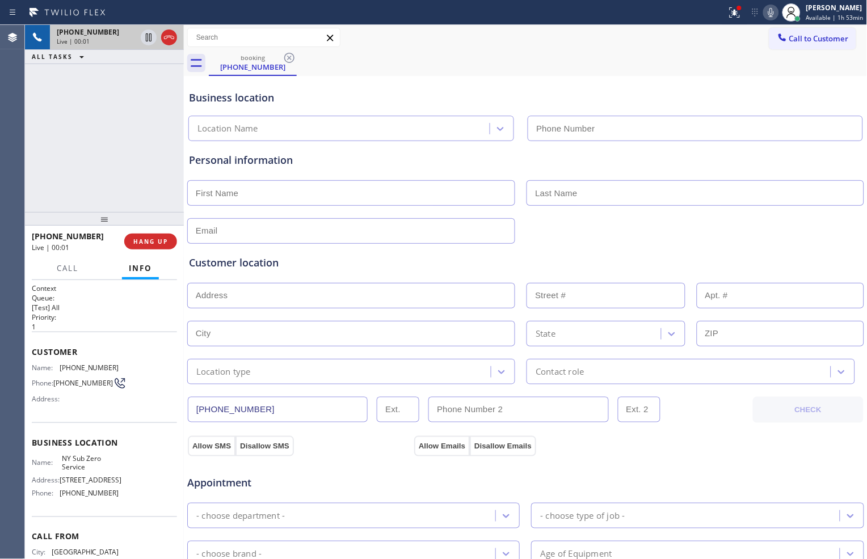
type input "[PHONE_NUMBER]"
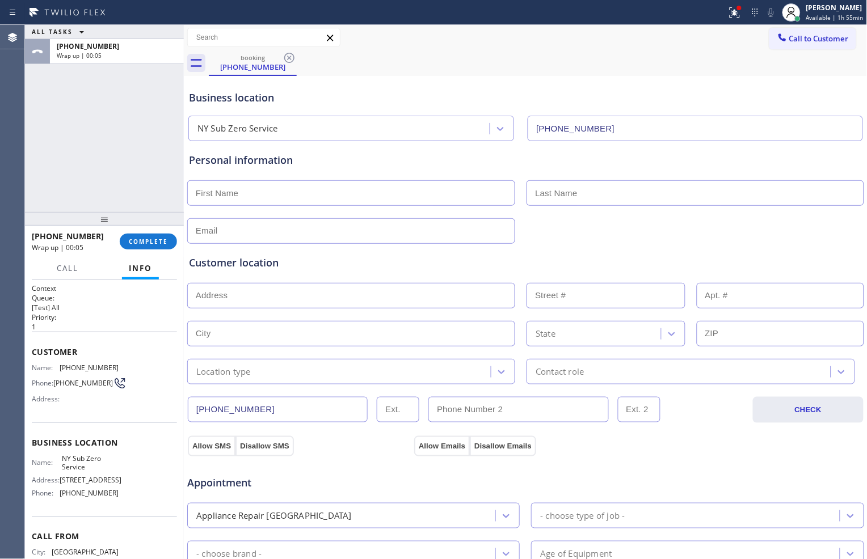
click at [438, 186] on input "text" at bounding box center [351, 193] width 328 height 26
type input "[PERSON_NAME]"
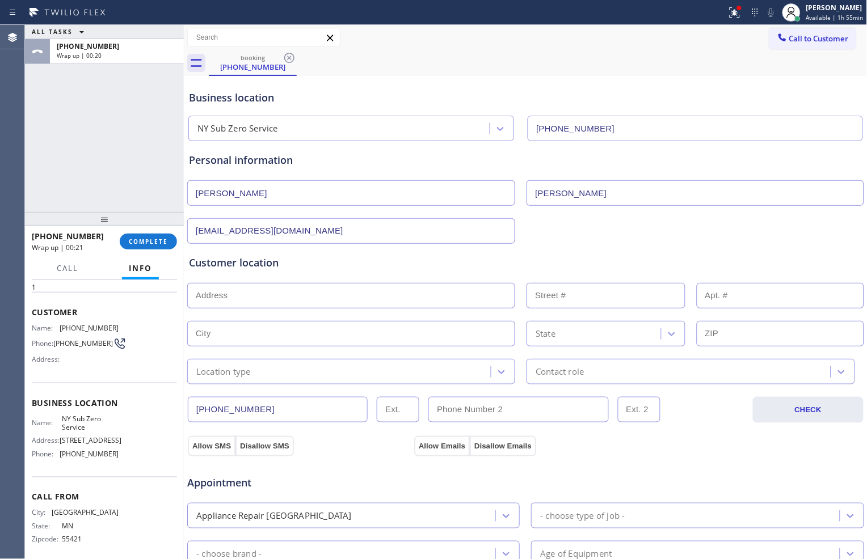
scroll to position [49, 0]
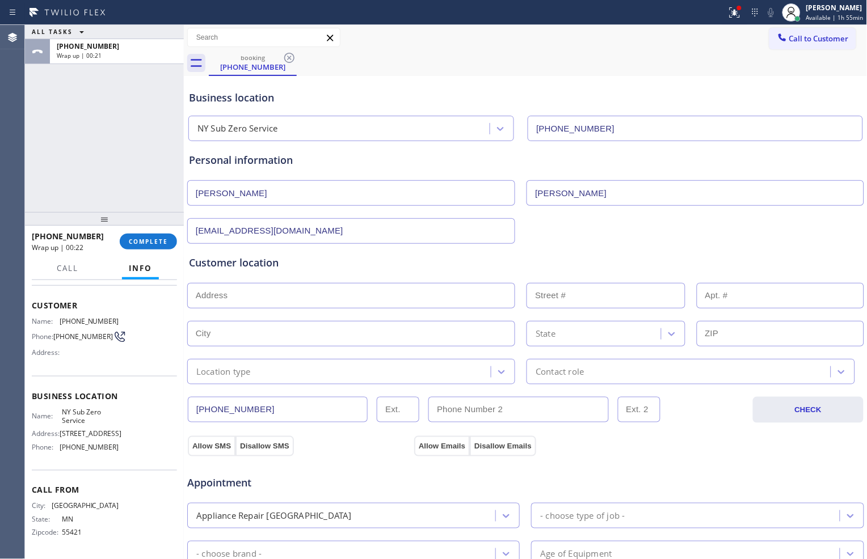
type input "[EMAIL_ADDRESS][DOMAIN_NAME]"
drag, startPoint x: 75, startPoint y: 446, endPoint x: 60, endPoint y: 449, distance: 15.0
click at [60, 449] on span "[PHONE_NUMBER]" at bounding box center [90, 447] width 60 height 9
copy span "(646)"
click at [264, 288] on input "text" at bounding box center [351, 296] width 328 height 26
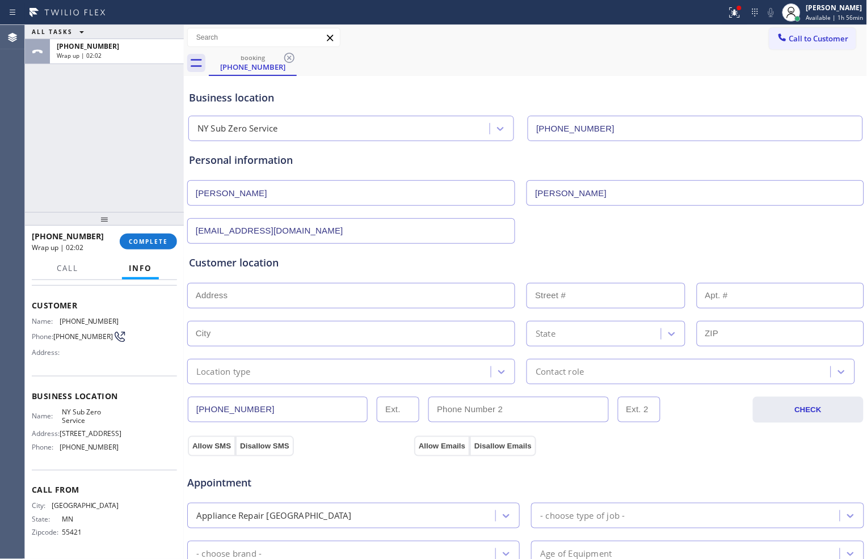
paste input "[STREET_ADDRESS][PERSON_NAME]"
type input "[STREET_ADDRESS][PERSON_NAME]"
type input "31"
type input "[GEOGRAPHIC_DATA]"
type input "07305"
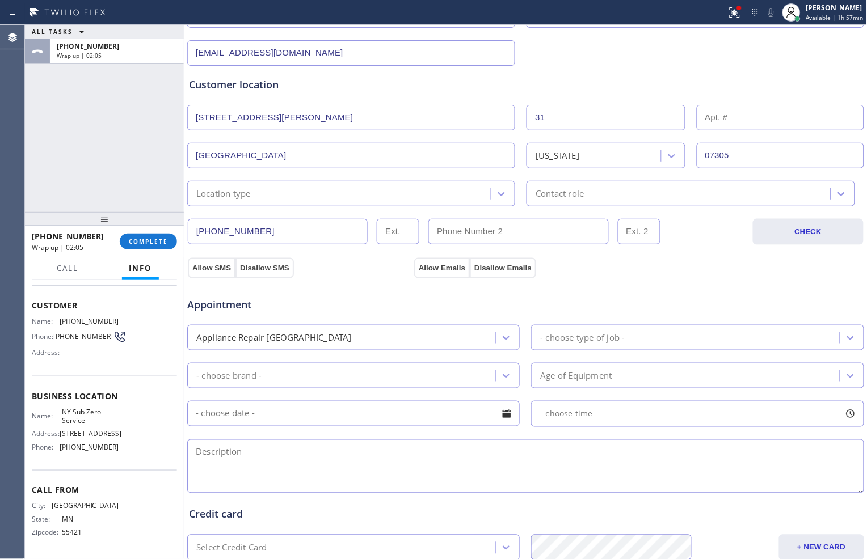
scroll to position [189, 0]
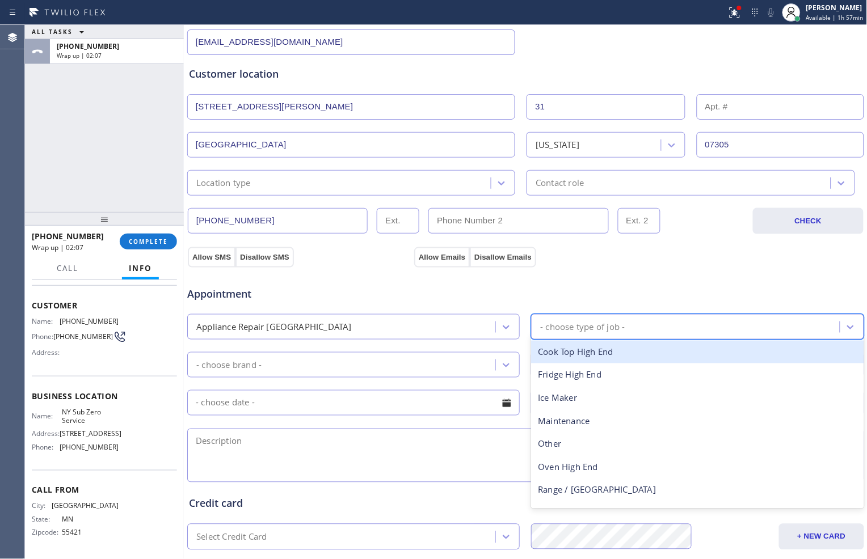
click at [562, 331] on div "- choose type of job -" at bounding box center [582, 327] width 85 height 13
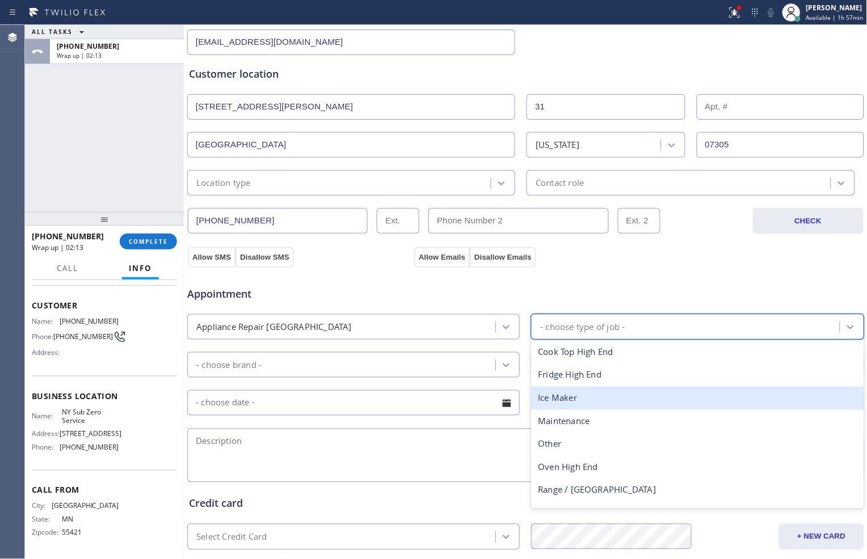
click at [579, 401] on div "Ice Maker" at bounding box center [697, 398] width 332 height 23
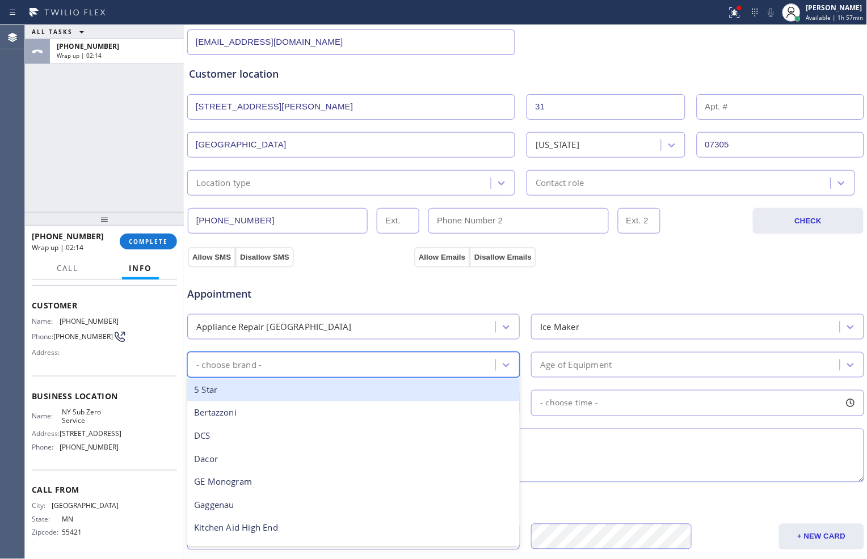
click at [478, 369] on div "- choose brand -" at bounding box center [343, 365] width 305 height 20
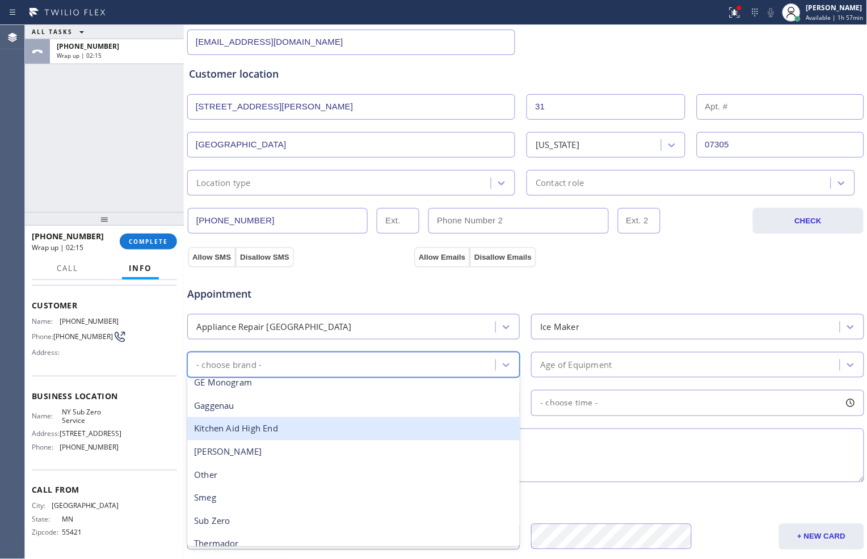
scroll to position [126, 0]
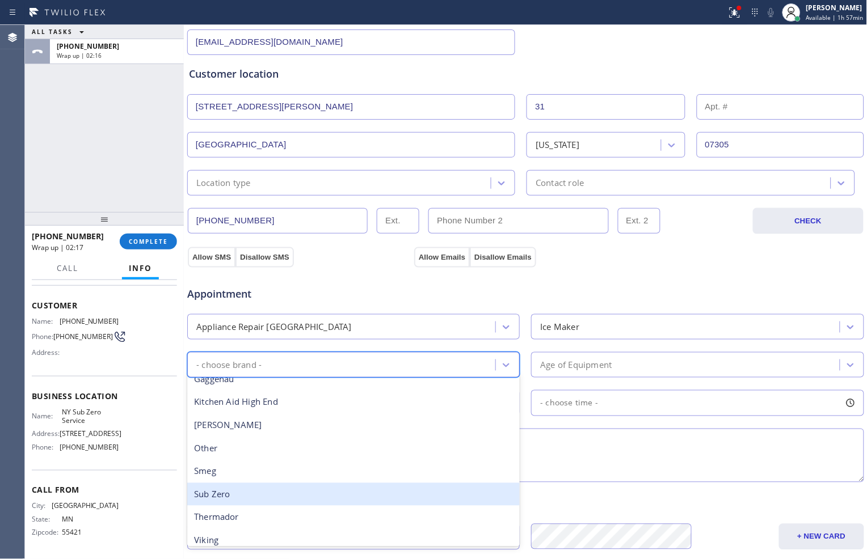
click at [361, 486] on div "Sub Zero" at bounding box center [353, 494] width 332 height 23
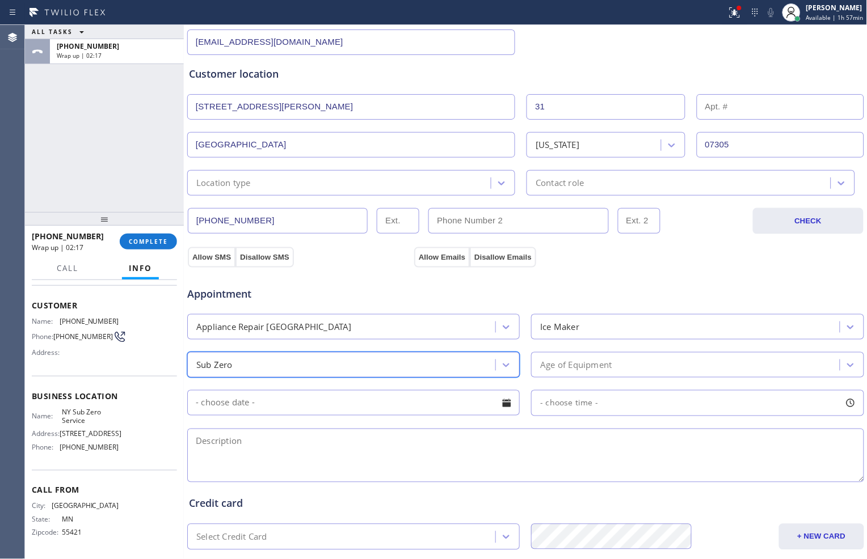
click at [385, 450] on textarea at bounding box center [525, 456] width 677 height 54
click at [625, 464] on textarea "To enrich screen reader interactions, please activate Accessibility in Grammarl…" at bounding box center [525, 456] width 677 height 54
click at [755, 356] on div "Age of Equipment" at bounding box center [686, 365] width 305 height 20
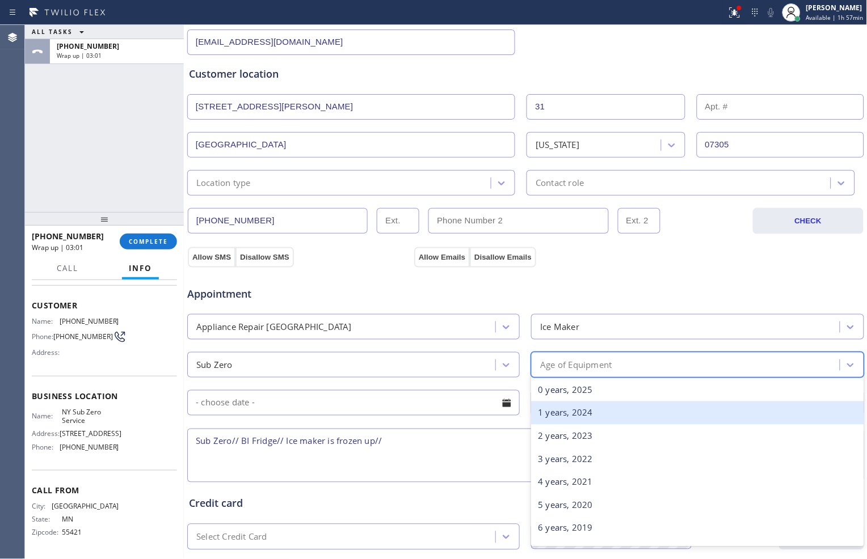
click at [700, 422] on div "1 years, 2024" at bounding box center [697, 413] width 332 height 23
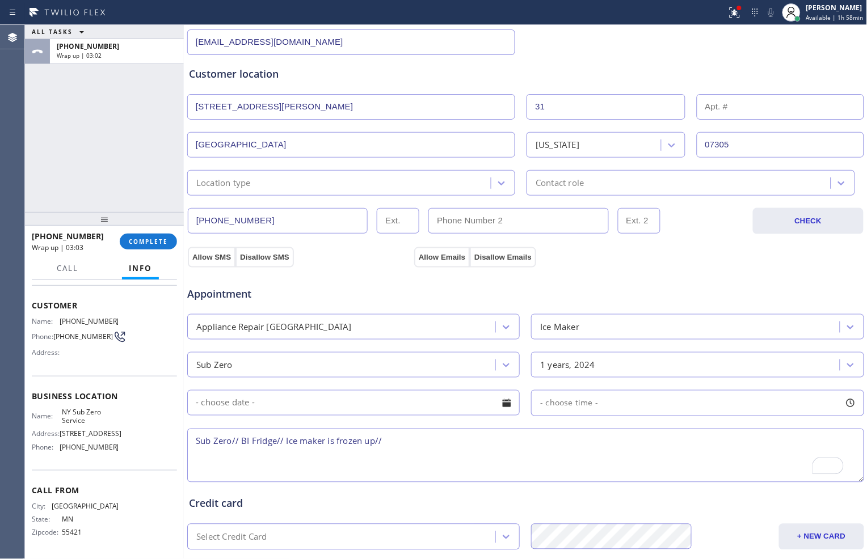
click at [470, 456] on textarea "Sub Zero// BI Fridge// Ice maker is frozen up//" at bounding box center [525, 456] width 677 height 54
type textarea "Sub Zero// BI Fridge// Ice maker is frozen up// cx"
click at [692, 486] on div "Credit card Select Credit Card + NEW CARD CANCEL SAVE" at bounding box center [526, 517] width 678 height 65
click at [647, 508] on div "Credit card" at bounding box center [525, 503] width 673 height 15
click at [600, 450] on textarea "Sub Zero// BI Fridge// Ice maker is frozen up// cx" at bounding box center [525, 456] width 677 height 54
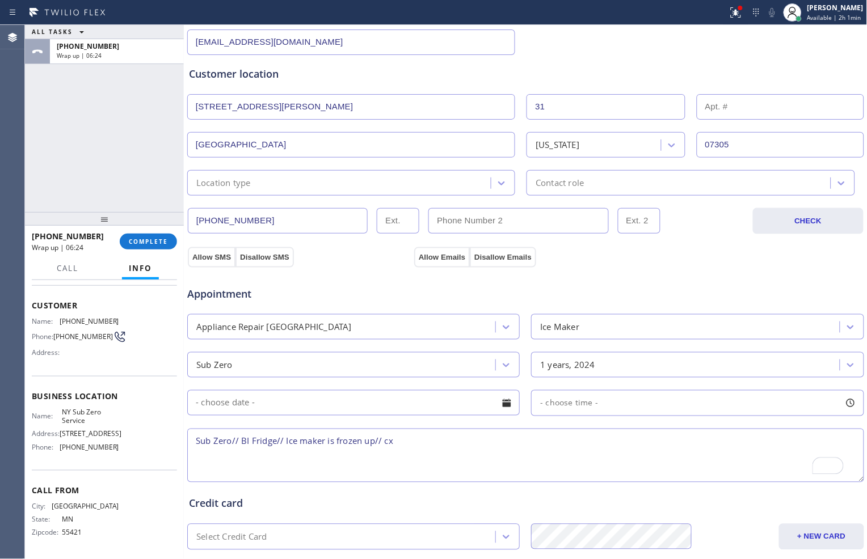
click at [490, 457] on textarea "Sub Zero// BI Fridge// Ice maker is frozen up// cx" at bounding box center [525, 456] width 677 height 54
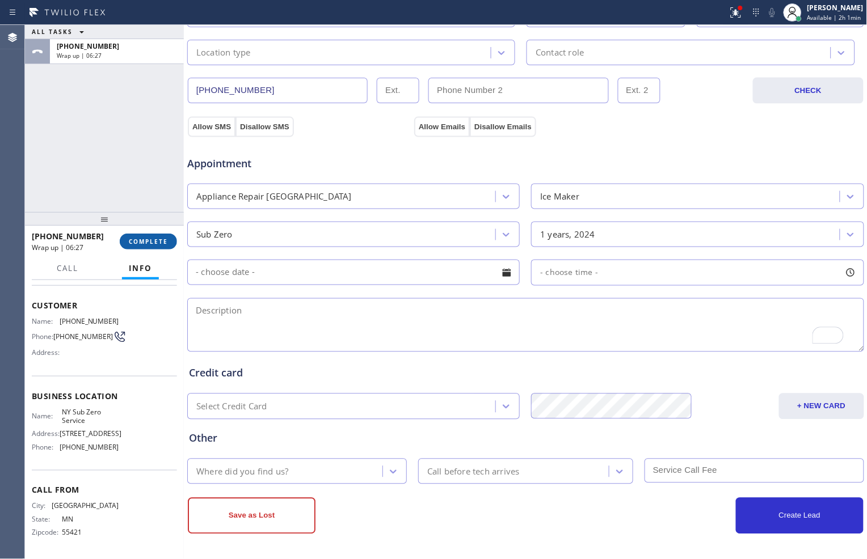
click at [145, 234] on button "COMPLETE" at bounding box center [148, 242] width 57 height 16
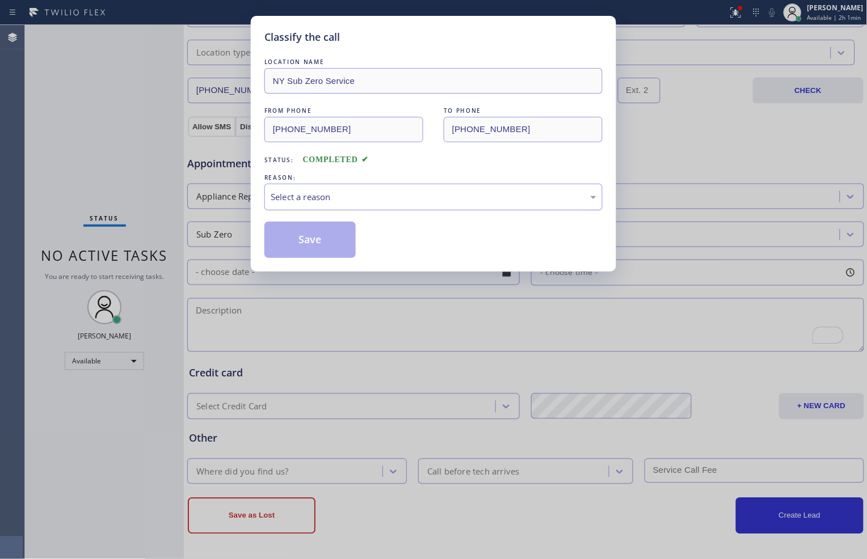
click at [405, 196] on div "Select a reason" at bounding box center [434, 197] width 326 height 13
click at [338, 242] on button "Save" at bounding box center [309, 240] width 91 height 36
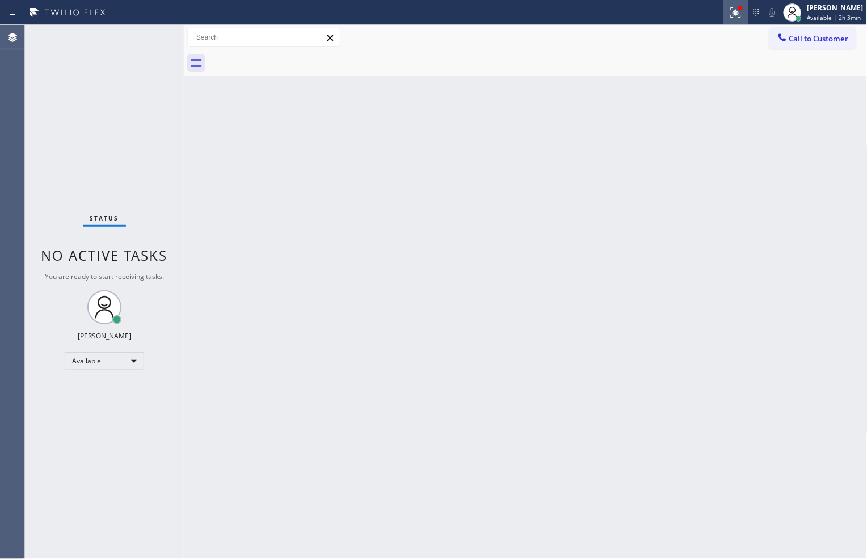
click at [732, 18] on icon at bounding box center [736, 13] width 14 height 14
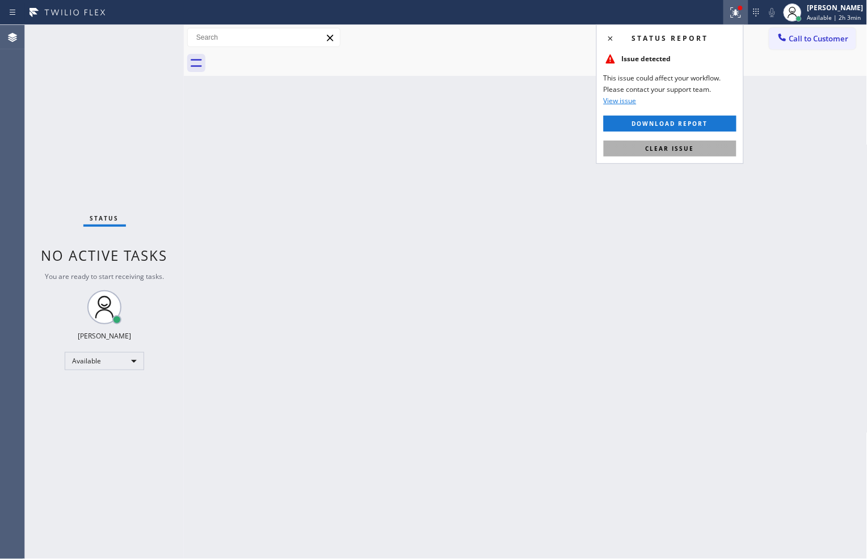
click at [704, 148] on button "Clear issue" at bounding box center [670, 149] width 133 height 16
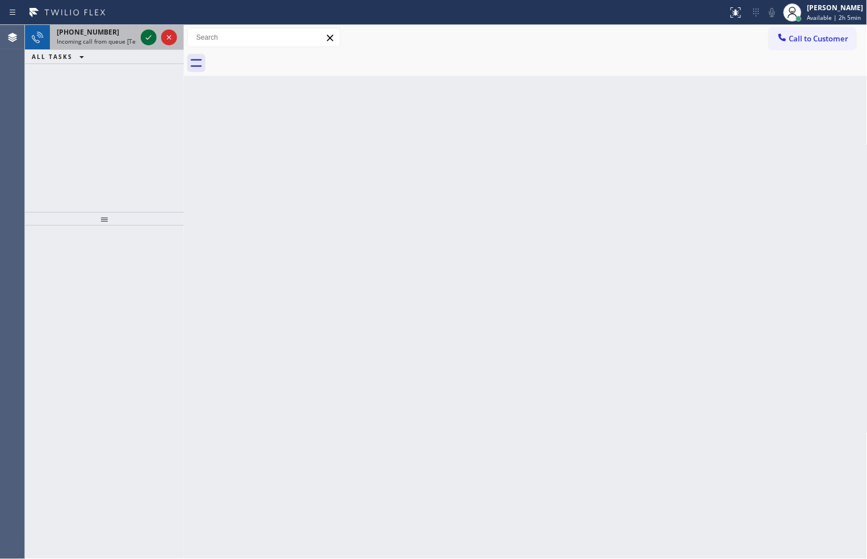
click at [149, 37] on icon at bounding box center [149, 37] width 6 height 5
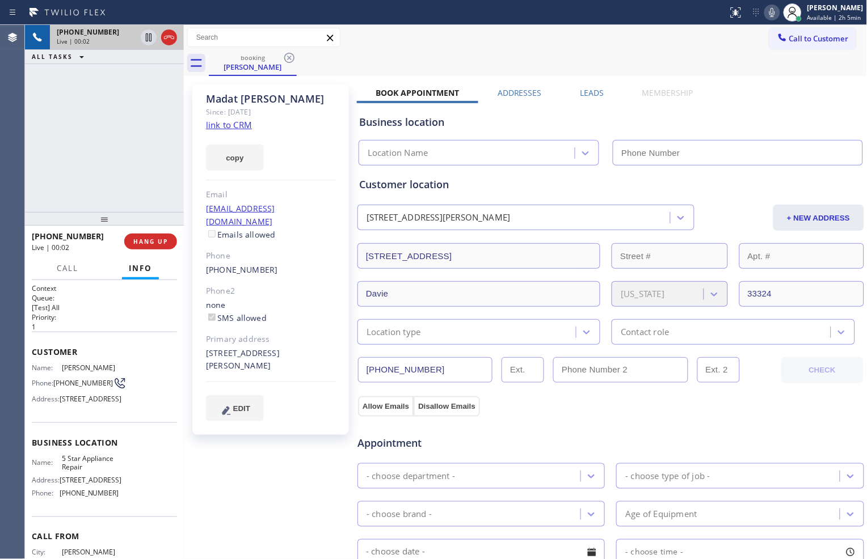
type input "[PHONE_NUMBER]"
click at [238, 125] on link "link to CRM" at bounding box center [229, 124] width 46 height 11
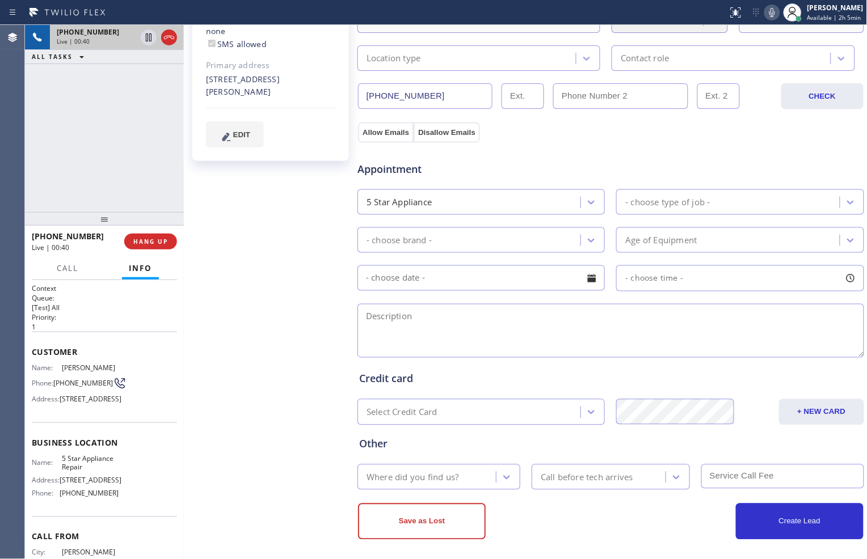
scroll to position [279, 0]
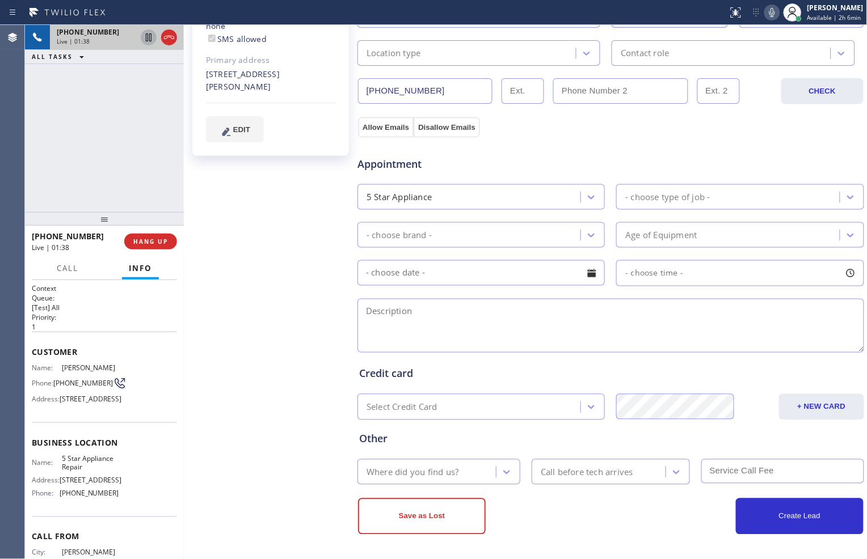
click at [142, 42] on icon at bounding box center [149, 38] width 14 height 14
click at [769, 14] on icon at bounding box center [772, 13] width 14 height 14
click at [549, 57] on div "Location type" at bounding box center [468, 53] width 215 height 20
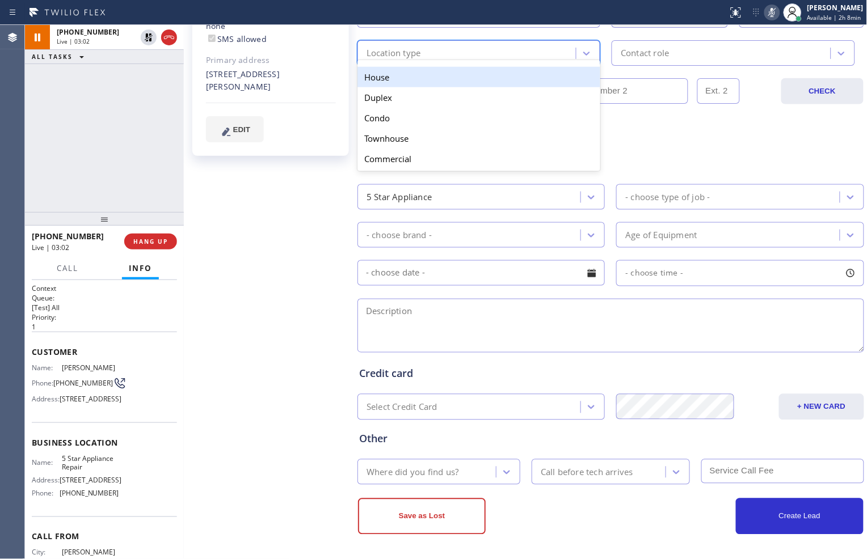
click at [315, 239] on div "[PERSON_NAME] Since: [DATE] link to CRM copy Email [EMAIL_ADDRESS][DOMAIN_NAME]…" at bounding box center [272, 179] width 170 height 758
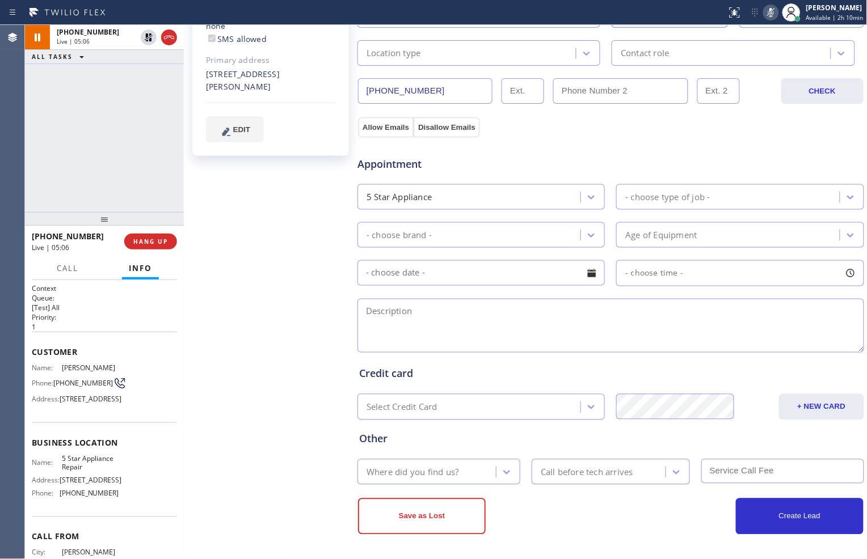
click at [135, 178] on div "[PHONE_NUMBER] Live | 05:06 ALL TASKS ALL TASKS ACTIVE TASKS TASKS IN WRAP UP" at bounding box center [104, 118] width 159 height 187
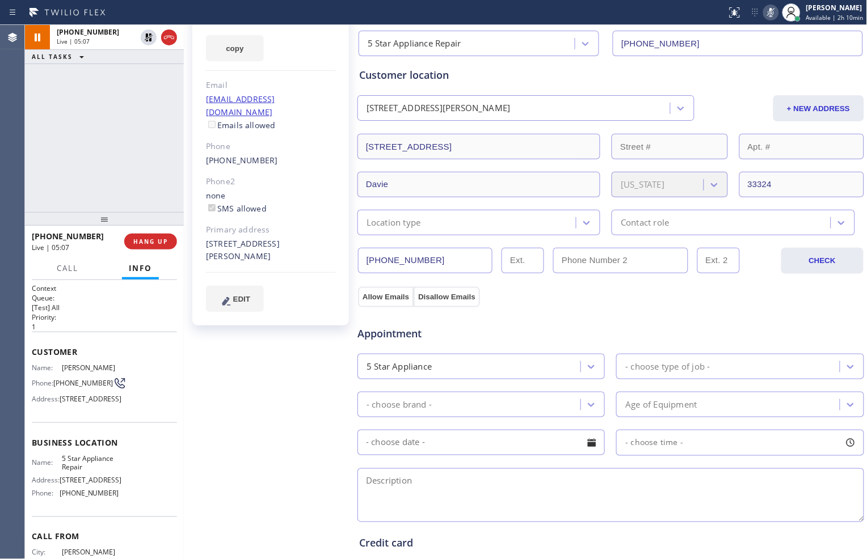
scroll to position [27, 0]
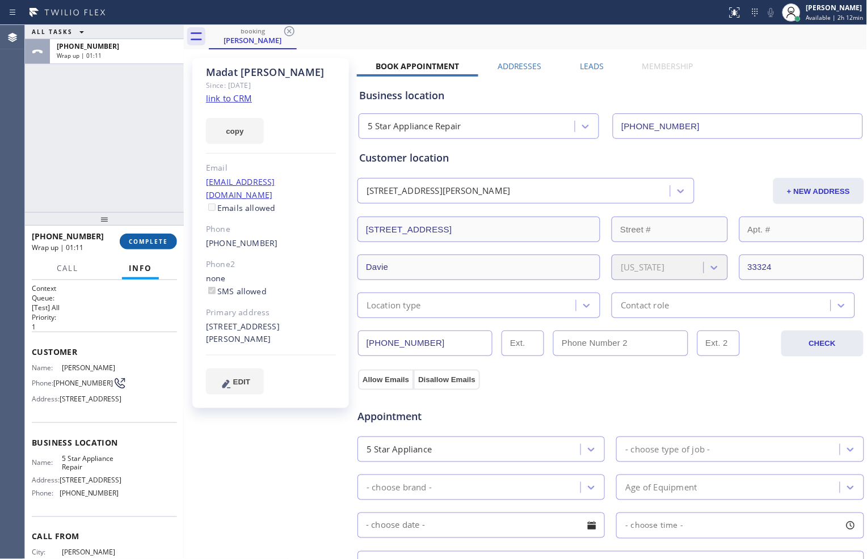
click at [153, 245] on span "COMPLETE" at bounding box center [148, 242] width 39 height 8
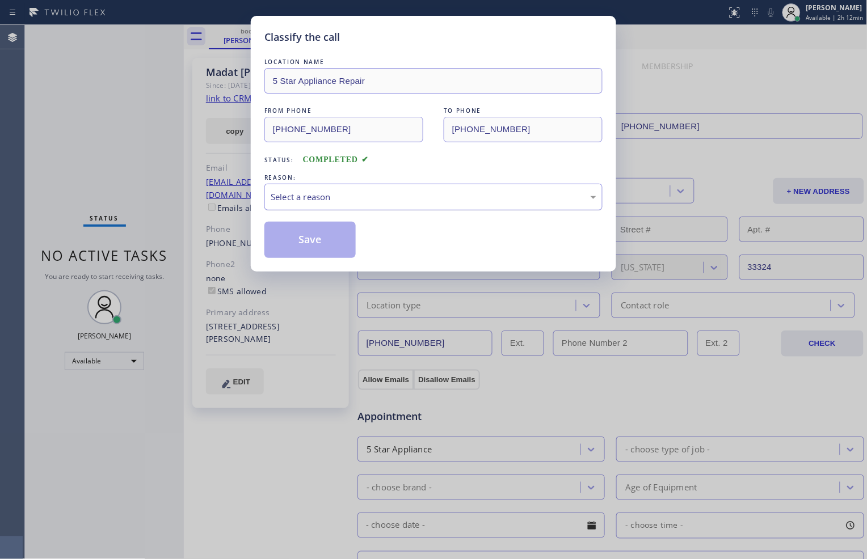
click at [332, 191] on div "Select a reason" at bounding box center [434, 197] width 326 height 13
click at [329, 245] on button "Save" at bounding box center [309, 240] width 91 height 36
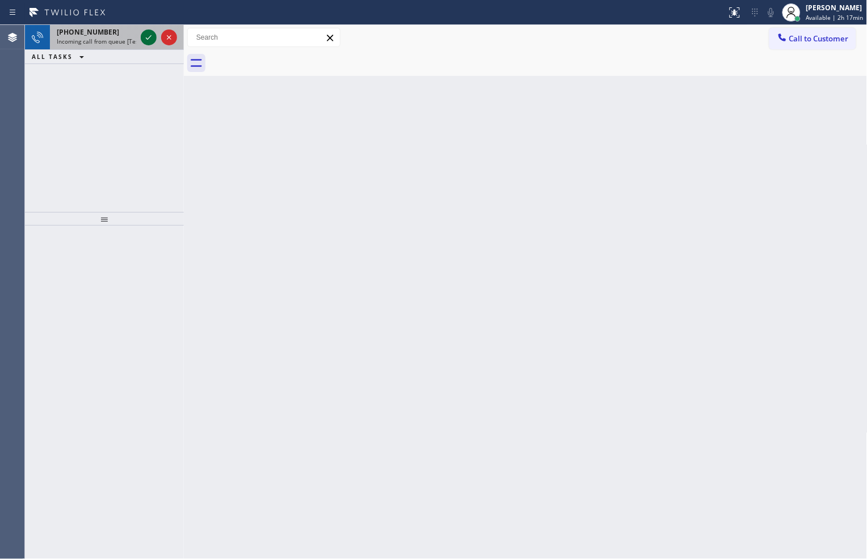
click at [148, 43] on icon at bounding box center [149, 38] width 14 height 14
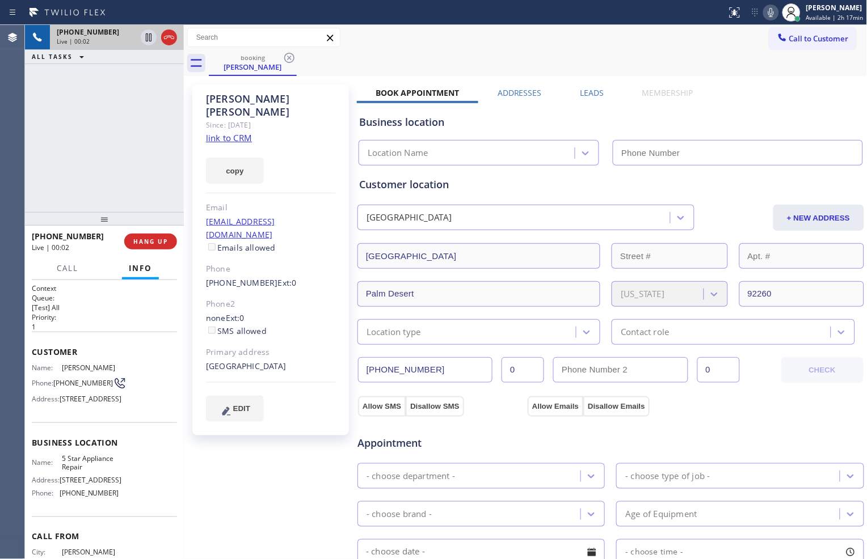
type input "[PHONE_NUMBER]"
click at [241, 132] on link "link to CRM" at bounding box center [229, 137] width 46 height 11
click at [146, 41] on icon at bounding box center [149, 38] width 14 height 14
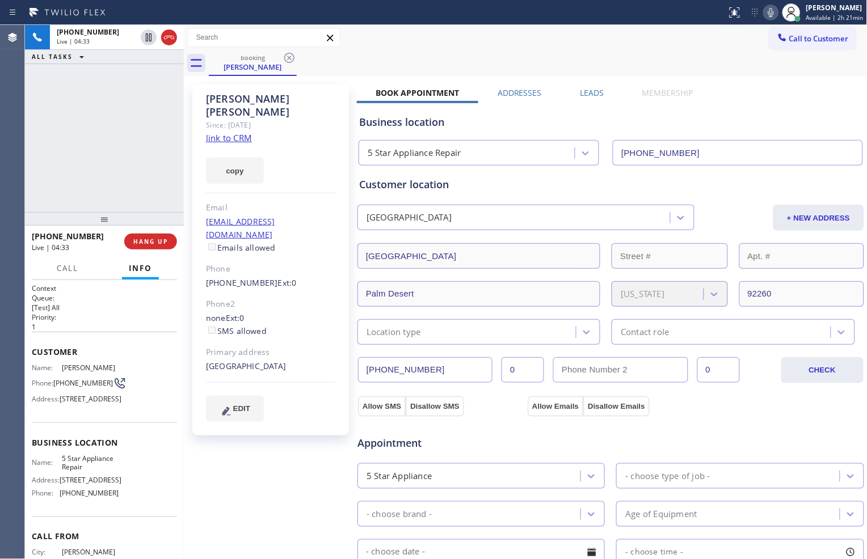
click at [773, 12] on icon at bounding box center [771, 13] width 14 height 14
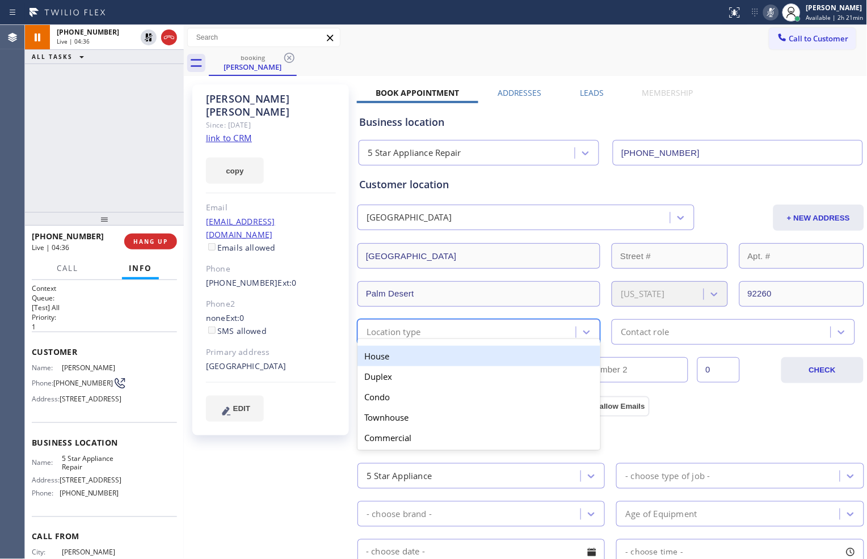
click at [515, 325] on div "Location type" at bounding box center [468, 332] width 215 height 20
click at [497, 355] on div "House" at bounding box center [478, 356] width 243 height 20
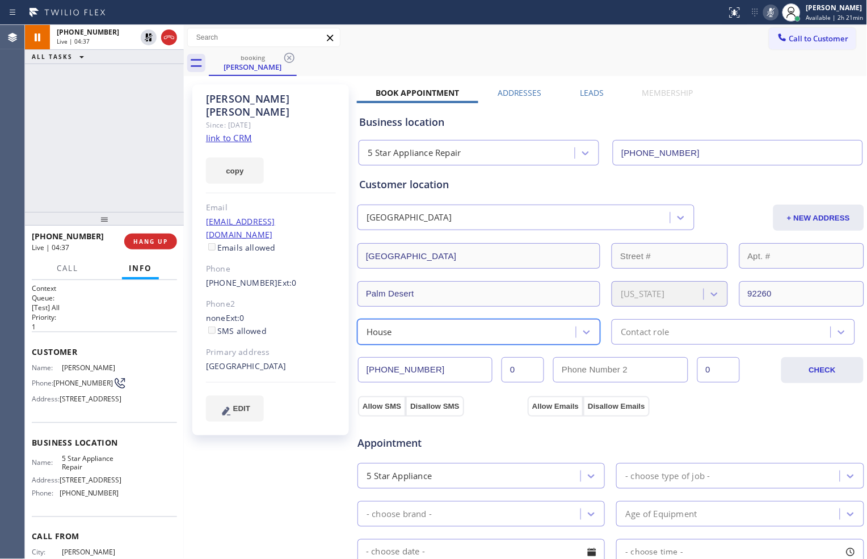
click at [664, 333] on div "Contact role" at bounding box center [645, 332] width 48 height 13
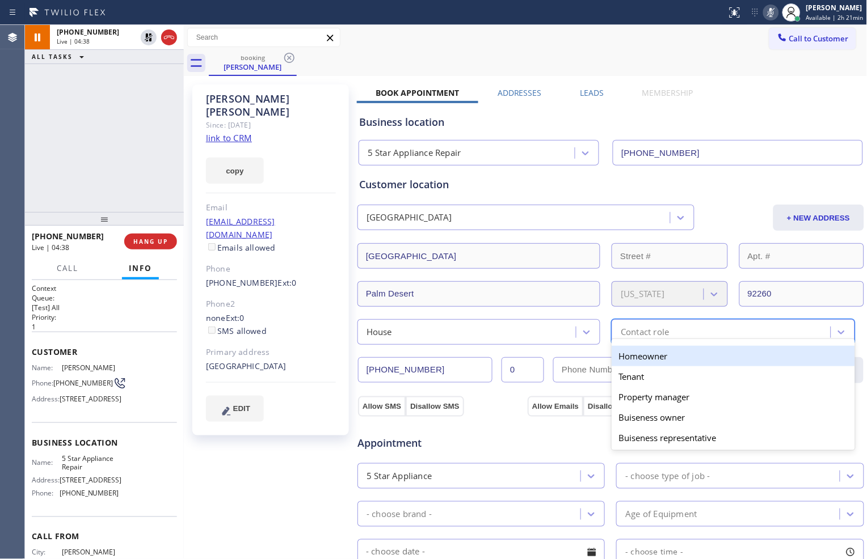
click at [655, 356] on div "Homeowner" at bounding box center [733, 356] width 243 height 20
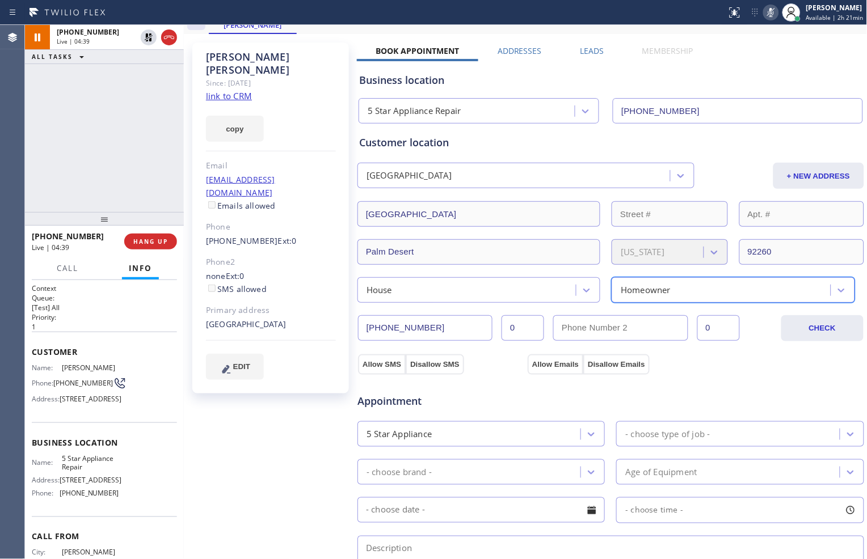
scroll to position [63, 0]
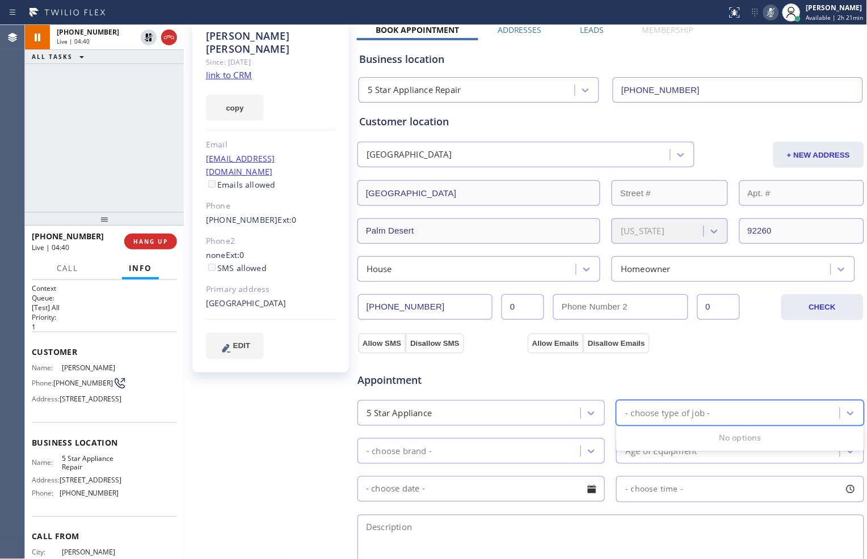
click at [700, 417] on div "- choose type of job -" at bounding box center [667, 413] width 85 height 13
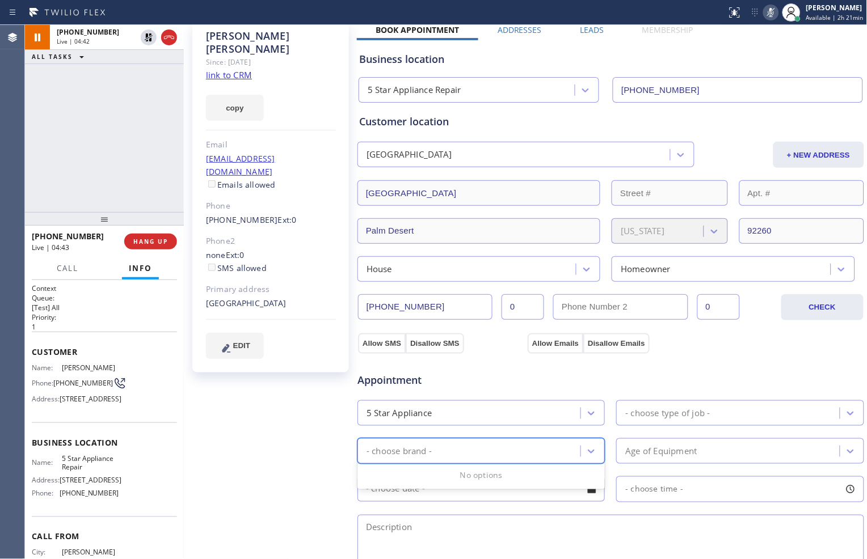
click at [562, 451] on div "- choose brand -" at bounding box center [471, 451] width 220 height 20
type input "The"
click at [574, 415] on div "5 Star Appliance" at bounding box center [471, 413] width 220 height 20
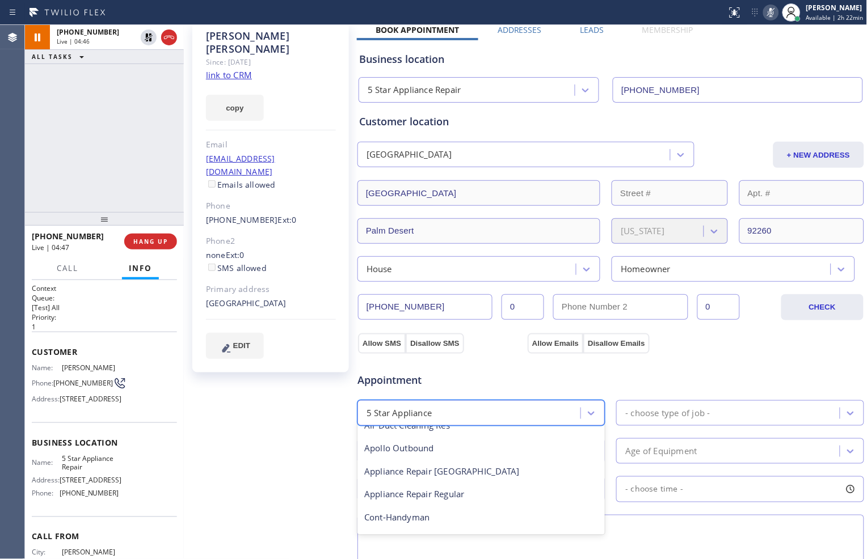
scroll to position [126, 0]
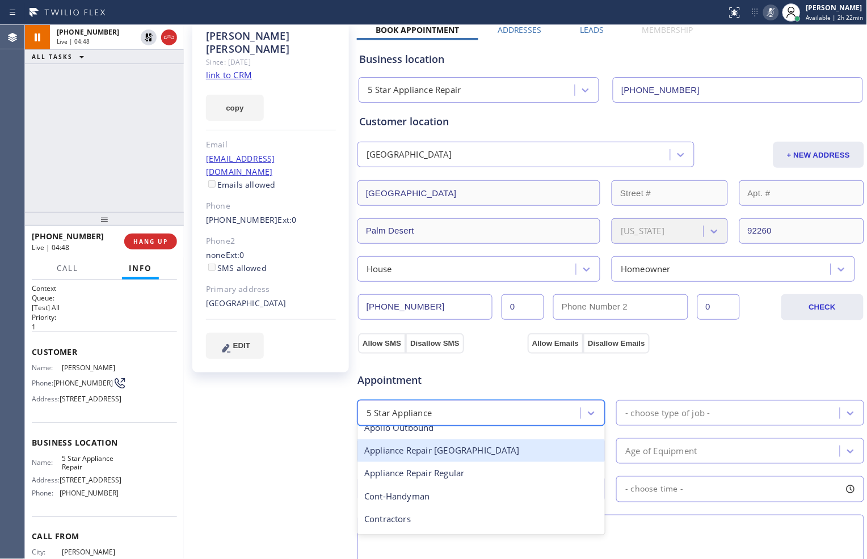
drag, startPoint x: 489, startPoint y: 451, endPoint x: 502, endPoint y: 445, distance: 15.0
click at [489, 450] on div "Appliance Repair [GEOGRAPHIC_DATA]" at bounding box center [480, 451] width 247 height 23
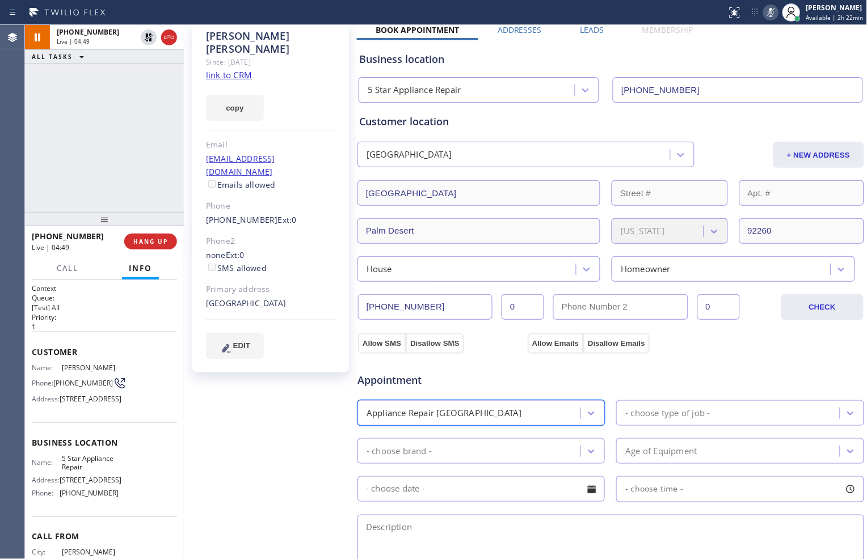
click at [641, 411] on div "- choose type of job -" at bounding box center [667, 413] width 85 height 13
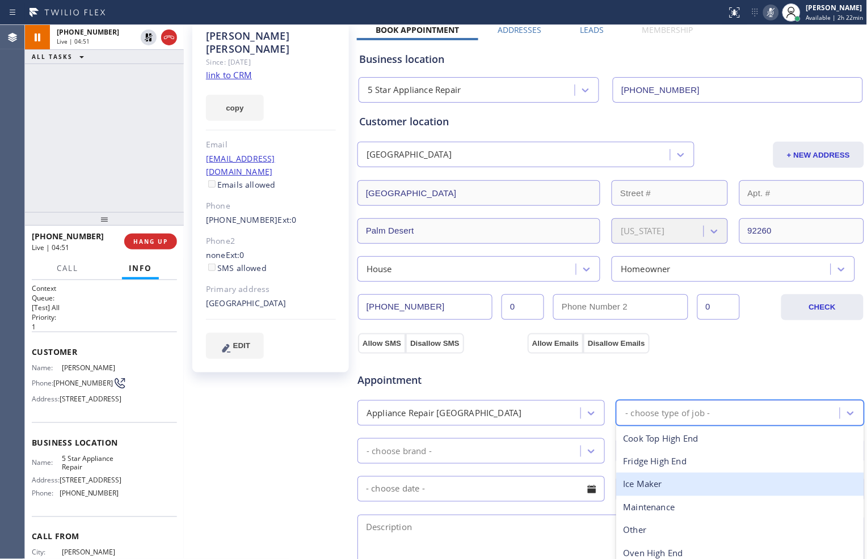
click at [646, 480] on div "Ice Maker" at bounding box center [739, 484] width 247 height 23
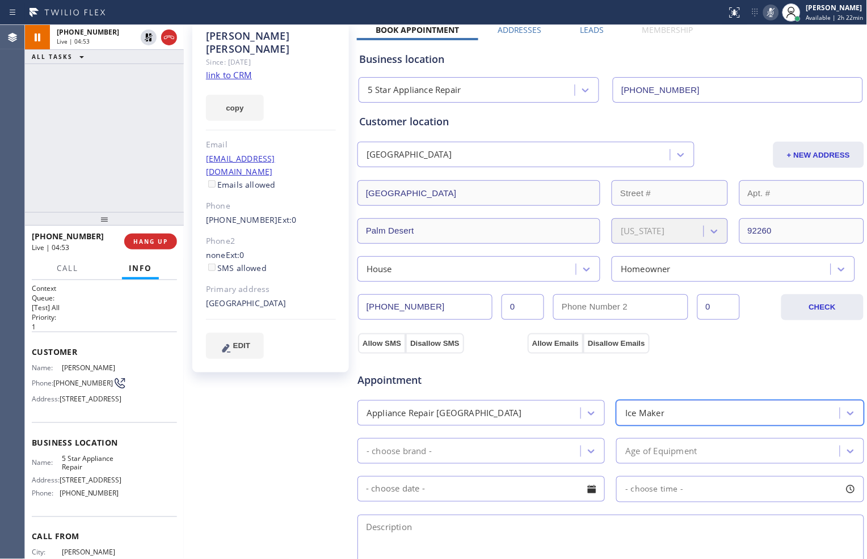
click at [513, 456] on div "- choose brand -" at bounding box center [471, 451] width 220 height 20
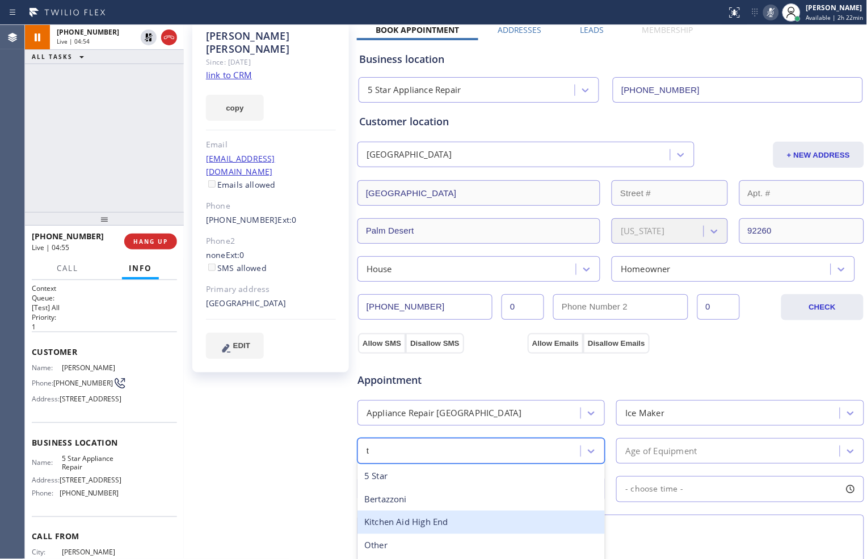
scroll to position [0, 0]
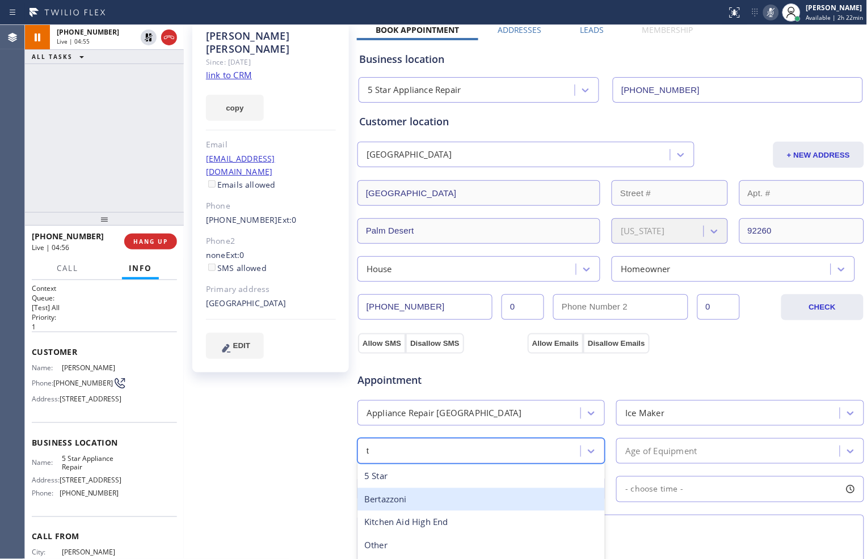
type input "th"
click at [466, 495] on div "Thermador" at bounding box center [480, 500] width 247 height 23
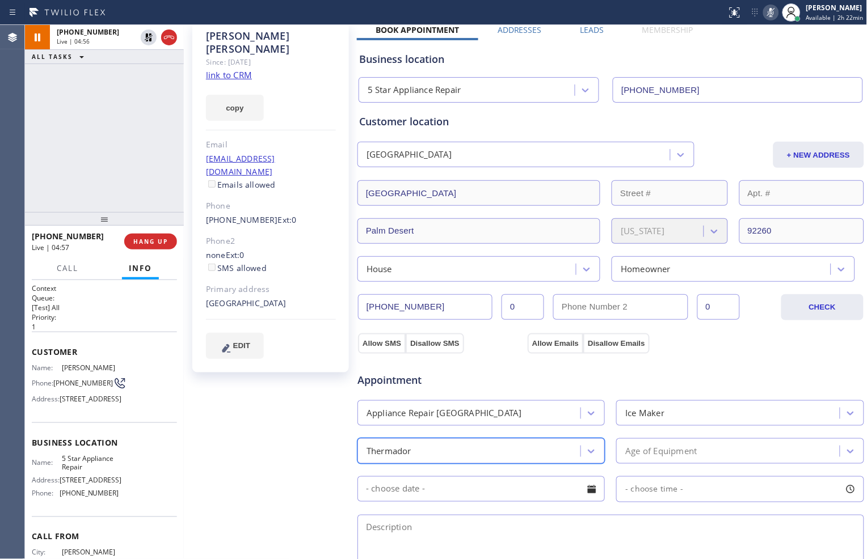
click at [642, 450] on div "Age of Equipment" at bounding box center [660, 451] width 71 height 13
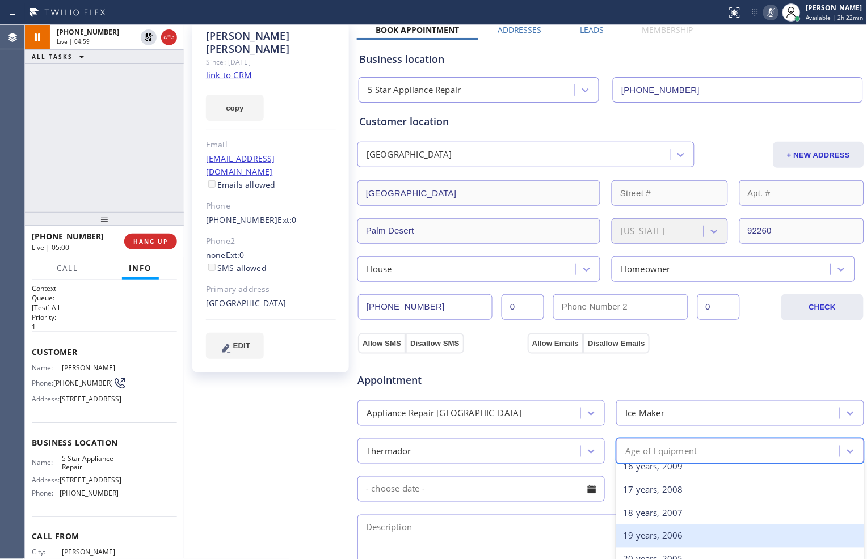
scroll to position [441, 0]
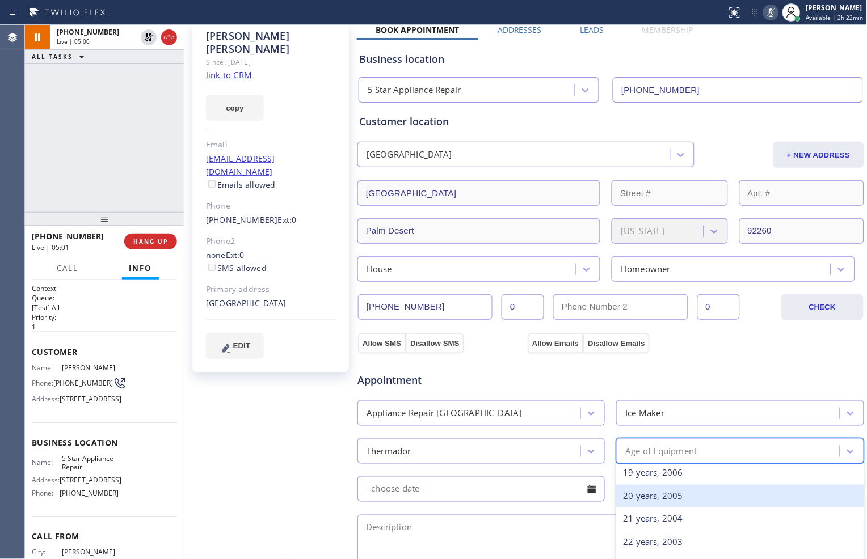
click at [654, 498] on div "20 years, 2005" at bounding box center [739, 496] width 247 height 23
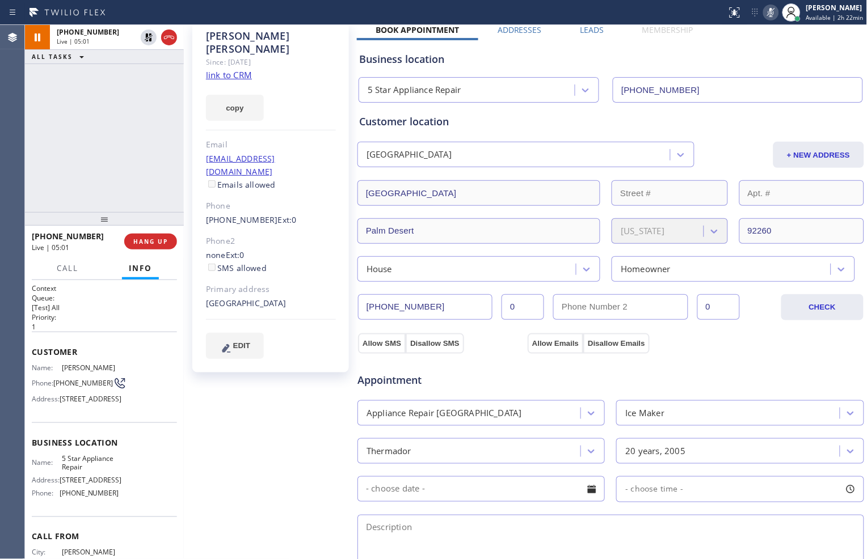
click at [517, 502] on div at bounding box center [483, 490] width 254 height 26
click at [517, 495] on input "text" at bounding box center [480, 490] width 247 height 26
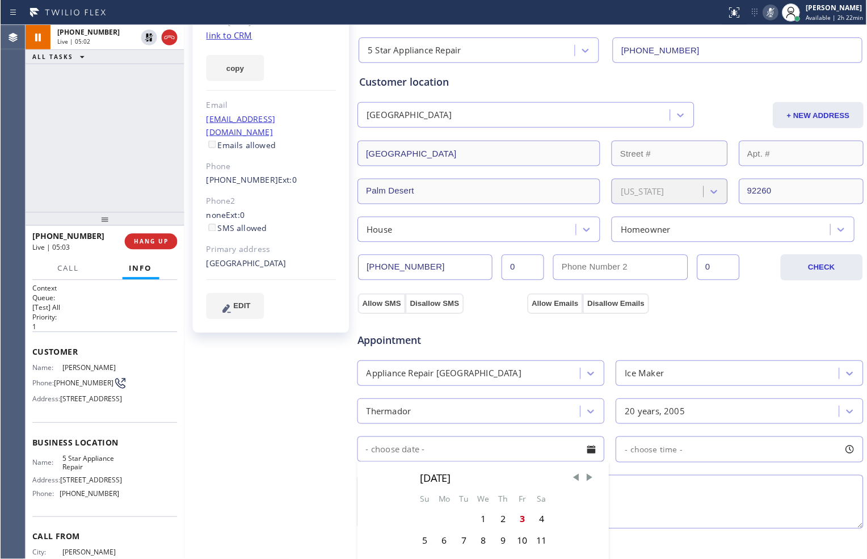
scroll to position [189, 0]
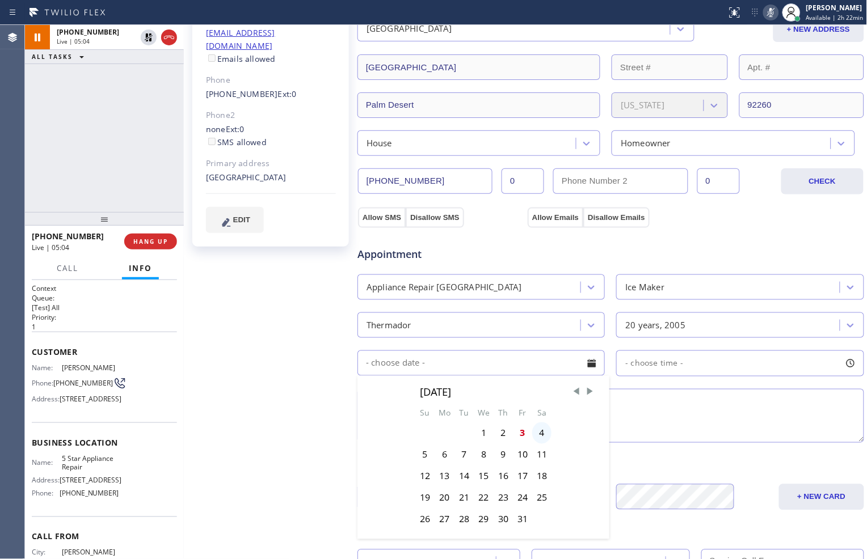
click at [534, 435] on div "4" at bounding box center [541, 434] width 19 height 22
type input "[DATE]"
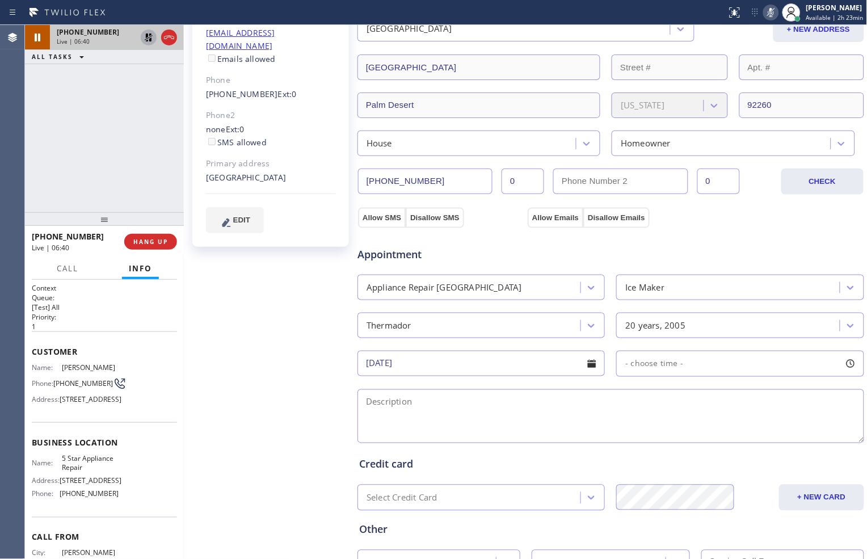
click at [149, 35] on icon at bounding box center [149, 38] width 14 height 14
click at [765, 7] on icon at bounding box center [771, 13] width 14 height 14
click at [508, 362] on input "[DATE]" at bounding box center [480, 364] width 247 height 26
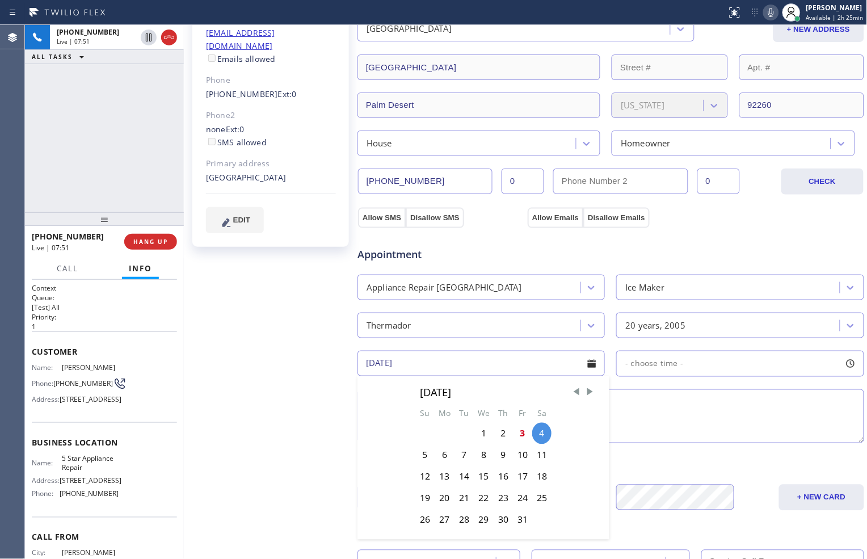
click at [711, 369] on div "- choose time -" at bounding box center [739, 364] width 247 height 26
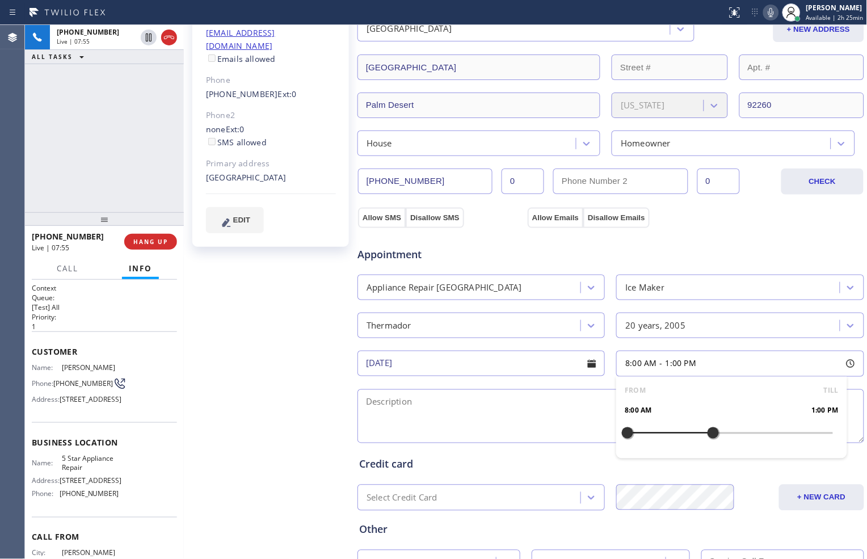
drag, startPoint x: 624, startPoint y: 432, endPoint x: 710, endPoint y: 440, distance: 86.6
click at [710, 440] on div at bounding box center [713, 433] width 14 height 24
click at [162, 245] on span "HANG UP" at bounding box center [150, 242] width 35 height 8
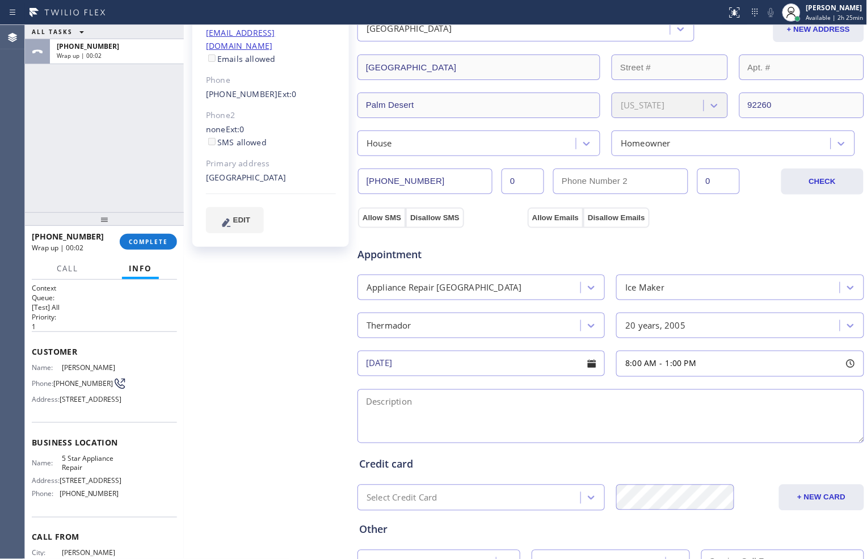
click at [639, 364] on span "8:00 AM" at bounding box center [640, 363] width 31 height 11
drag, startPoint x: 626, startPoint y: 429, endPoint x: 656, endPoint y: 435, distance: 31.2
click at [656, 435] on div at bounding box center [662, 433] width 14 height 24
click at [491, 416] on textarea at bounding box center [610, 416] width 507 height 54
click at [537, 409] on textarea "To enrich screen reader interactions, please activate Accessibility in Grammarl…" at bounding box center [610, 416] width 507 height 54
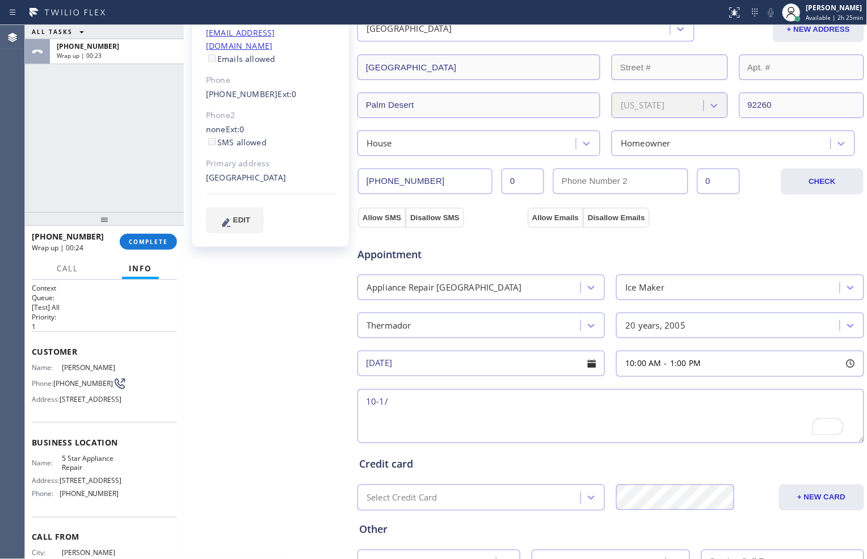
type textarea "10-1//"
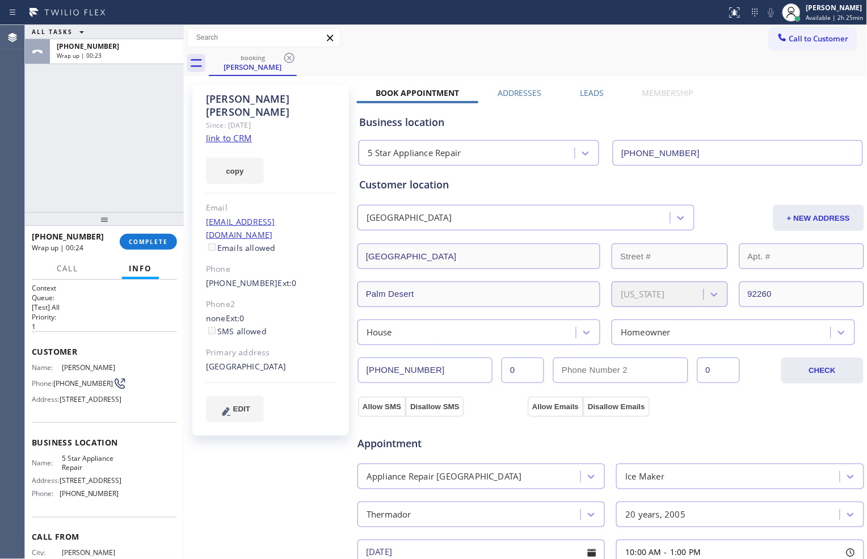
scroll to position [189, 0]
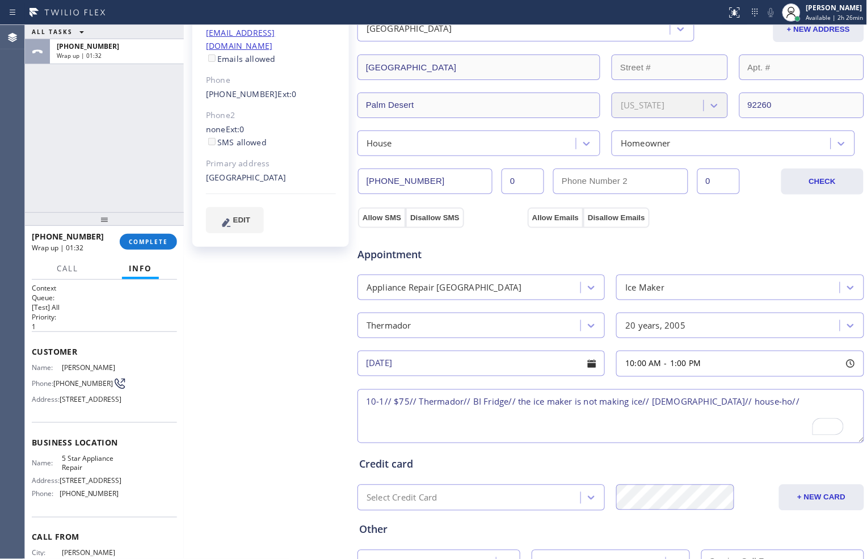
drag, startPoint x: 206, startPoint y: 149, endPoint x: 244, endPoint y: 163, distance: 40.6
click at [244, 171] on div "[GEOGRAPHIC_DATA]" at bounding box center [271, 177] width 130 height 13
copy div "[GEOGRAPHIC_DATA]"
click at [776, 401] on textarea "10-1// $75// Thermador// BI Fridge// the ice maker is not making ice// 20yrs ol…" at bounding box center [610, 416] width 507 height 54
paste textarea "[GEOGRAPHIC_DATA]"
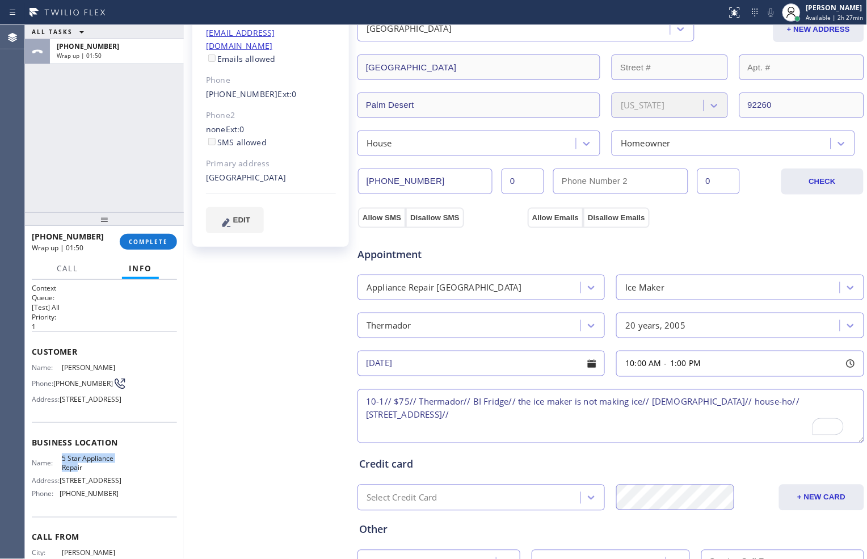
drag, startPoint x: 60, startPoint y: 491, endPoint x: 77, endPoint y: 497, distance: 17.9
click at [77, 471] on span "5 Star Appliance Repair" at bounding box center [90, 463] width 57 height 18
click at [78, 471] on span "5 Star Appliance Repair" at bounding box center [90, 463] width 57 height 18
drag, startPoint x: 60, startPoint y: 488, endPoint x: 82, endPoint y: 498, distance: 23.9
click at [82, 471] on span "5 Star Appliance Repair" at bounding box center [90, 463] width 57 height 18
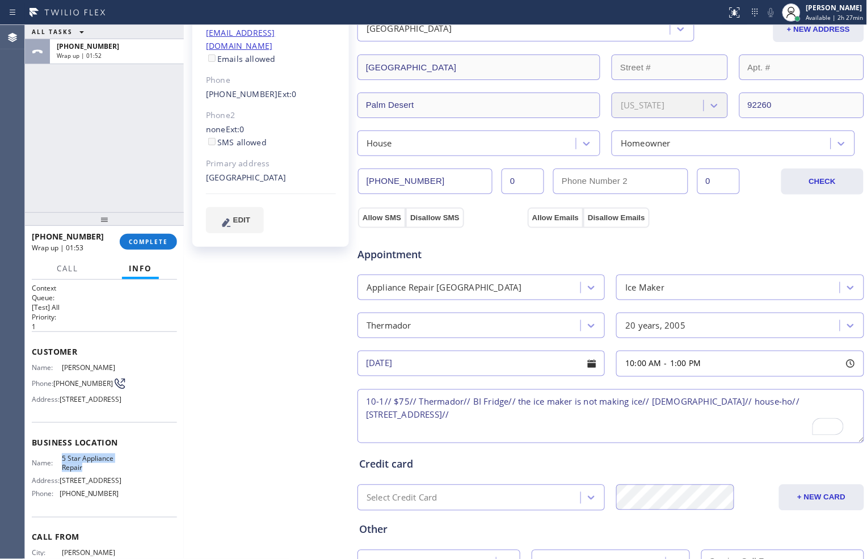
copy span "5 Star Appliance Repair"
click at [467, 416] on textarea "10-1// $75// Thermador// BI Fridge// the ice maker is not making ice// 20yrs ol…" at bounding box center [610, 416] width 507 height 54
paste textarea "5 Star Appliance Repair"
click at [593, 419] on textarea "10-1// $75// Thermador// BI Fridge// the ice maker is not making ice// 20yrs ol…" at bounding box center [610, 416] width 507 height 54
paste textarea "Please call the customer 30 minutes prior to his arrival."
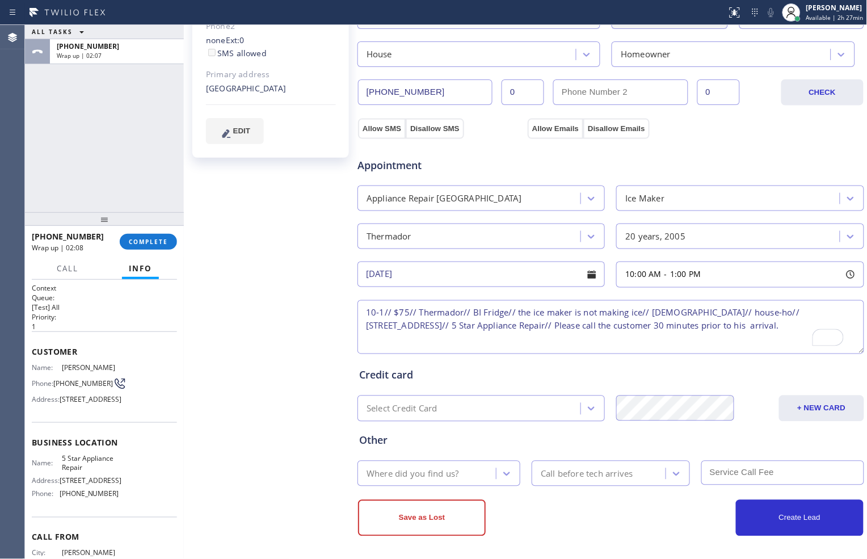
scroll to position [280, 0]
click at [507, 464] on div at bounding box center [506, 472] width 20 height 20
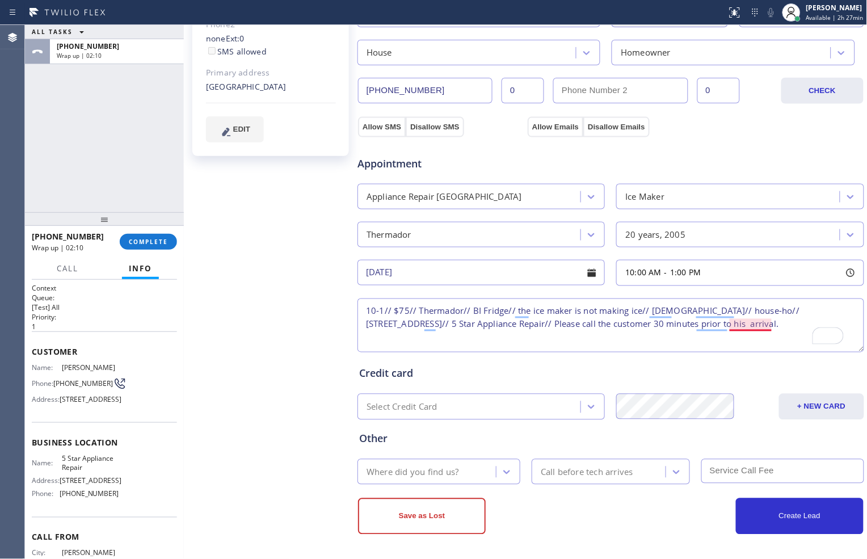
click at [747, 326] on textarea "10-1// $75// Thermador// BI Fridge// the ice maker is not making ice// 20yrs ol…" at bounding box center [610, 325] width 507 height 54
click at [744, 328] on textarea "10-1// $75// Thermador// BI Fridge// the ice maker is not making ice// 20yrs ol…" at bounding box center [610, 325] width 507 height 54
type textarea "10-1// $75// Thermador// BI Fridge// the ice maker is not making ice// 20yrs ol…"
click at [475, 472] on div "Where did you find us?" at bounding box center [428, 472] width 135 height 20
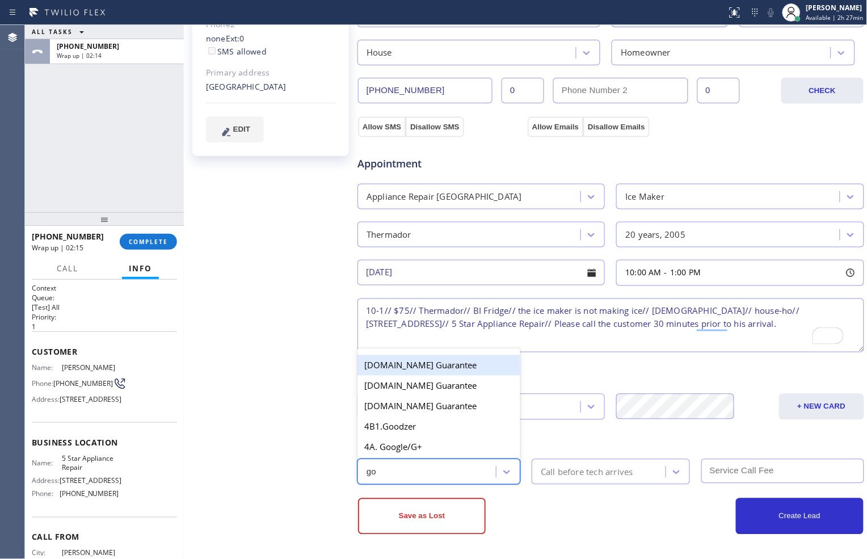
type input "goo"
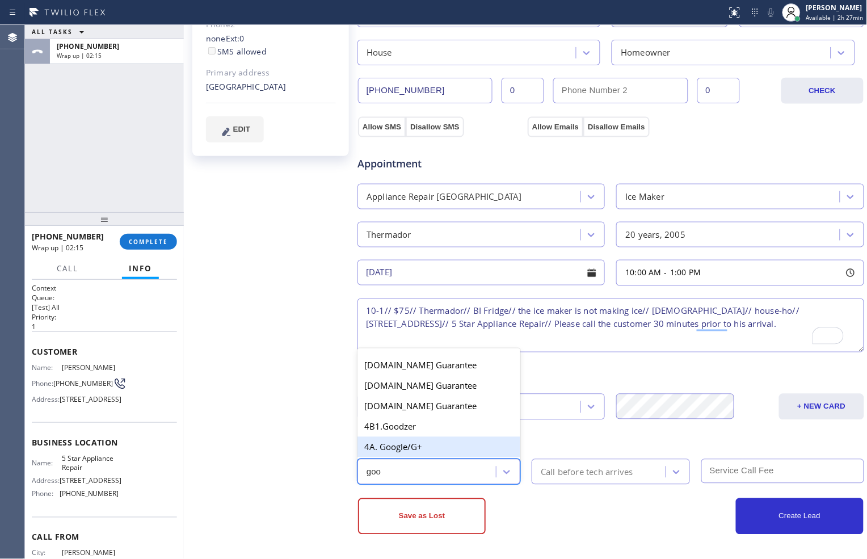
click at [453, 446] on div "4A. Google/G+" at bounding box center [438, 447] width 163 height 20
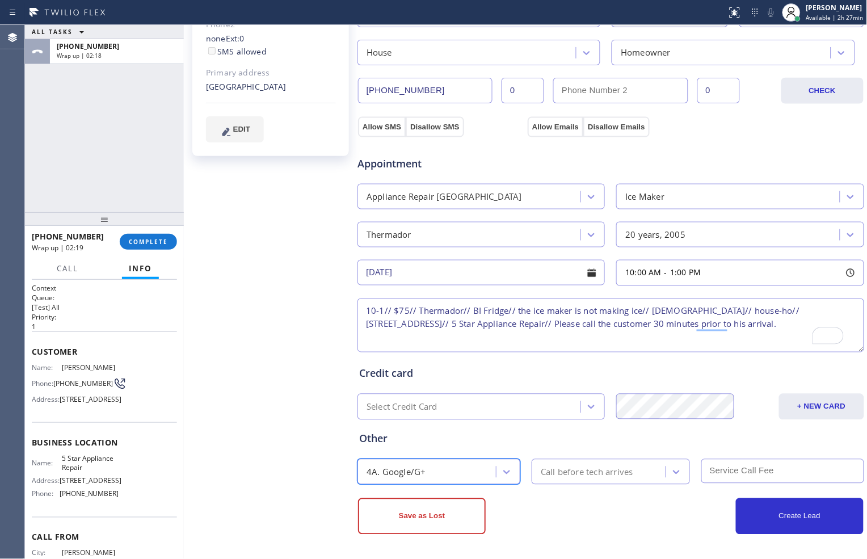
click at [656, 467] on div "Call before tech arrives" at bounding box center [600, 472] width 130 height 20
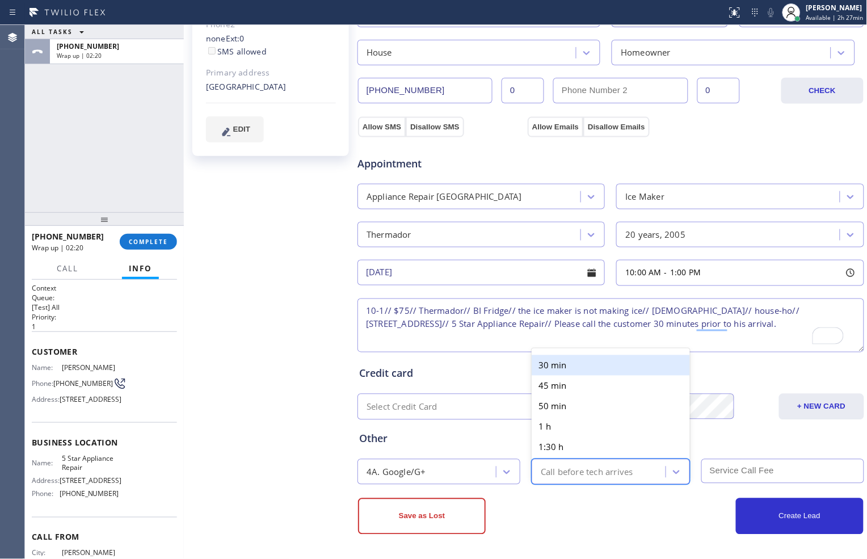
click at [600, 366] on div "30 min" at bounding box center [611, 365] width 158 height 20
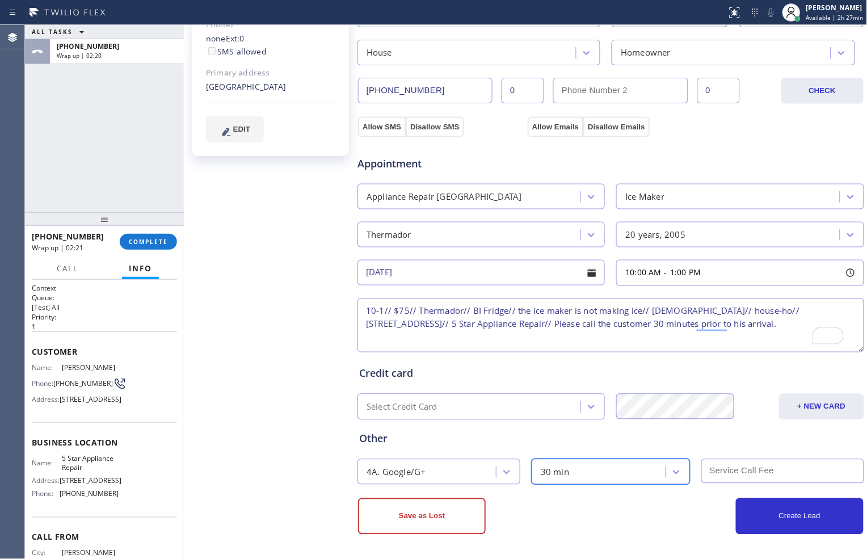
click at [723, 470] on input "text" at bounding box center [782, 471] width 163 height 24
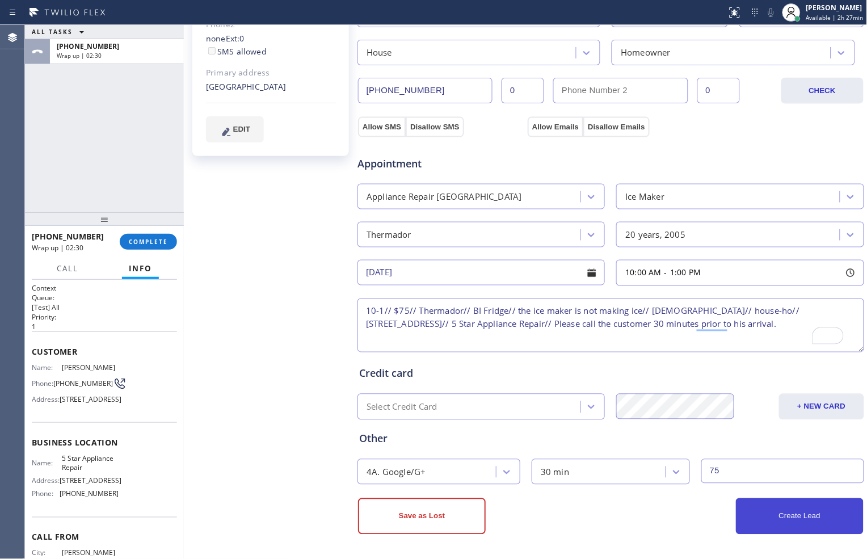
type input "75"
click at [780, 512] on button "Create Lead" at bounding box center [800, 516] width 128 height 36
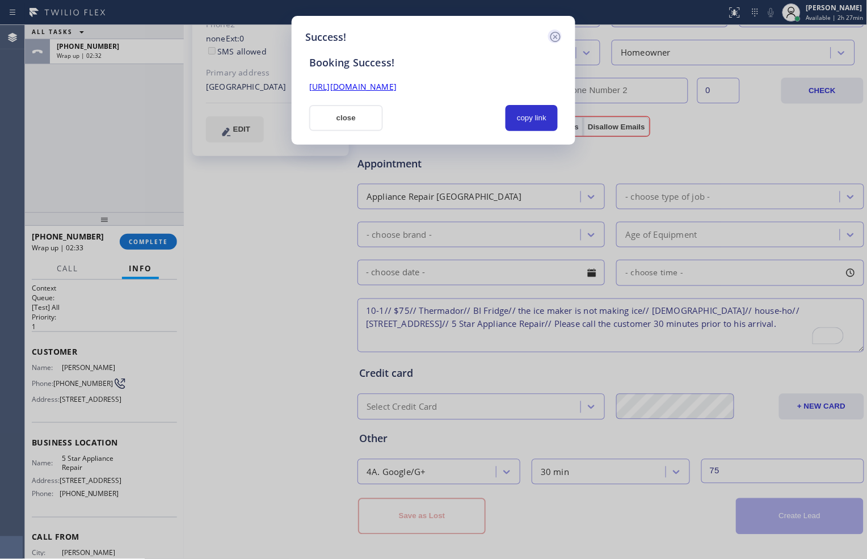
click at [555, 37] on icon at bounding box center [556, 37] width 14 height 14
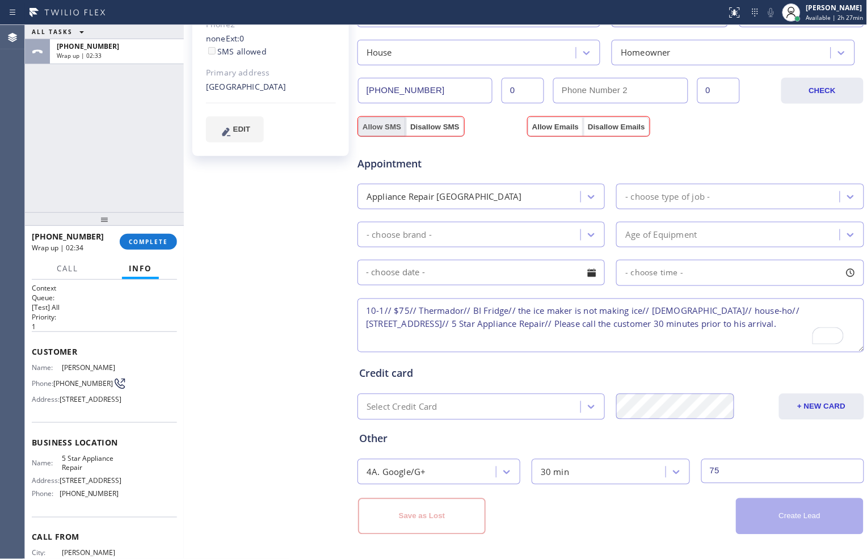
click at [389, 126] on button "Allow SMS" at bounding box center [382, 127] width 48 height 20
checkbox input "true"
click at [546, 123] on button "Allow Emails" at bounding box center [556, 127] width 56 height 20
checkbox input "true"
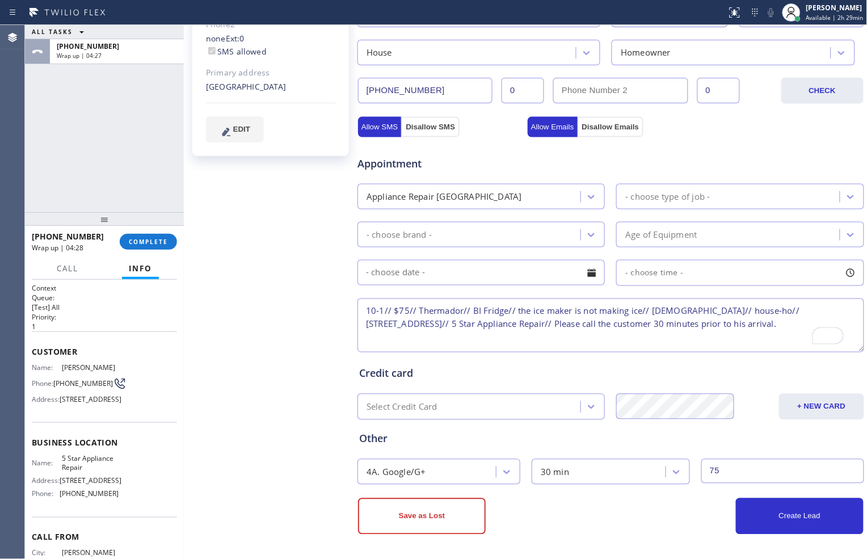
scroll to position [0, 0]
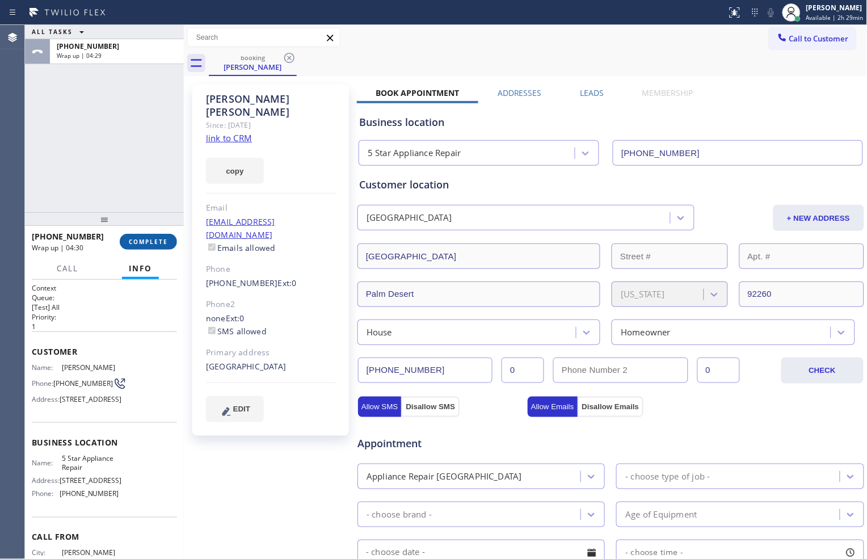
click at [156, 241] on span "COMPLETE" at bounding box center [148, 242] width 39 height 8
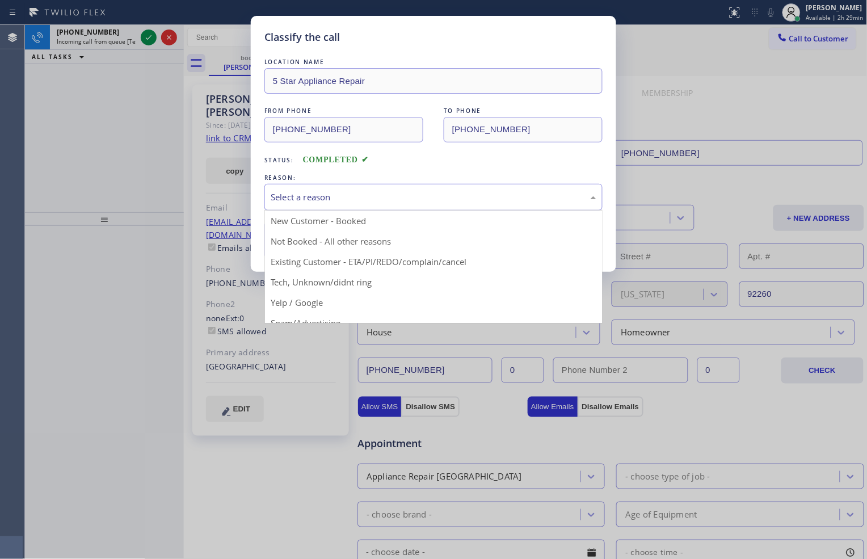
click at [298, 188] on div "Select a reason" at bounding box center [433, 197] width 338 height 27
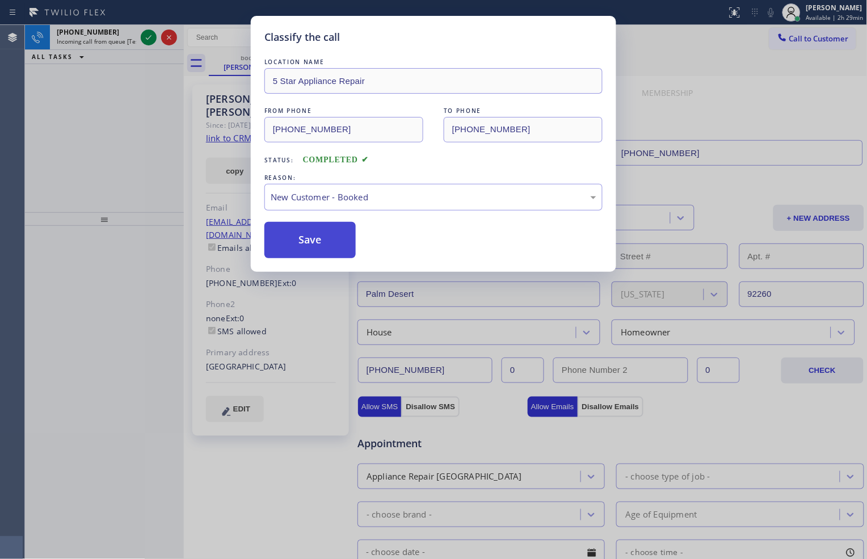
click at [304, 239] on button "Save" at bounding box center [309, 240] width 91 height 36
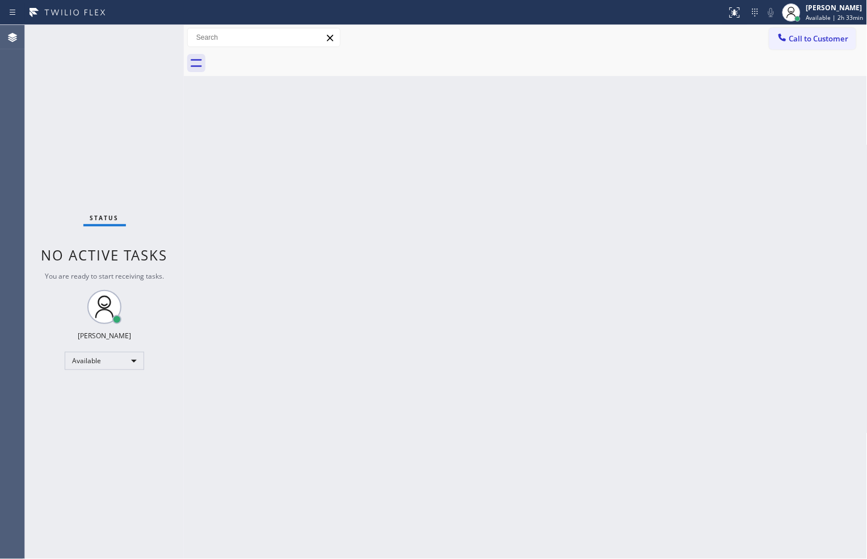
click at [638, 52] on div at bounding box center [538, 63] width 659 height 26
click at [131, 353] on div "Available" at bounding box center [104, 361] width 79 height 18
click at [118, 412] on li "Break" at bounding box center [103, 419] width 77 height 14
click at [144, 171] on div "Status No active tasks Change activity state to start receiving tasks. Zachi Ky…" at bounding box center [104, 292] width 159 height 534
click at [464, 48] on div "Call to Customer Outbound call Location [DOMAIN_NAME] ([GEOGRAPHIC_DATA], Googl…" at bounding box center [526, 38] width 684 height 26
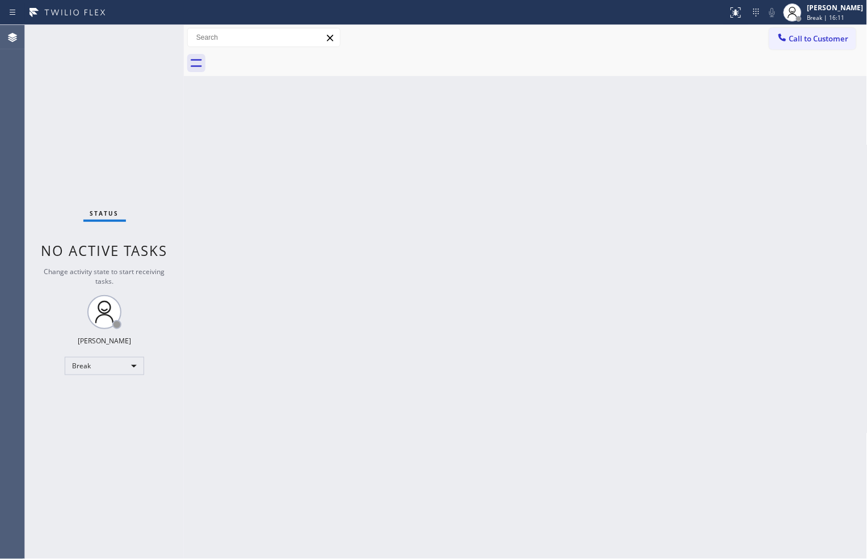
click at [162, 219] on div "Status No active tasks Change activity state to start receiving tasks. Zachi Ky…" at bounding box center [104, 292] width 159 height 534
click at [134, 368] on div "Break" at bounding box center [104, 366] width 79 height 18
click at [116, 391] on li "Available" at bounding box center [103, 396] width 77 height 14
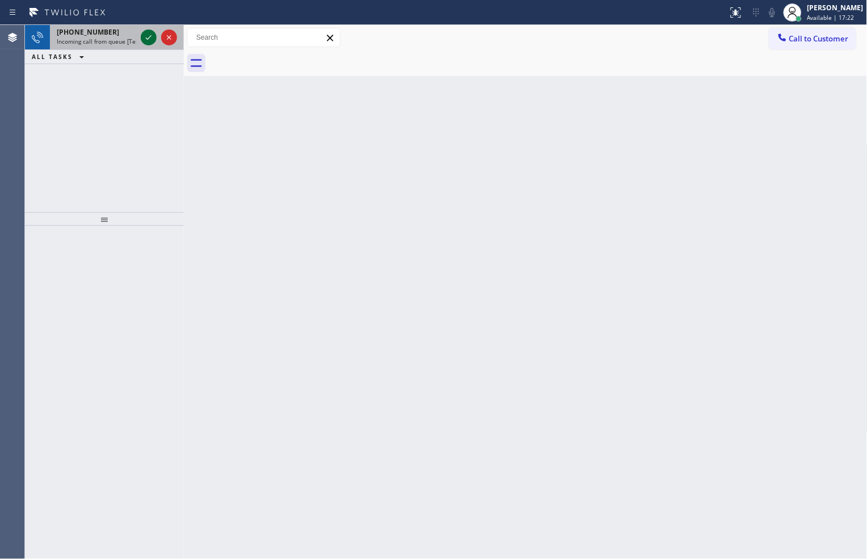
click at [151, 42] on icon at bounding box center [149, 38] width 14 height 14
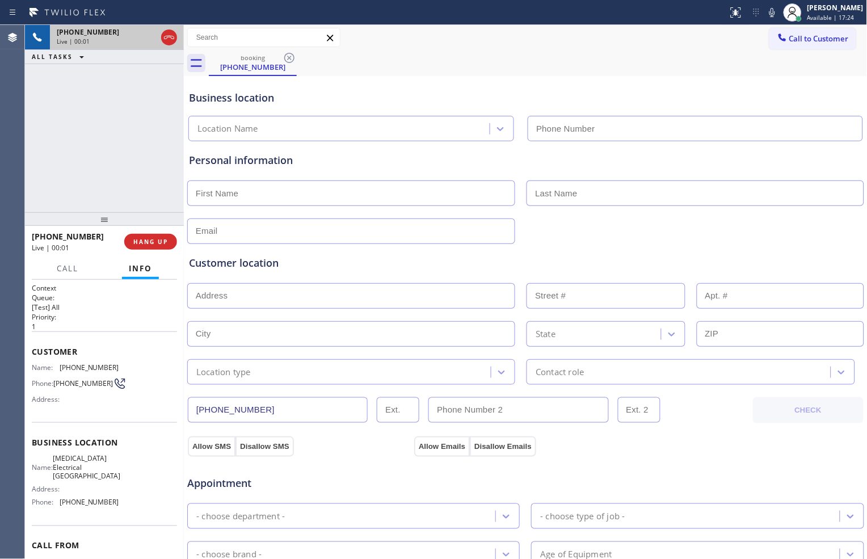
type input "(818) 918-2383"
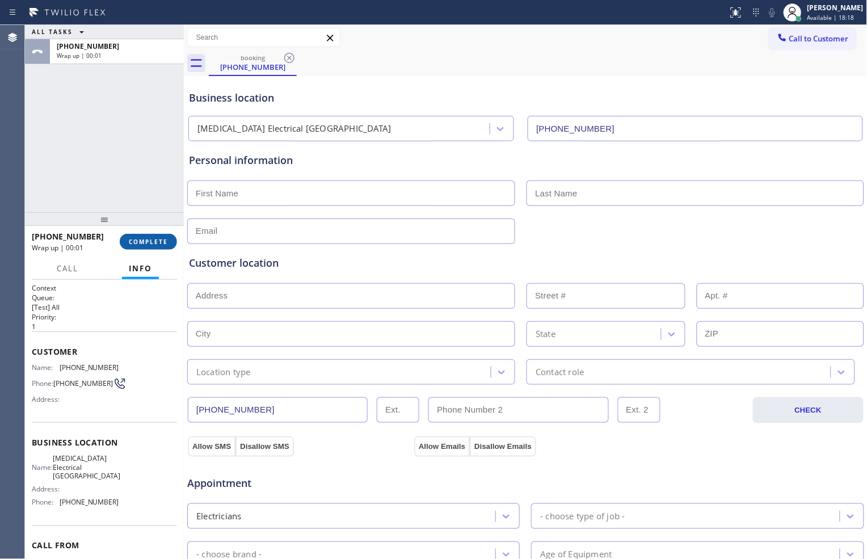
click at [162, 238] on span "COMPLETE" at bounding box center [148, 242] width 39 height 8
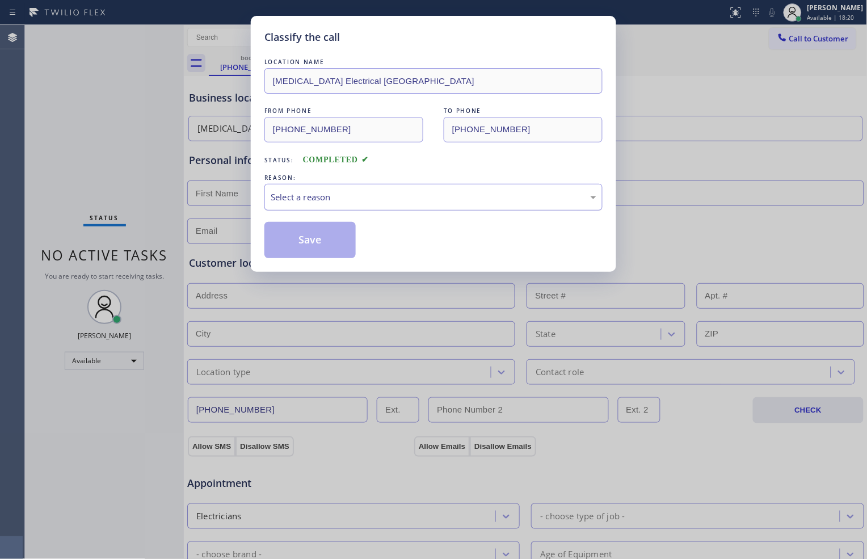
click at [390, 206] on div "Select a reason" at bounding box center [433, 197] width 338 height 27
click at [343, 242] on button "Save" at bounding box center [309, 240] width 91 height 36
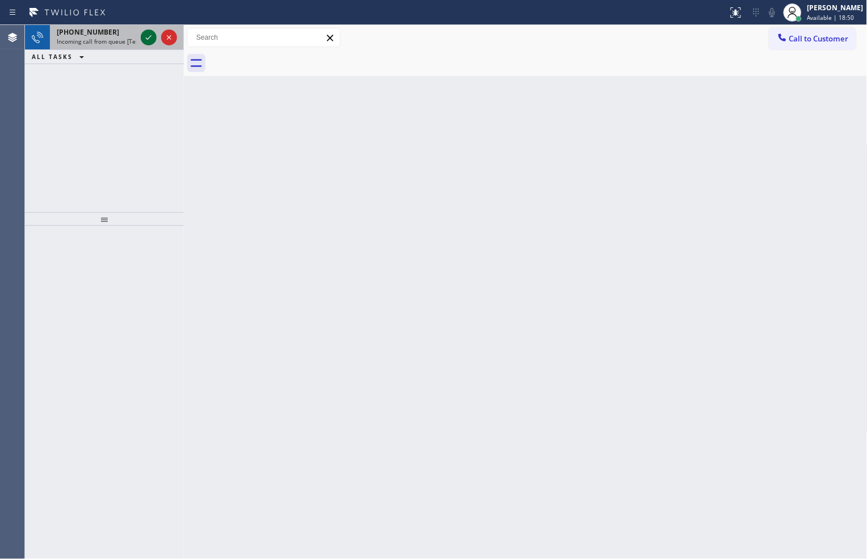
click at [143, 34] on icon at bounding box center [149, 38] width 14 height 14
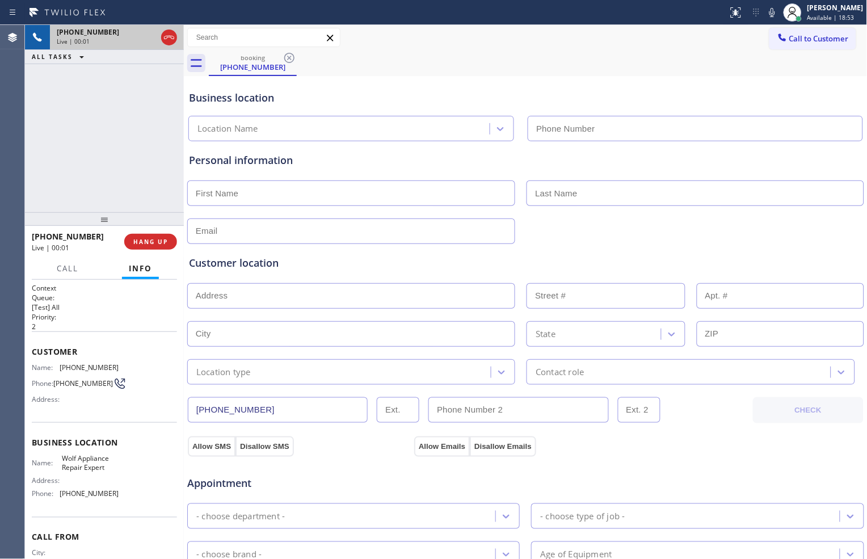
type input "(949) 799-4965"
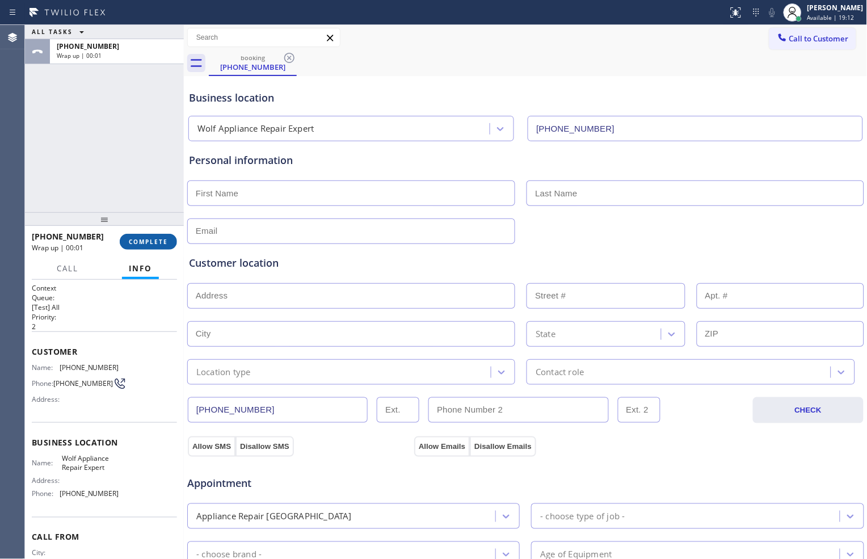
click at [165, 241] on span "COMPLETE" at bounding box center [148, 242] width 39 height 8
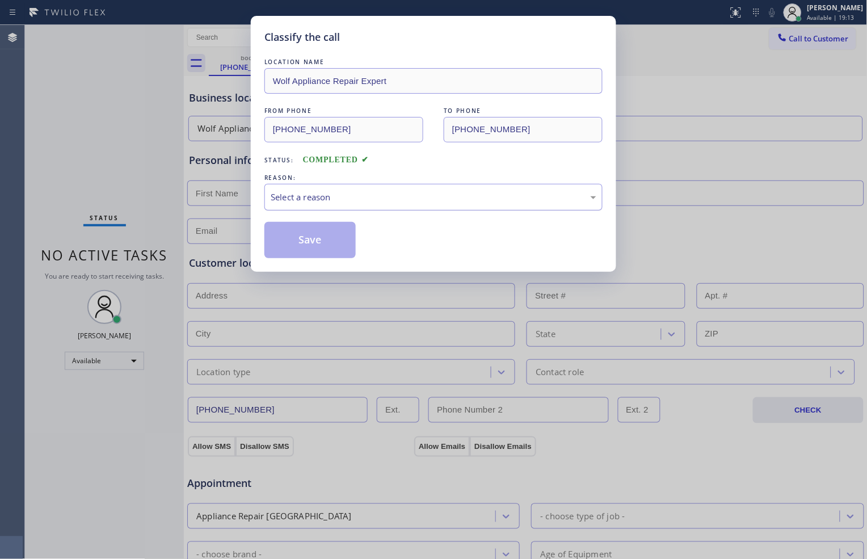
click at [384, 193] on div "Select a reason" at bounding box center [434, 197] width 326 height 13
click at [329, 238] on button "Save" at bounding box center [309, 240] width 91 height 36
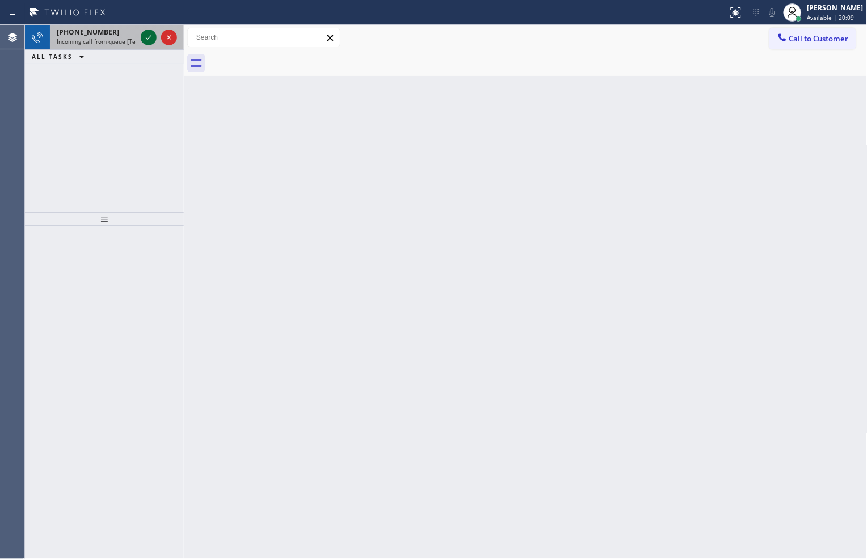
click at [148, 33] on icon at bounding box center [149, 38] width 14 height 14
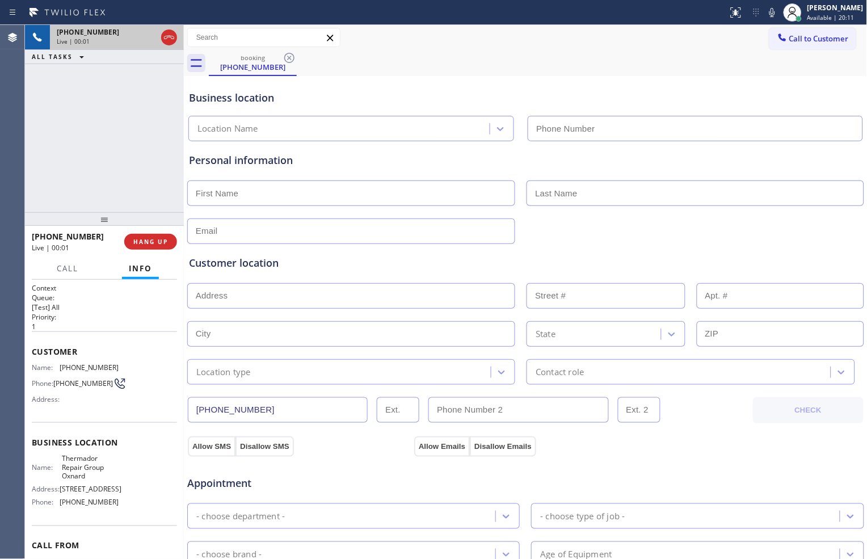
type input "(805) 608-3929"
click at [162, 236] on button "HANG UP" at bounding box center [150, 242] width 53 height 16
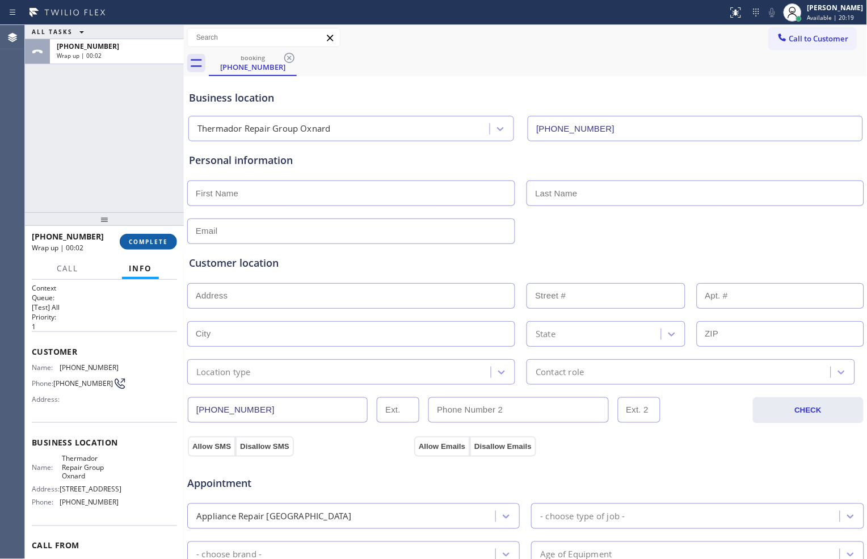
click at [168, 240] on button "COMPLETE" at bounding box center [148, 242] width 57 height 16
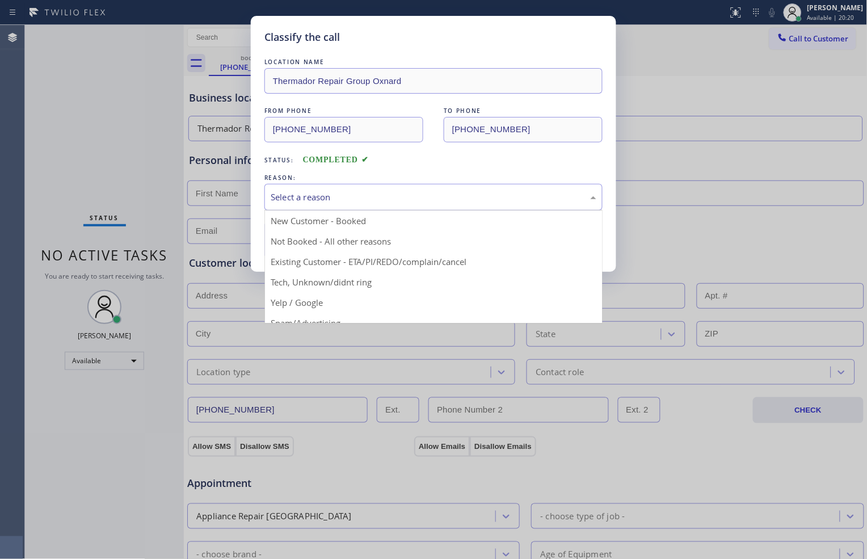
click at [287, 200] on div "Select a reason" at bounding box center [434, 197] width 326 height 13
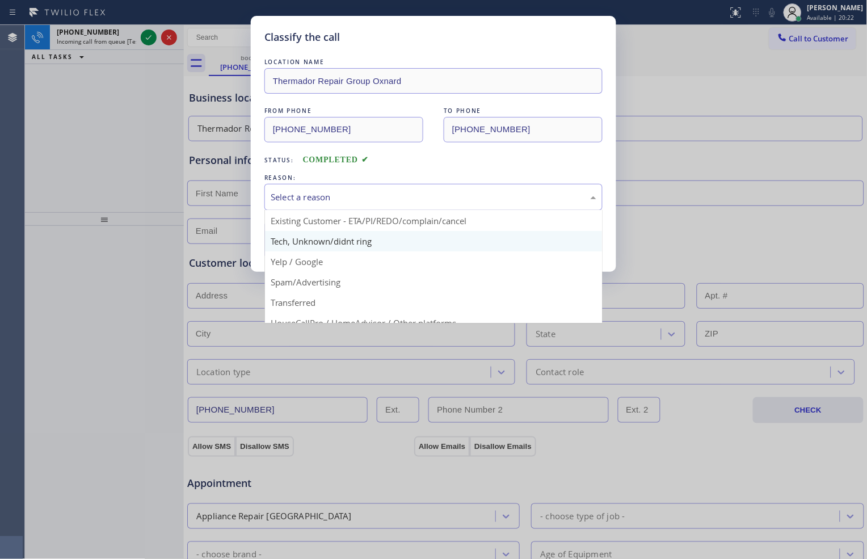
scroll to position [63, 0]
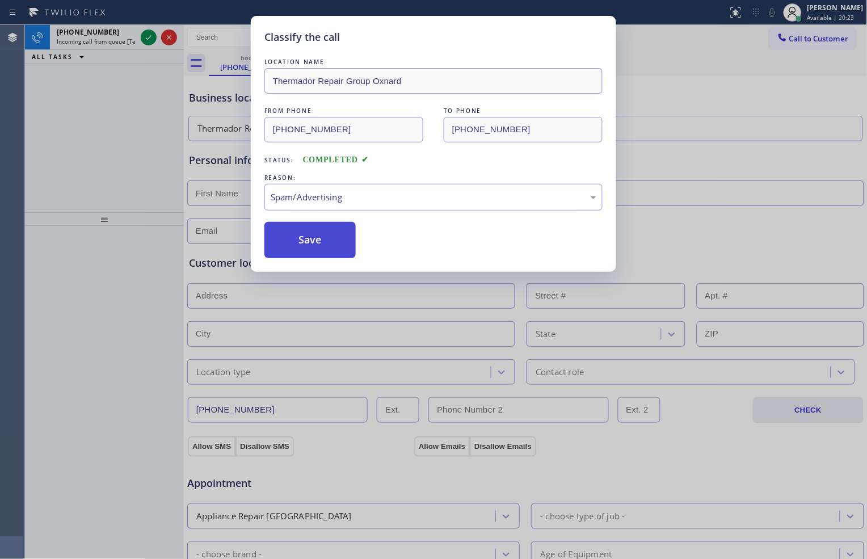
click at [307, 237] on button "Save" at bounding box center [309, 240] width 91 height 36
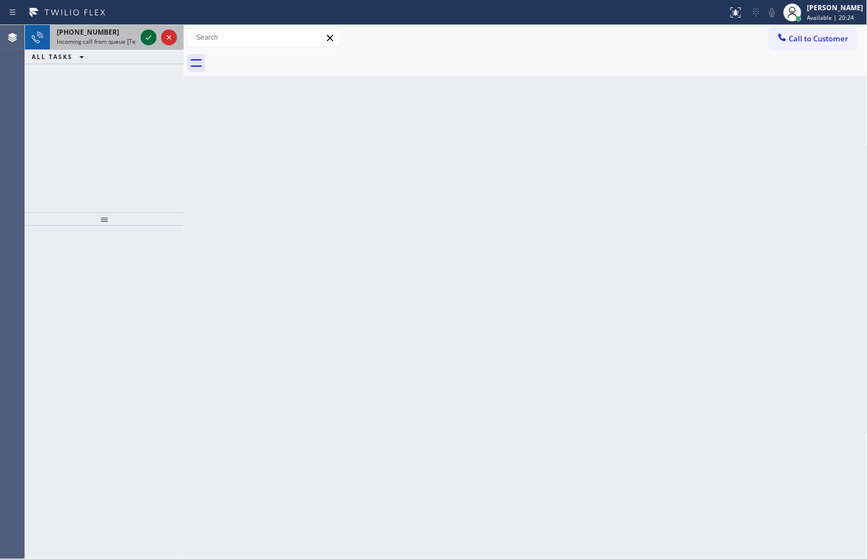
click at [146, 34] on icon at bounding box center [149, 38] width 14 height 14
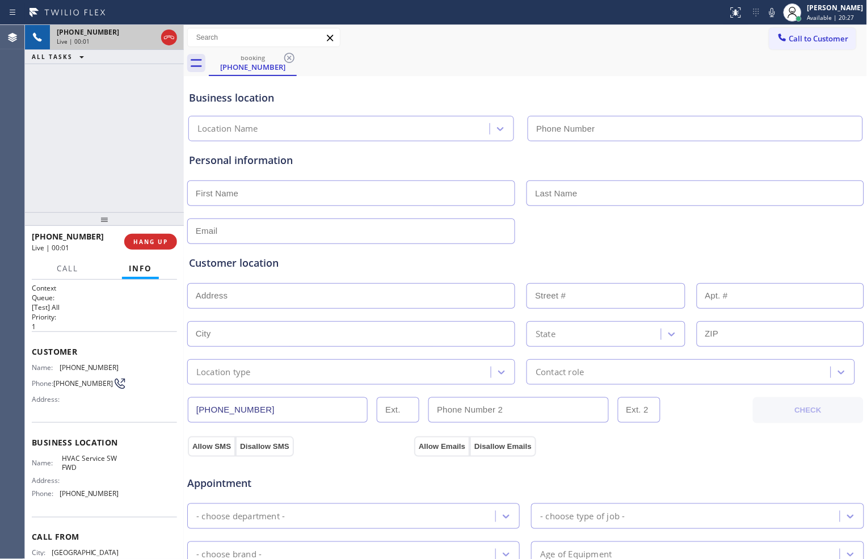
type input "(213) 855-2552"
click at [163, 244] on span "HANG UP" at bounding box center [150, 242] width 35 height 8
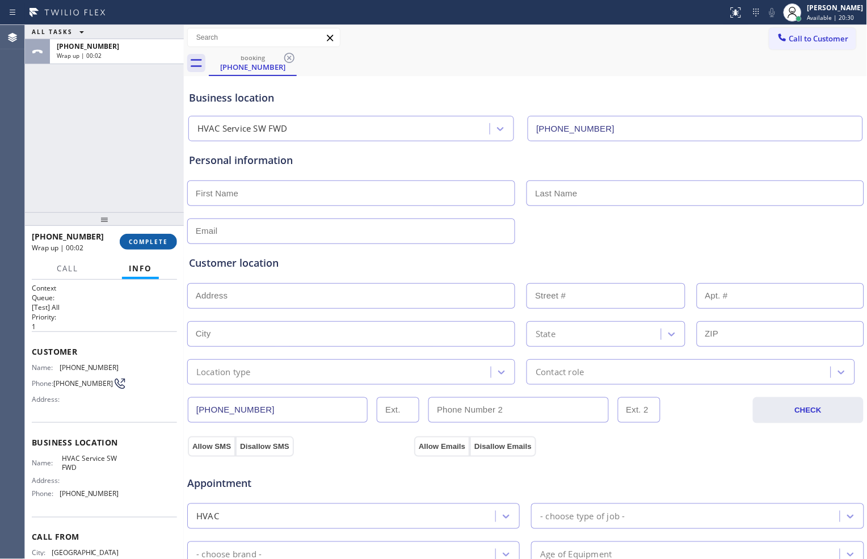
click at [161, 246] on button "COMPLETE" at bounding box center [148, 242] width 57 height 16
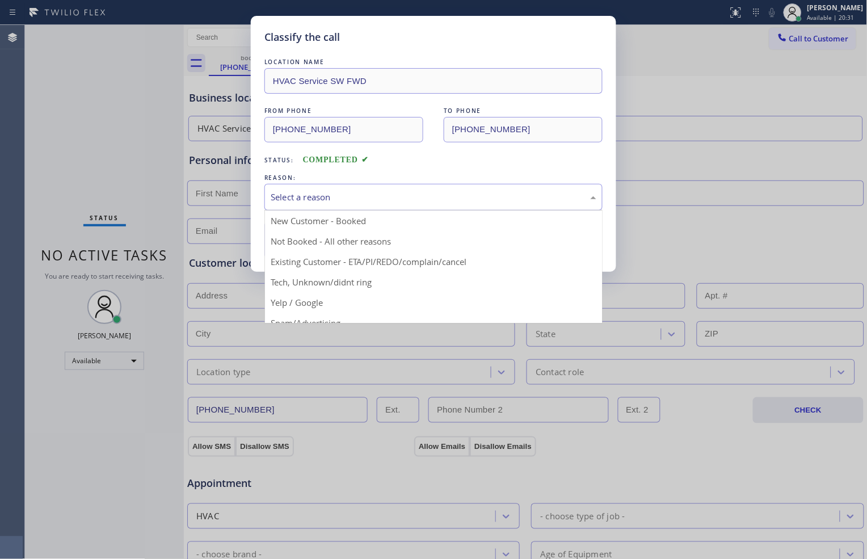
click at [318, 202] on div "Select a reason" at bounding box center [434, 197] width 326 height 13
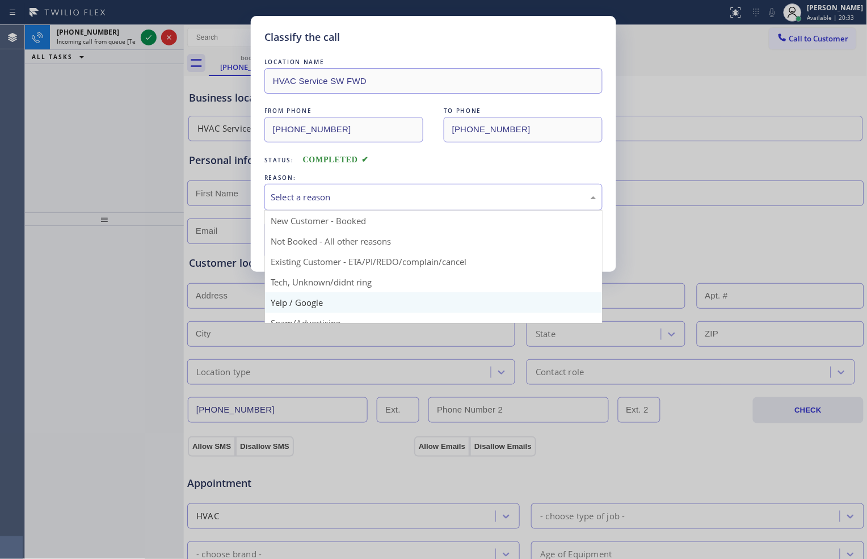
scroll to position [63, 0]
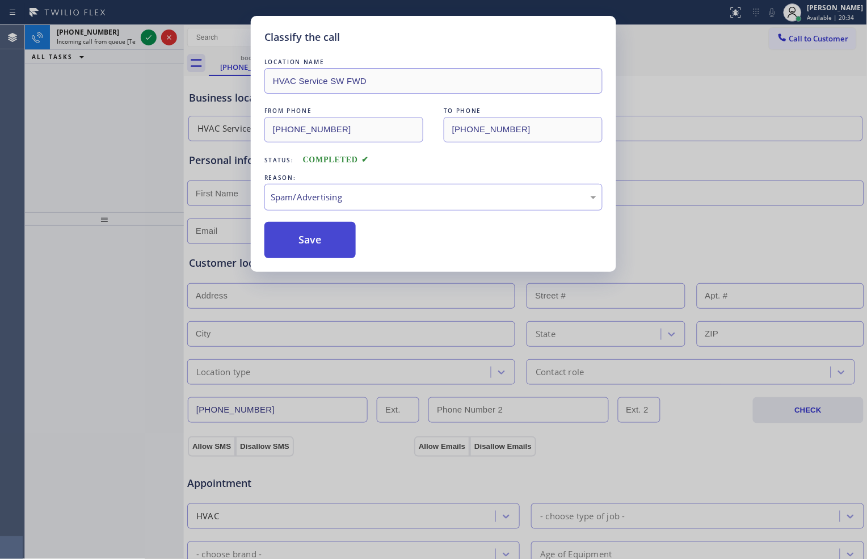
click at [332, 245] on button "Save" at bounding box center [309, 240] width 91 height 36
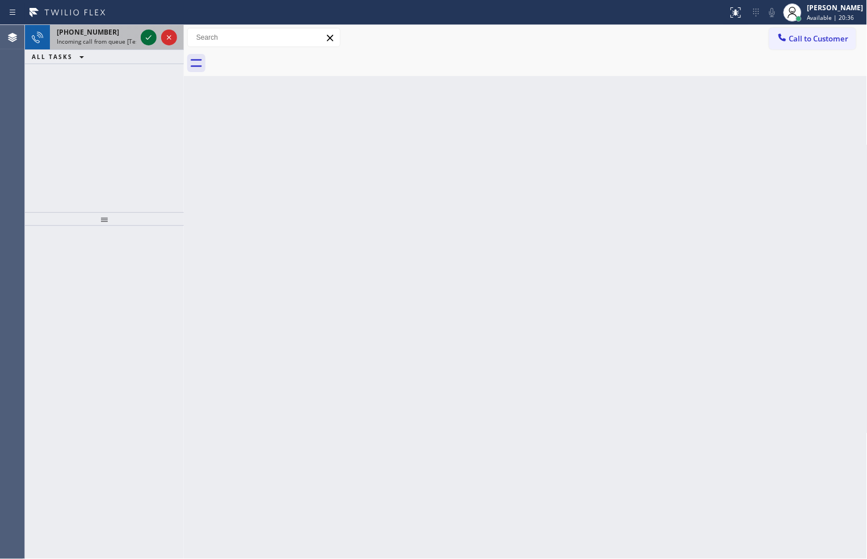
click at [151, 43] on icon at bounding box center [149, 38] width 14 height 14
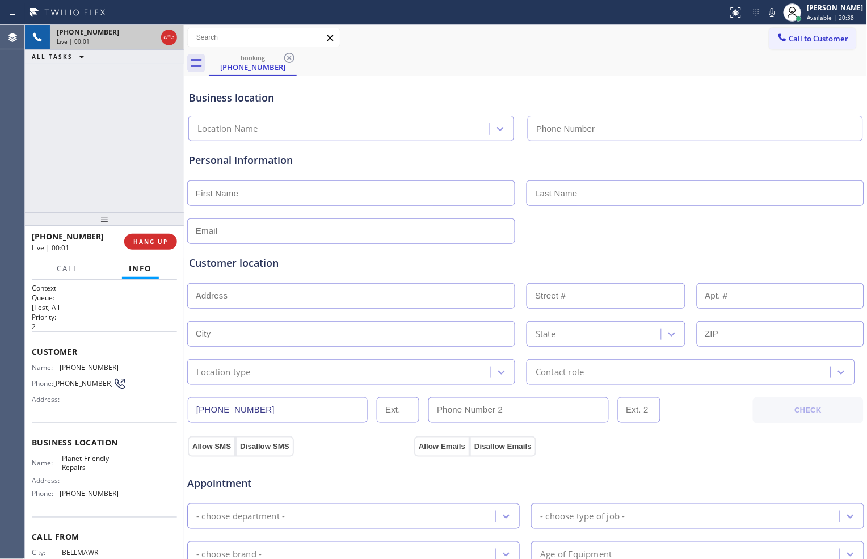
type input "(856) 386-3726"
click at [157, 242] on span "HANG UP" at bounding box center [150, 242] width 35 height 8
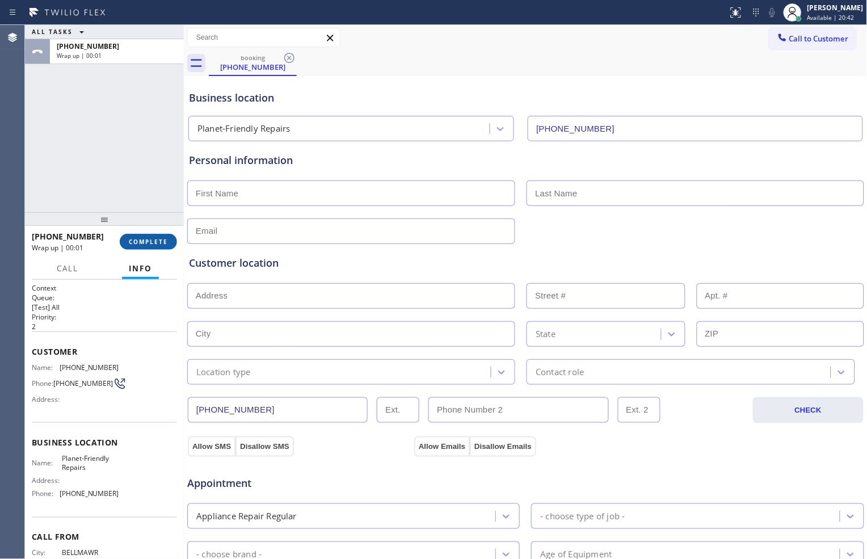
click at [170, 239] on button "COMPLETE" at bounding box center [148, 242] width 57 height 16
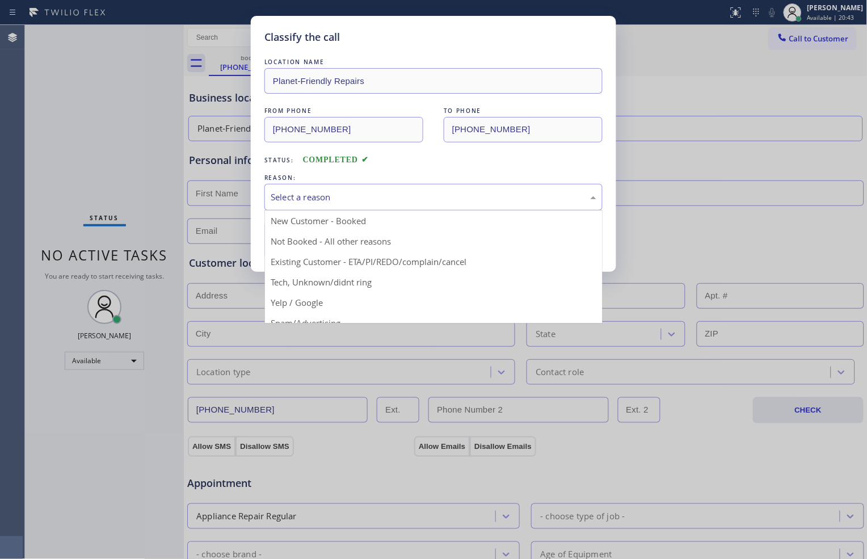
click at [296, 201] on div "Select a reason" at bounding box center [434, 197] width 326 height 13
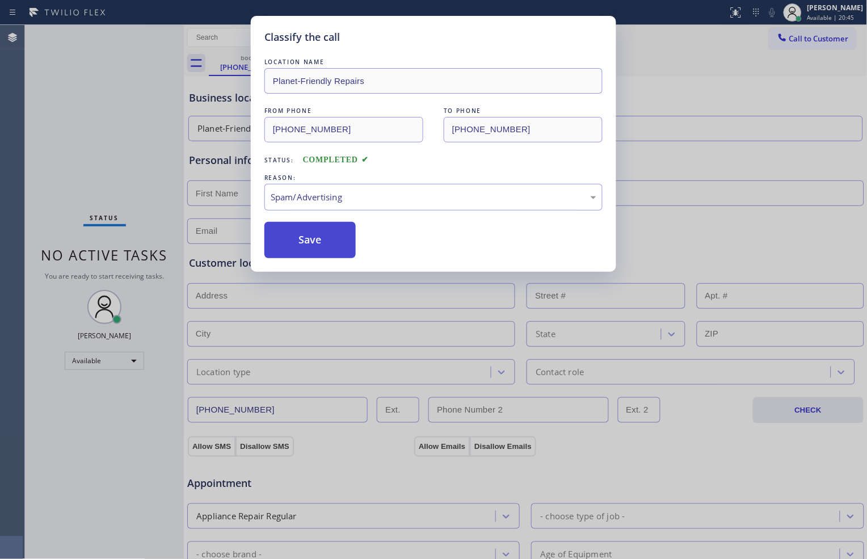
click at [311, 246] on button "Save" at bounding box center [309, 240] width 91 height 36
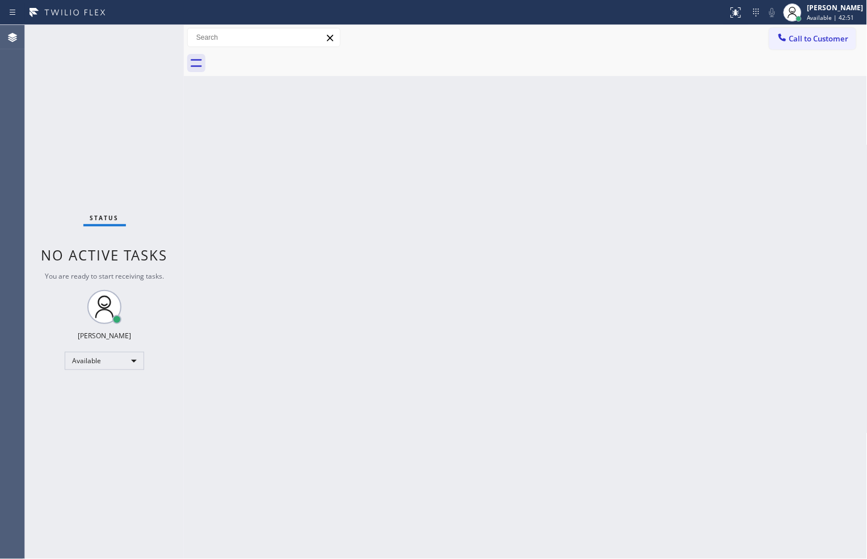
click at [76, 163] on div "Status No active tasks You are ready to start receiving tasks. [PERSON_NAME] Av…" at bounding box center [104, 292] width 159 height 534
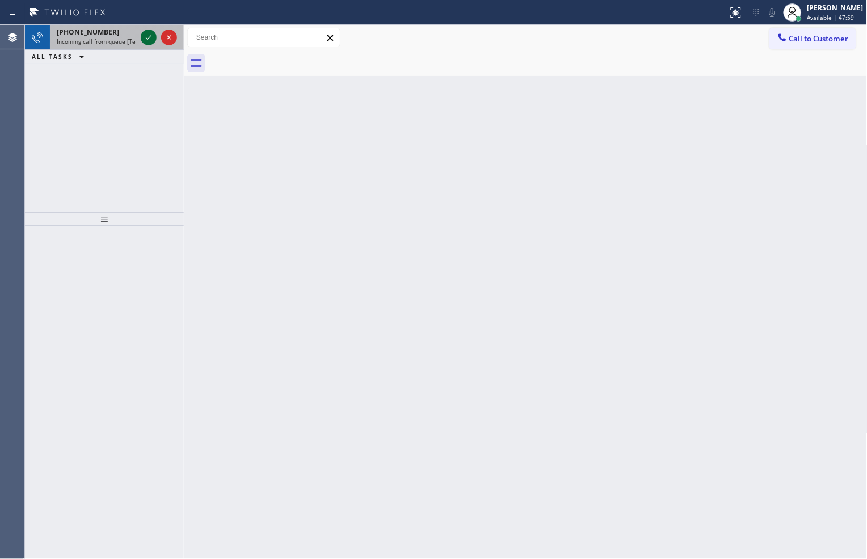
click at [145, 41] on icon at bounding box center [149, 38] width 14 height 14
click at [149, 36] on icon at bounding box center [149, 38] width 14 height 14
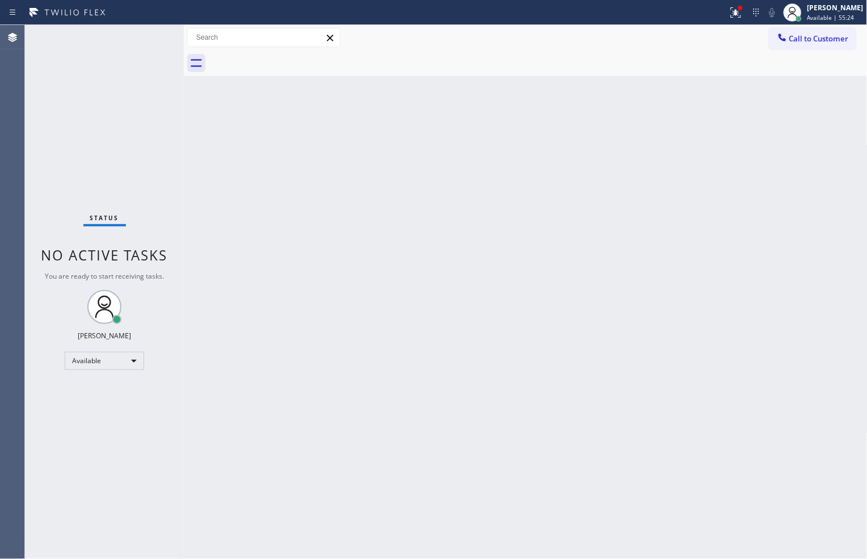
click at [725, 369] on div "Back to Dashboard Change Sender ID Customers Technicians Select a contact Outbo…" at bounding box center [526, 292] width 684 height 534
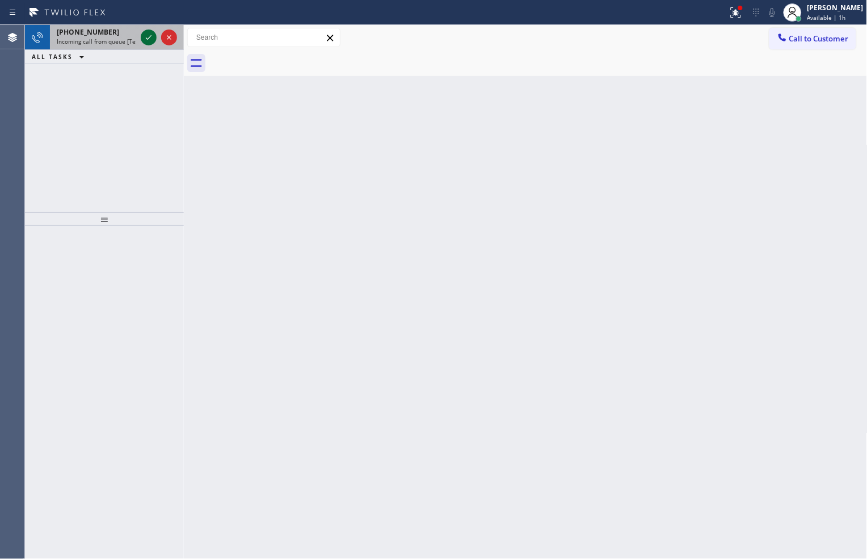
click at [143, 36] on icon at bounding box center [149, 38] width 14 height 14
click at [144, 39] on icon at bounding box center [149, 38] width 14 height 14
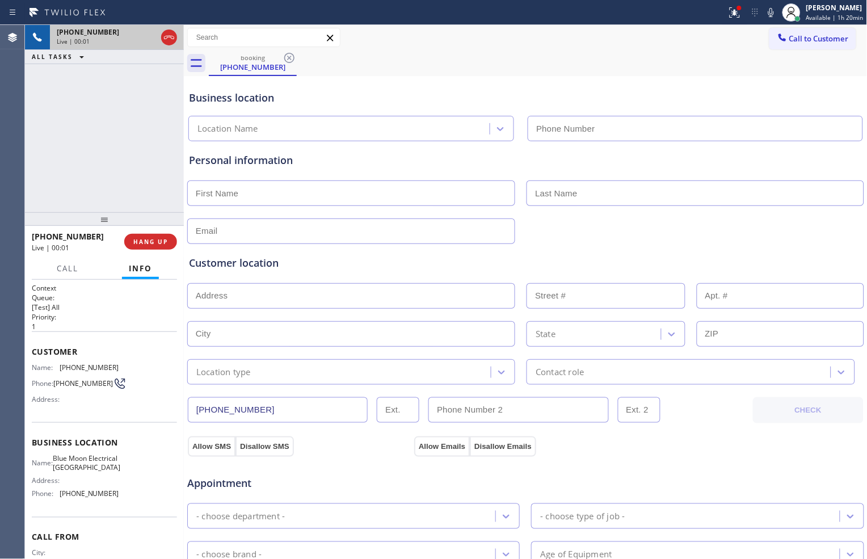
type input "(949) 334-2802"
click at [148, 240] on span "HANG UP" at bounding box center [150, 242] width 35 height 8
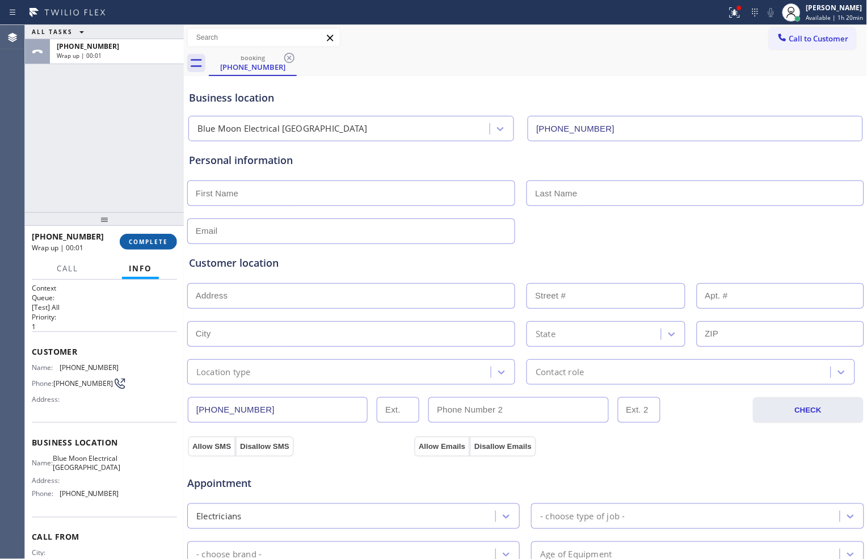
click at [158, 242] on span "COMPLETE" at bounding box center [148, 242] width 39 height 8
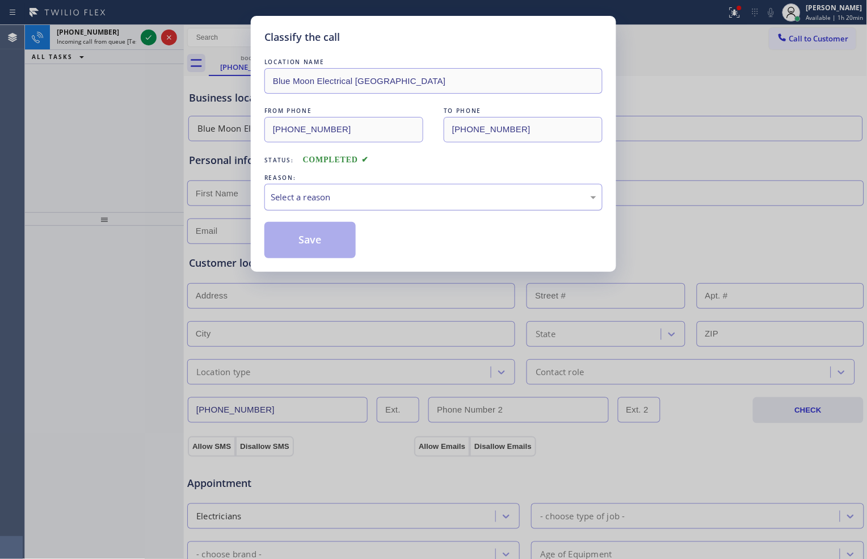
click at [385, 195] on div "Select a reason" at bounding box center [434, 197] width 326 height 13
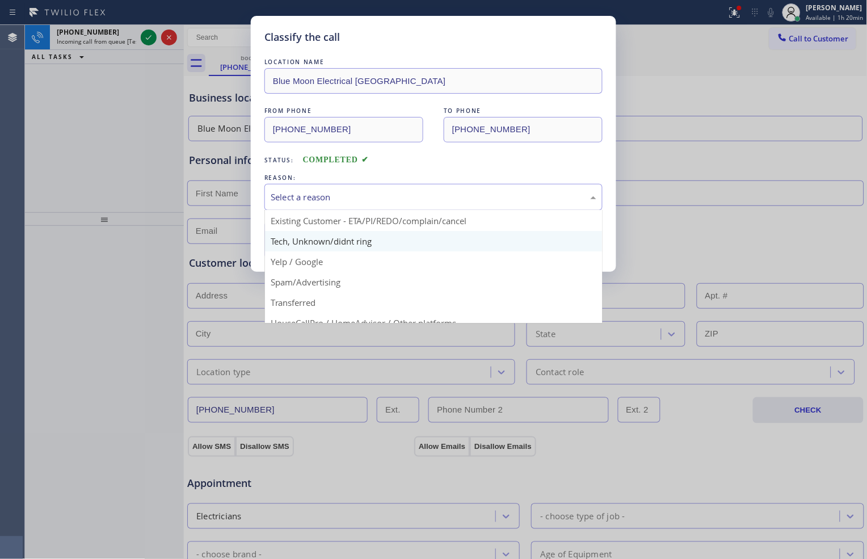
scroll to position [63, 0]
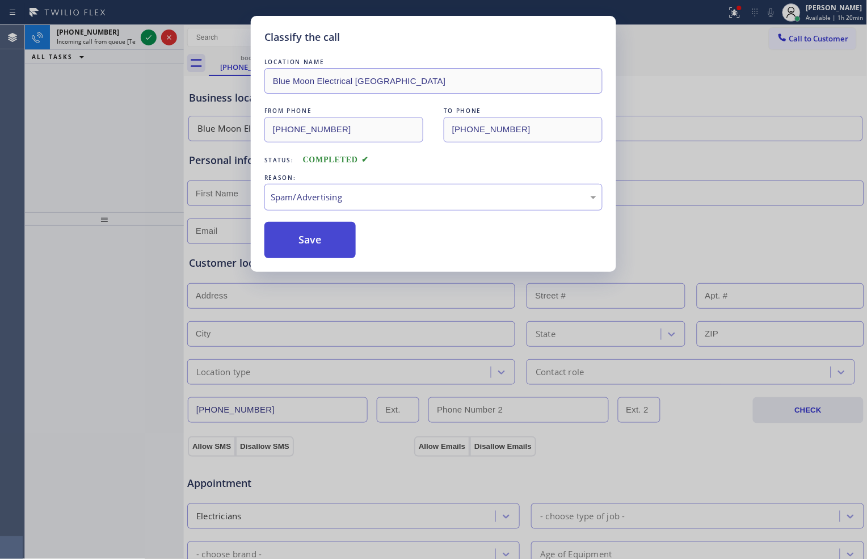
click at [326, 241] on button "Save" at bounding box center [309, 240] width 91 height 36
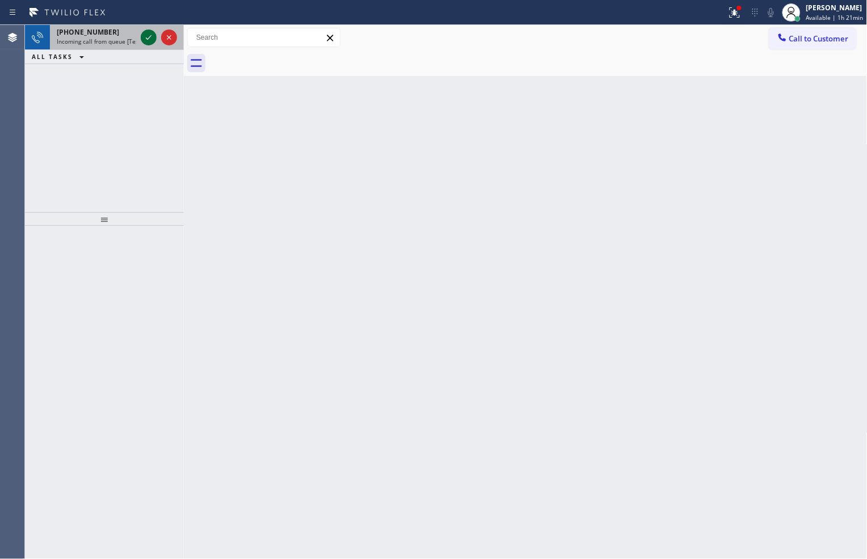
click at [142, 40] on icon at bounding box center [149, 38] width 14 height 14
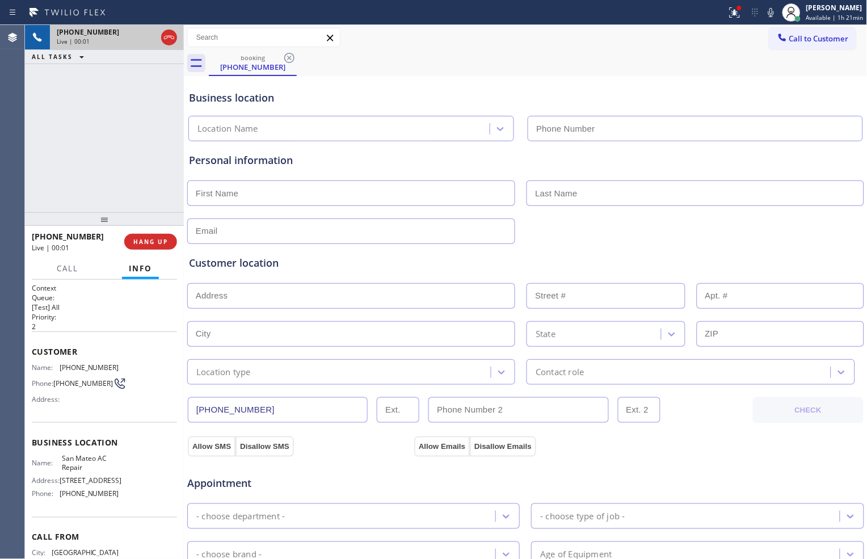
type input "(650) 288-0014"
click at [158, 242] on span "HANG UP" at bounding box center [150, 242] width 35 height 8
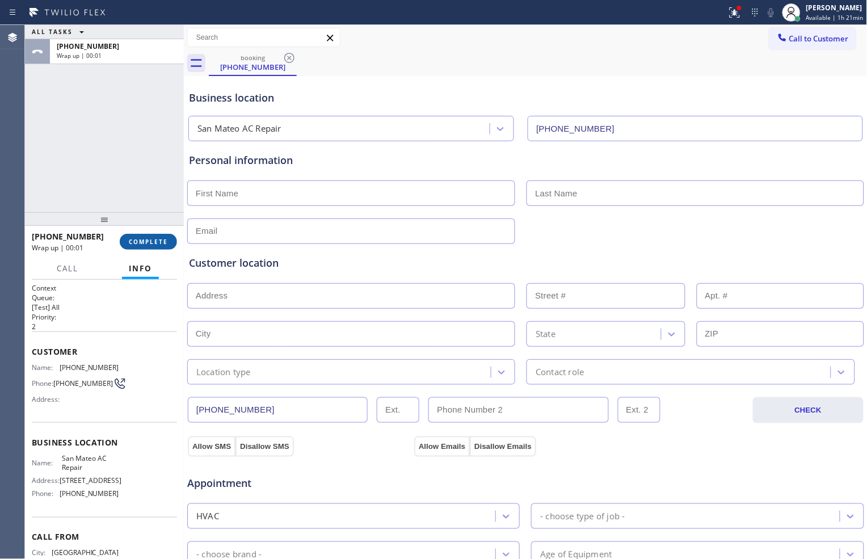
click at [158, 242] on span "COMPLETE" at bounding box center [148, 242] width 39 height 8
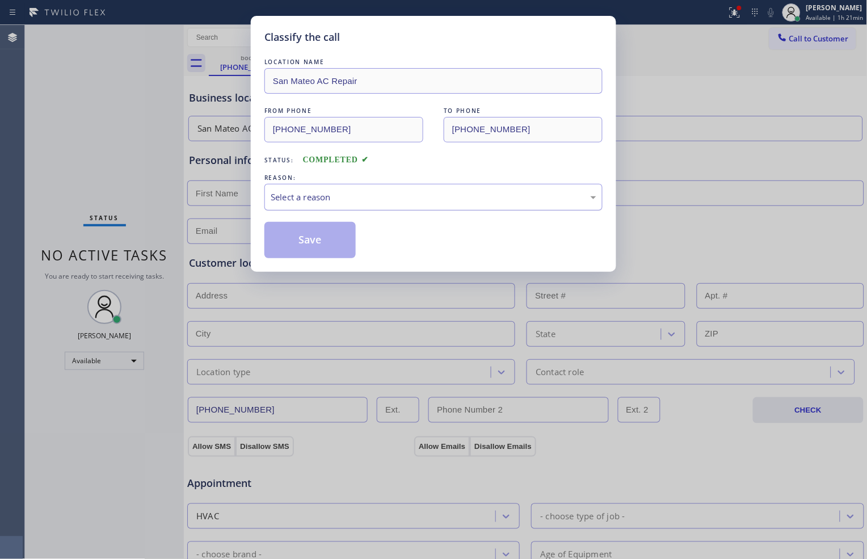
click at [340, 208] on div "Select a reason" at bounding box center [433, 197] width 338 height 27
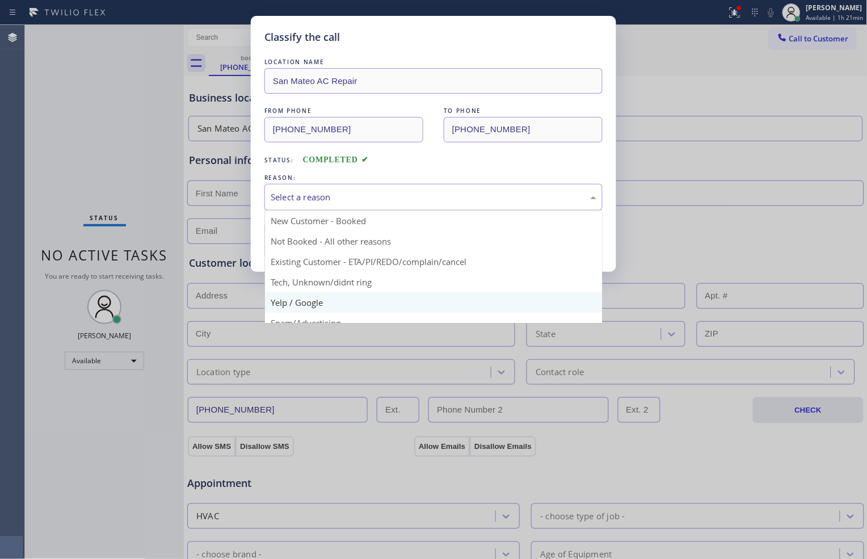
scroll to position [63, 0]
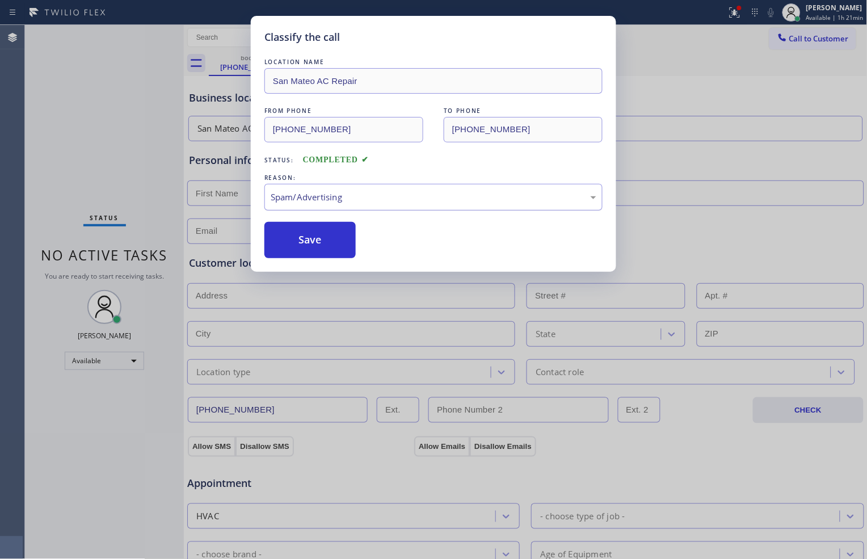
click at [327, 202] on div "Spam/Advertising" at bounding box center [434, 197] width 326 height 13
click at [325, 257] on button "Save" at bounding box center [309, 240] width 91 height 36
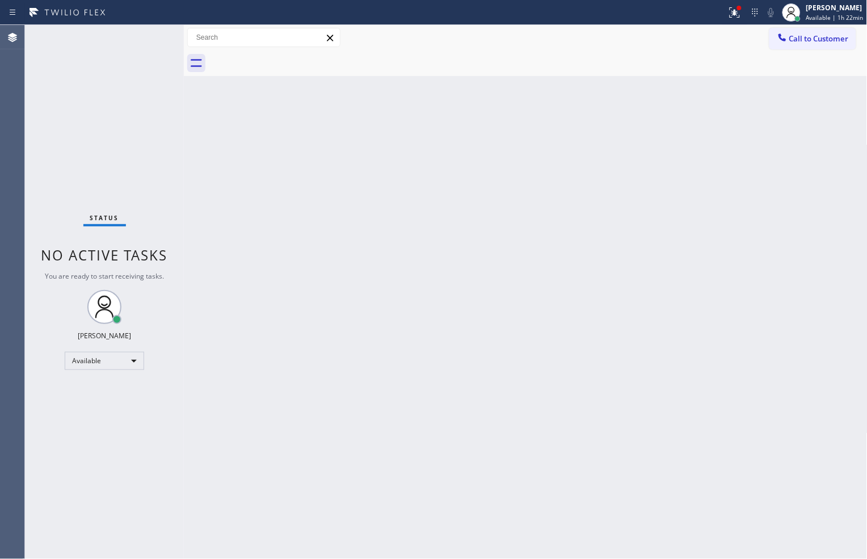
click at [162, 193] on div "Status No active tasks You are ready to start receiving tasks. [PERSON_NAME] Av…" at bounding box center [104, 292] width 159 height 534
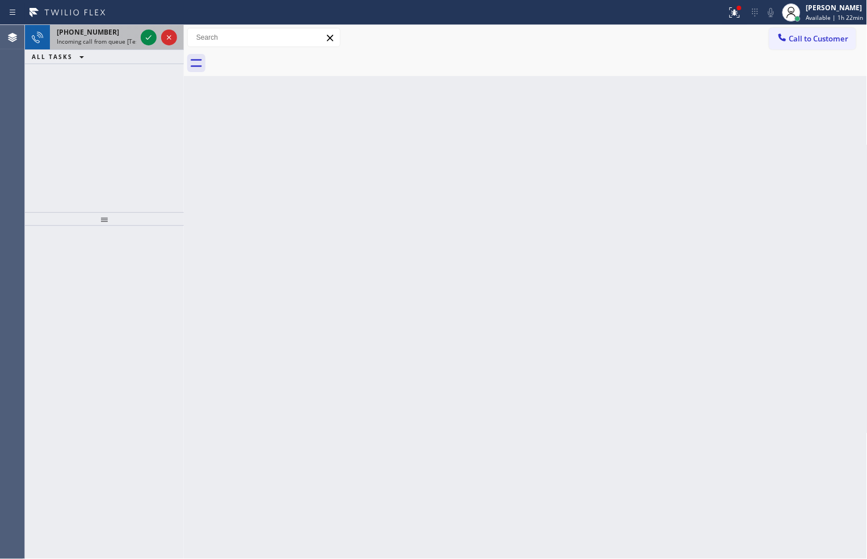
click at [140, 31] on div at bounding box center [158, 37] width 41 height 25
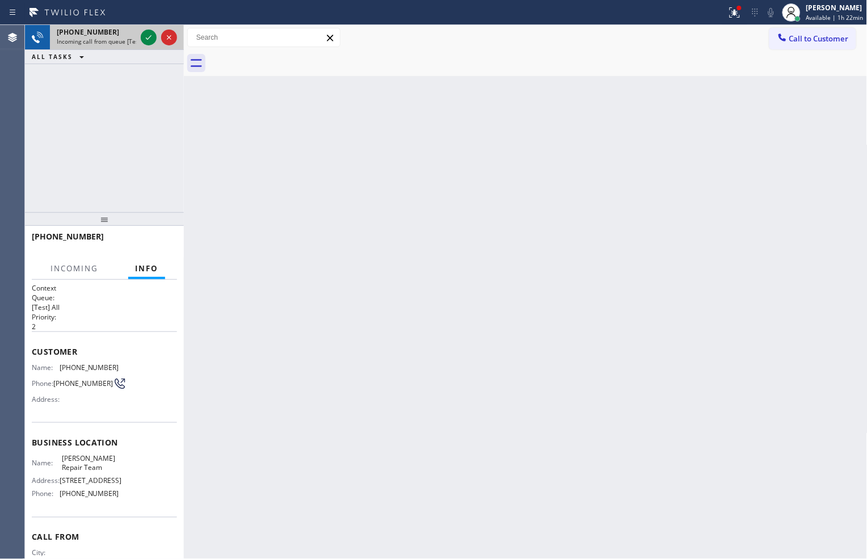
click at [140, 31] on div at bounding box center [158, 37] width 41 height 25
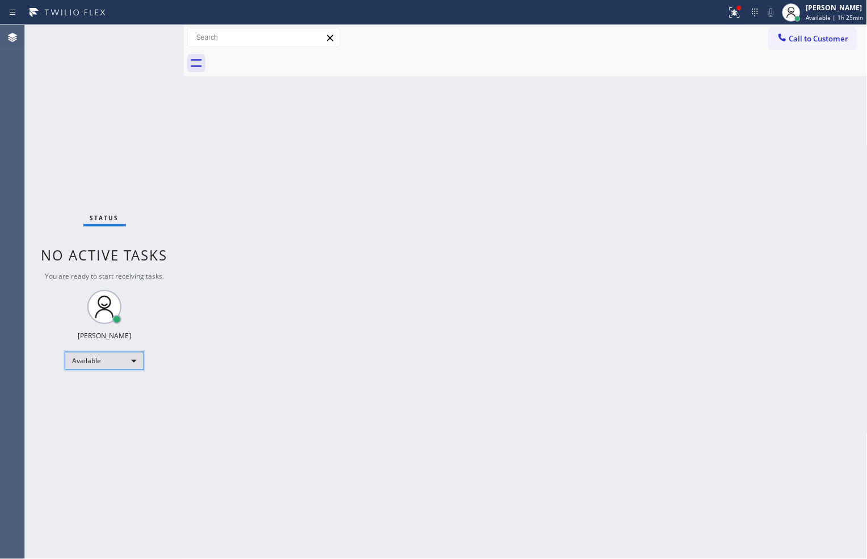
click at [134, 360] on div "Available" at bounding box center [104, 361] width 79 height 18
click at [114, 415] on li "Break" at bounding box center [103, 419] width 77 height 14
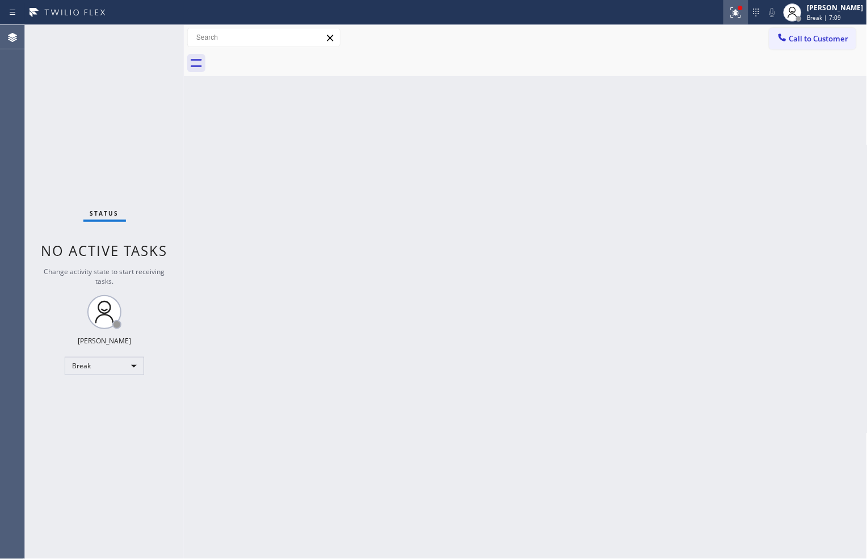
click at [729, 10] on icon at bounding box center [736, 13] width 14 height 14
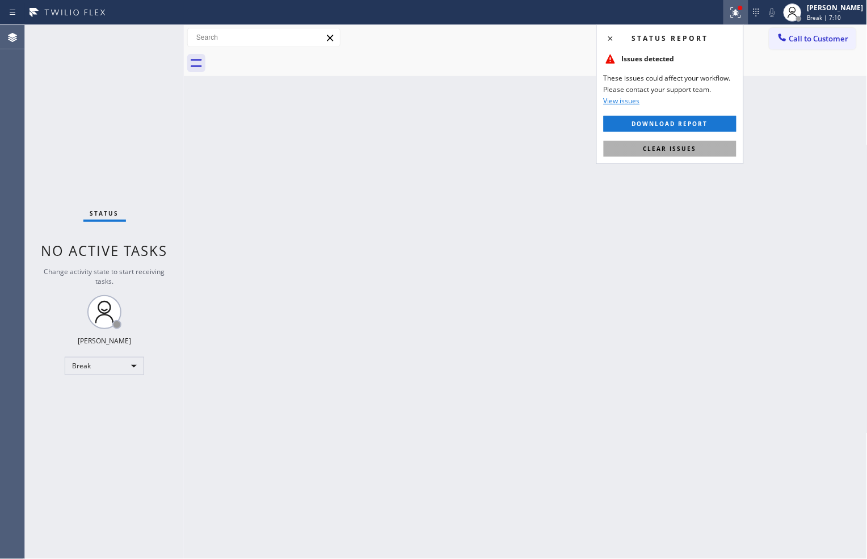
click at [712, 150] on button "Clear issues" at bounding box center [670, 149] width 133 height 16
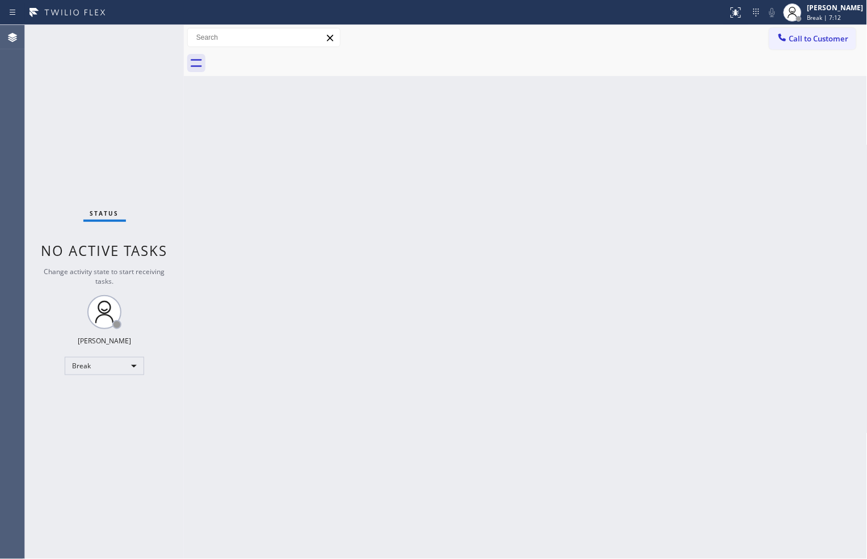
click at [690, 208] on div "Back to Dashboard Change Sender ID Customers Technicians Select a contact Outbo…" at bounding box center [526, 292] width 684 height 534
click at [615, 507] on div "Back to Dashboard Change Sender ID Customers Technicians Select a contact Outbo…" at bounding box center [526, 292] width 684 height 534
